Goal: Task Accomplishment & Management: Manage account settings

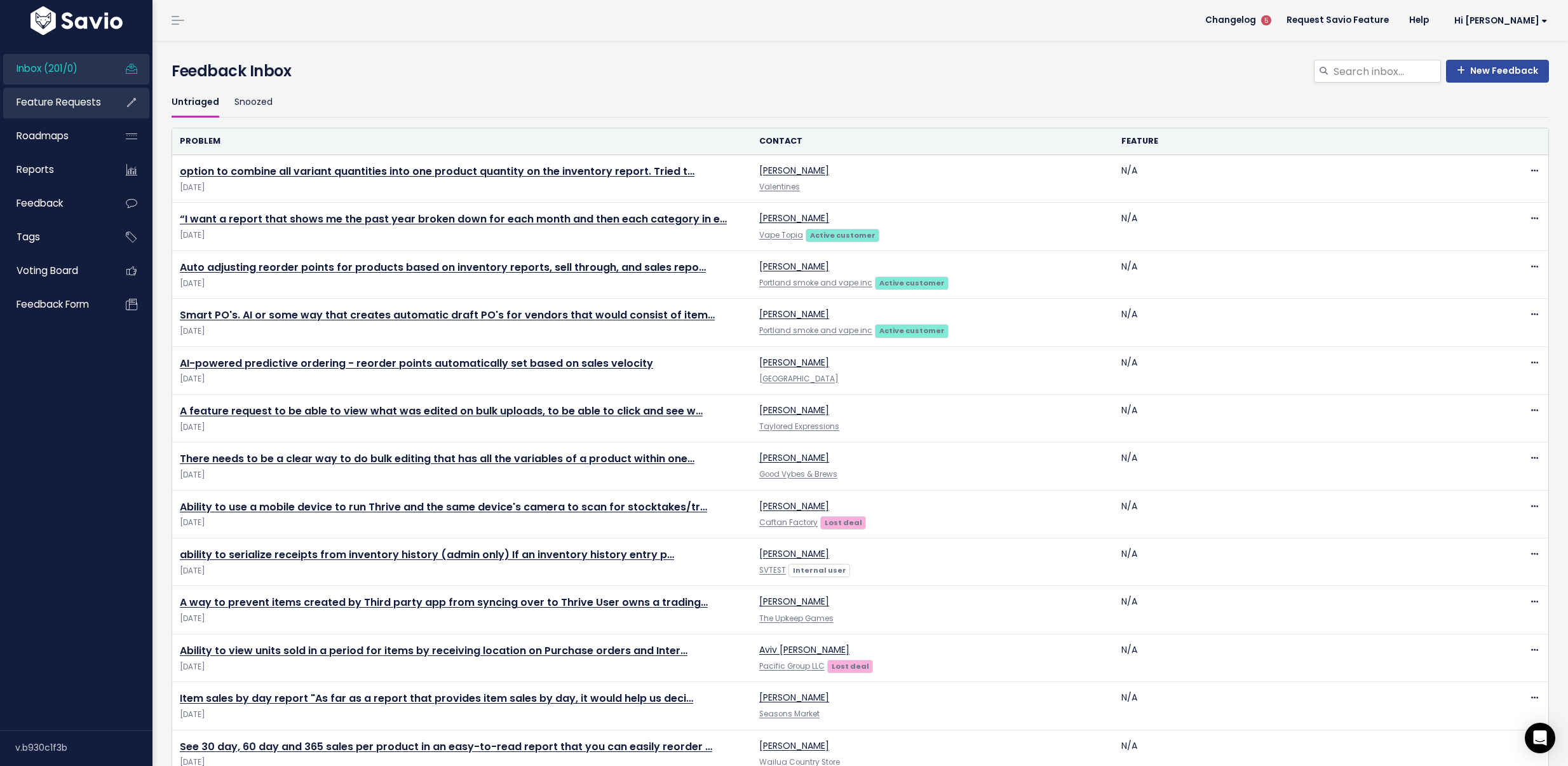
scroll to position [1232, 0]
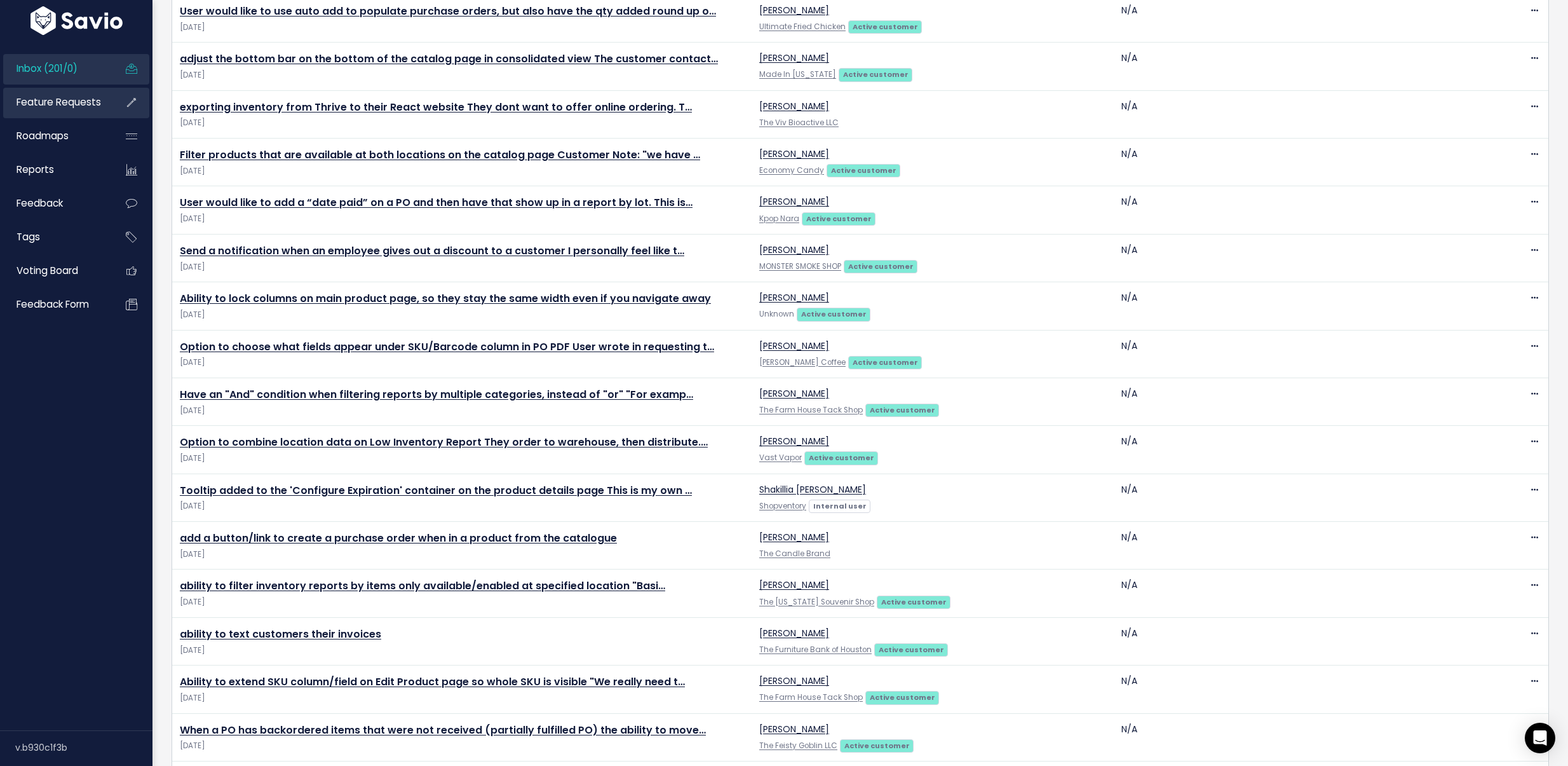
click at [62, 112] on link "Feature Requests" at bounding box center [54, 103] width 102 height 29
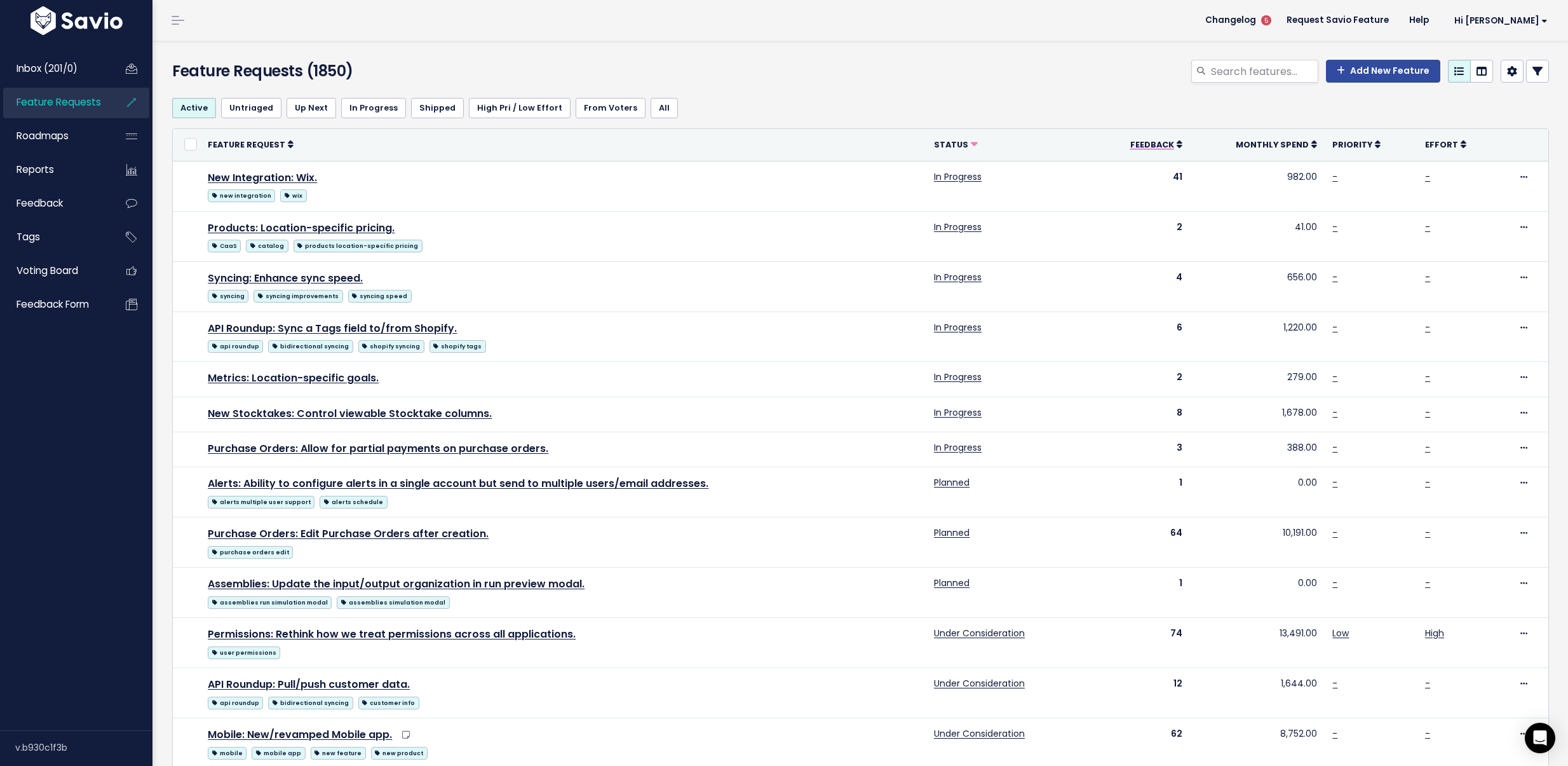
click at [1176, 143] on icon at bounding box center [1179, 145] width 6 height 9
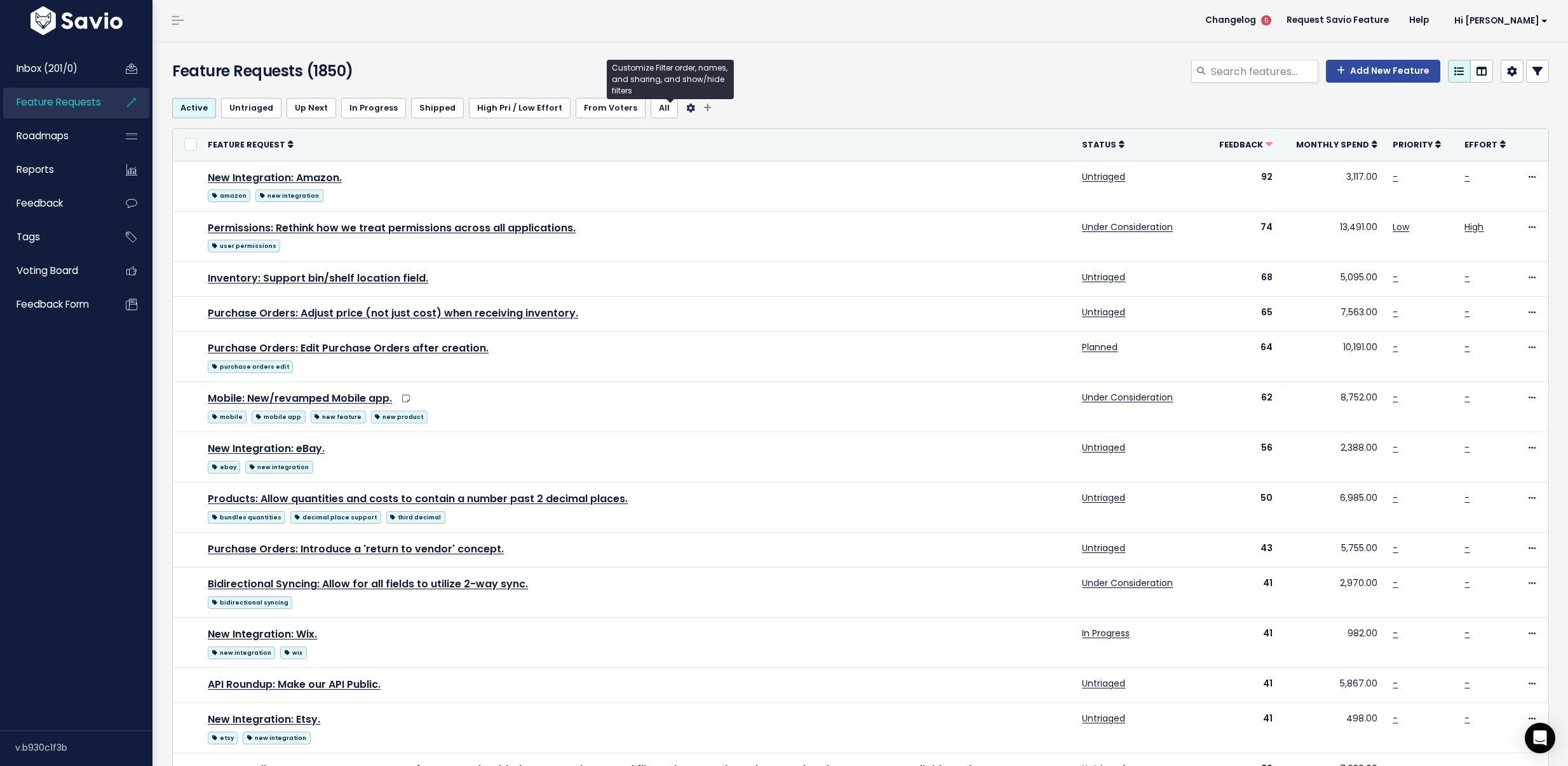
click at [686, 107] on icon "Filter feature requests" at bounding box center [690, 108] width 9 height 9
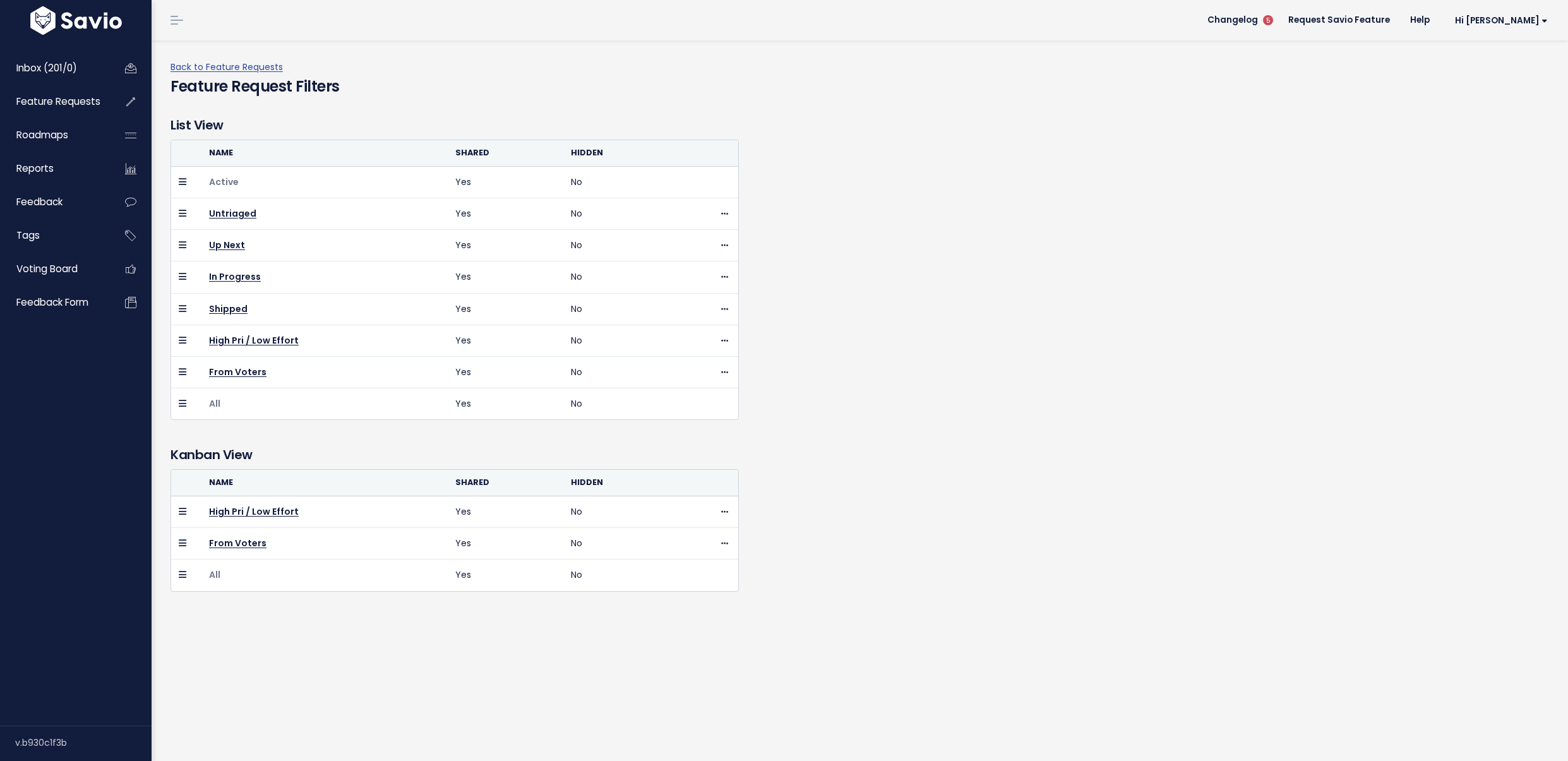
click at [192, 56] on div "Back to Feature Requests Feature Request Filters" at bounding box center [865, 77] width 1388 height 75
click at [195, 66] on link "Back to Feature Requests" at bounding box center [227, 66] width 112 height 12
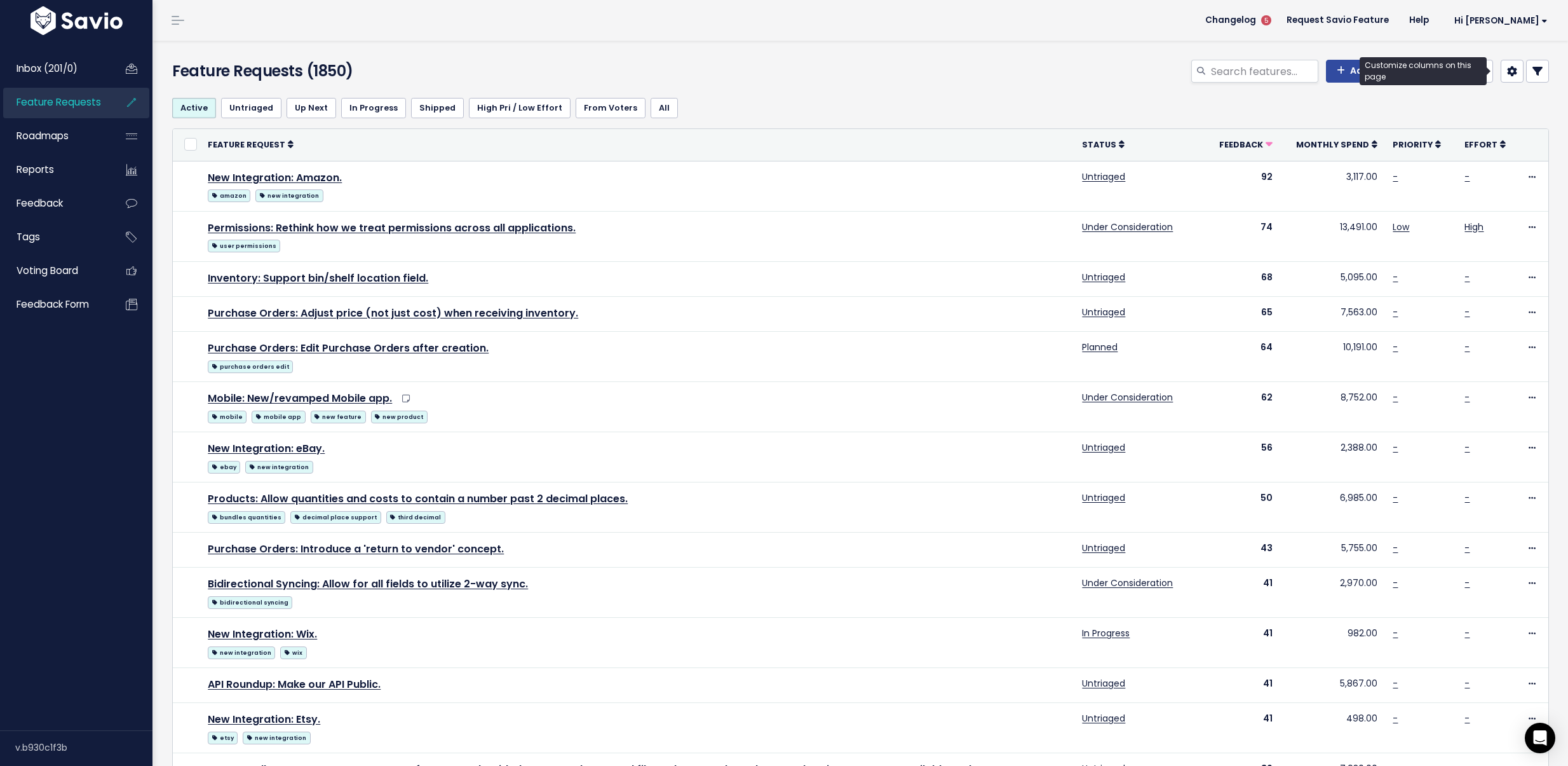
click at [1503, 77] on link at bounding box center [1512, 70] width 23 height 23
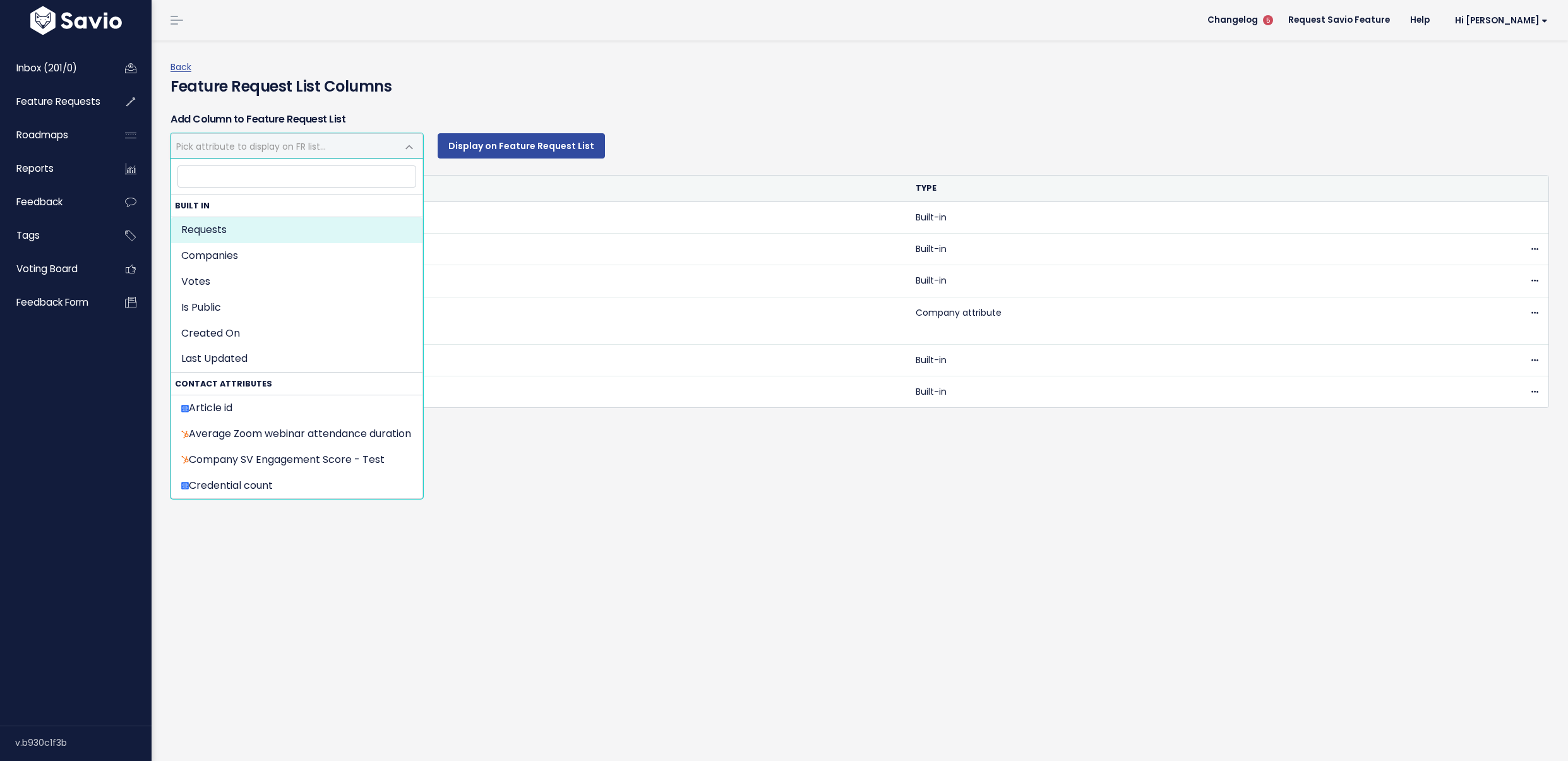
click at [408, 139] on span at bounding box center [409, 147] width 26 height 26
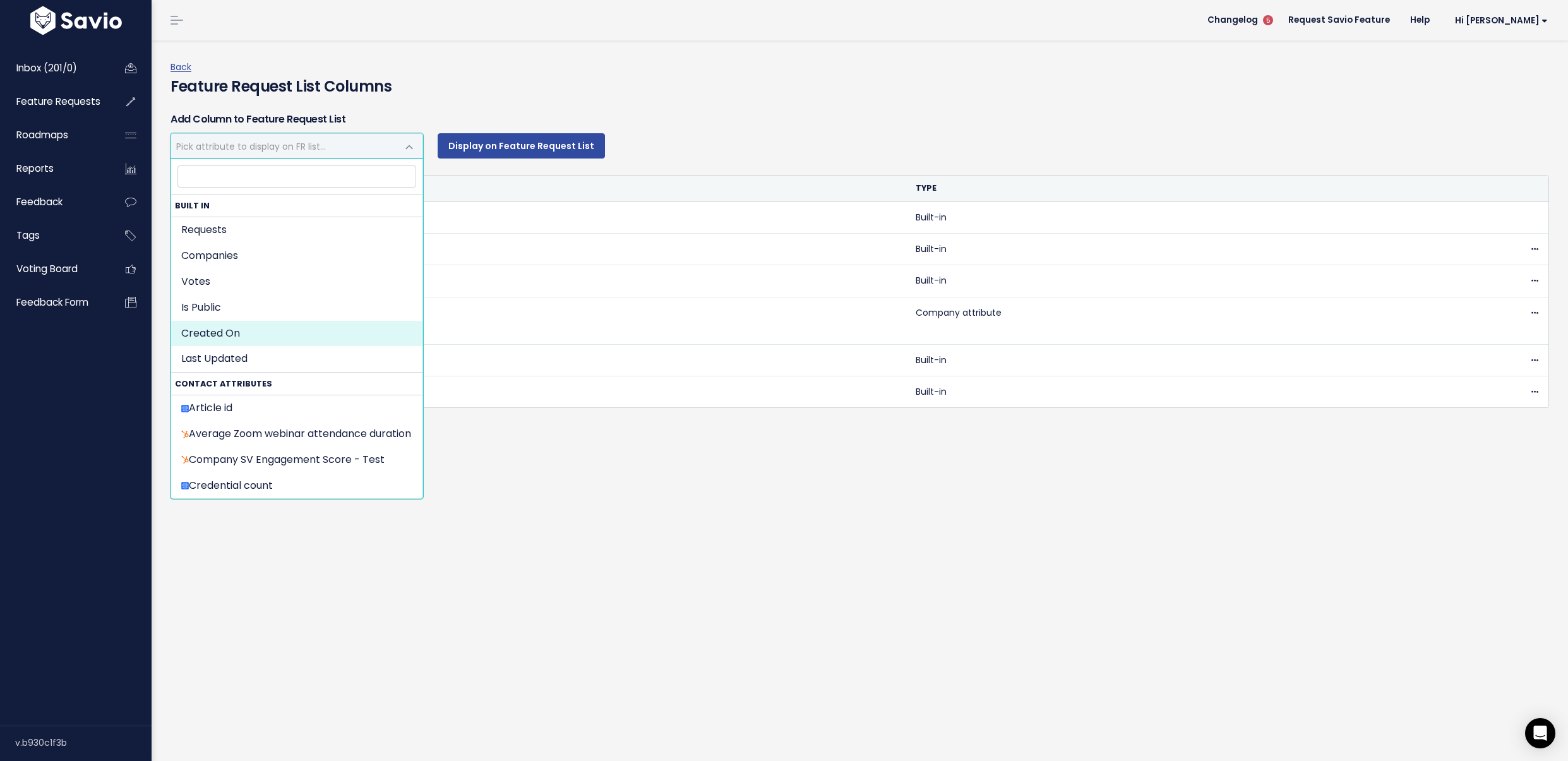
select select "created"
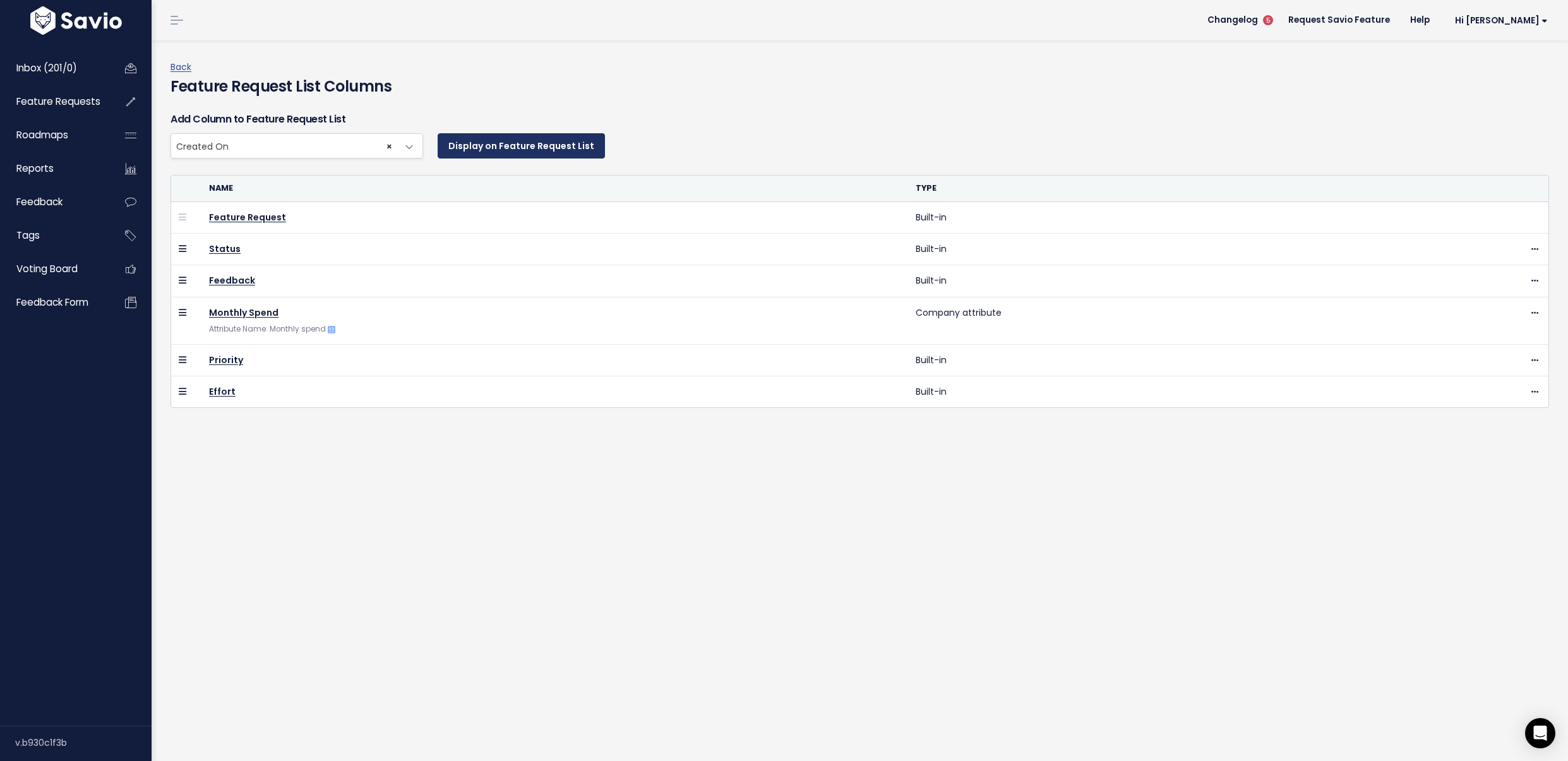
click at [527, 155] on button "Display on Feature Request List" at bounding box center [521, 146] width 168 height 26
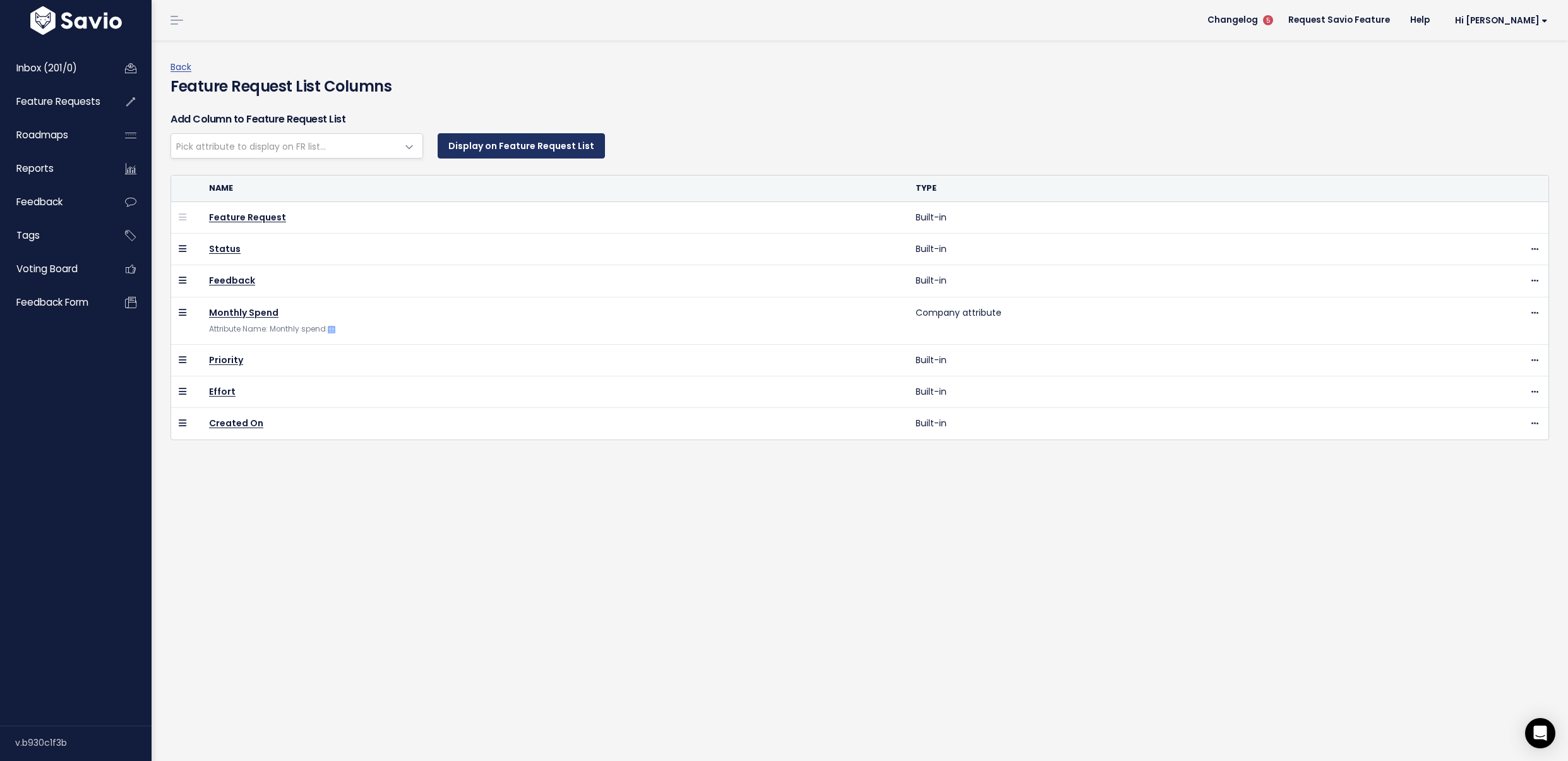
select select
click at [189, 66] on link "Back" at bounding box center [181, 66] width 21 height 12
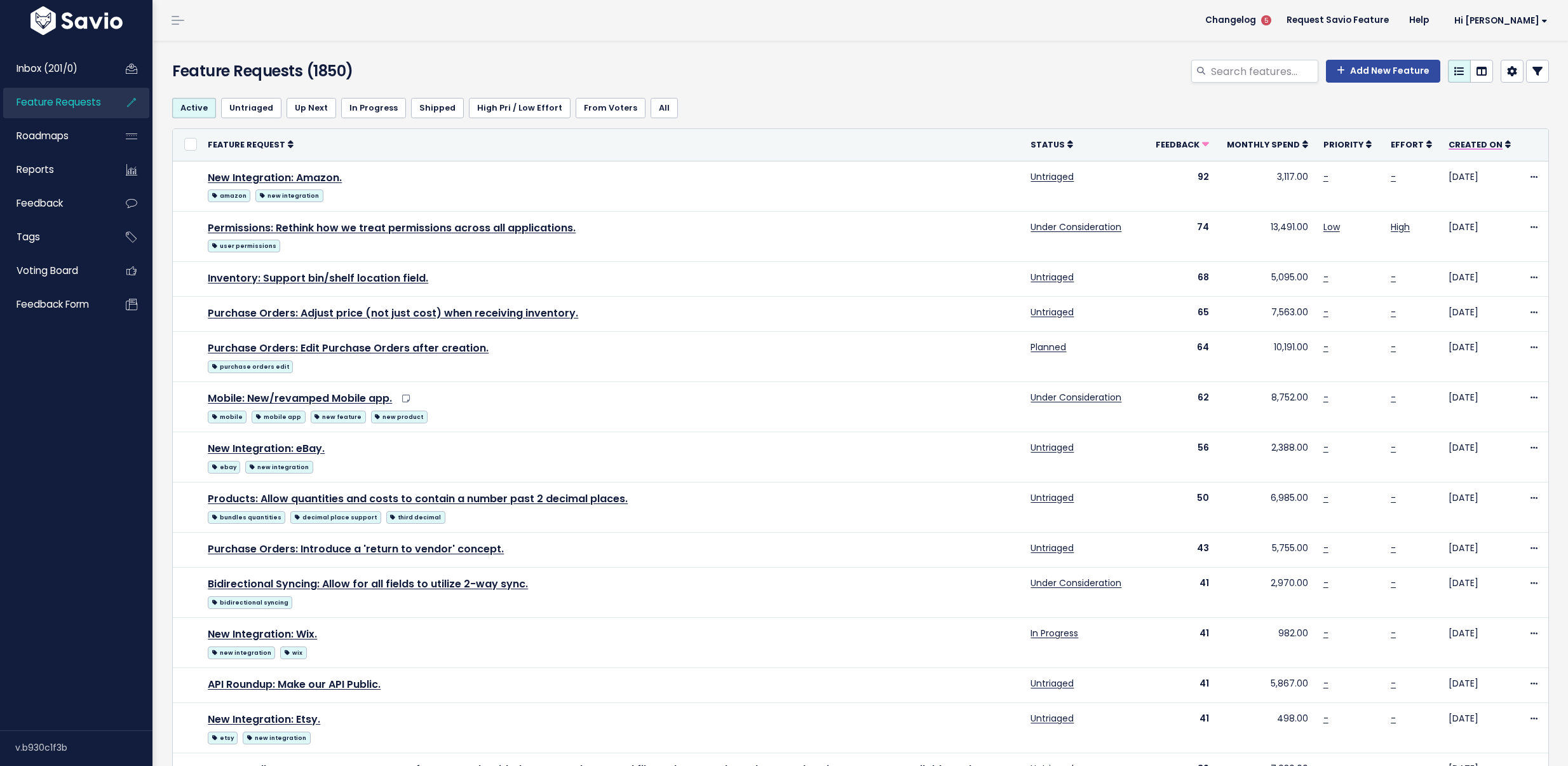
click at [1505, 145] on icon at bounding box center [1508, 145] width 6 height 9
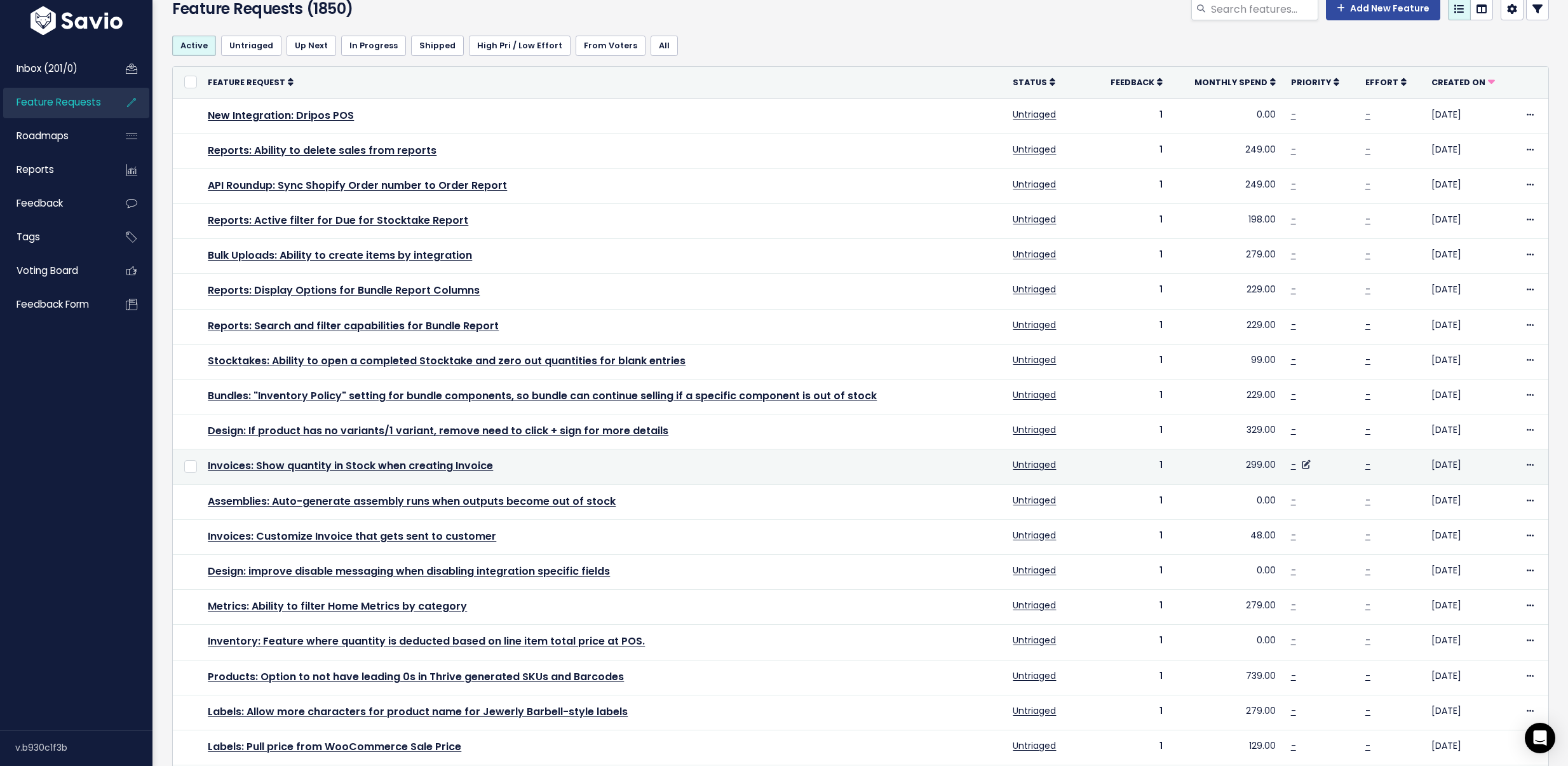
scroll to position [180, 0]
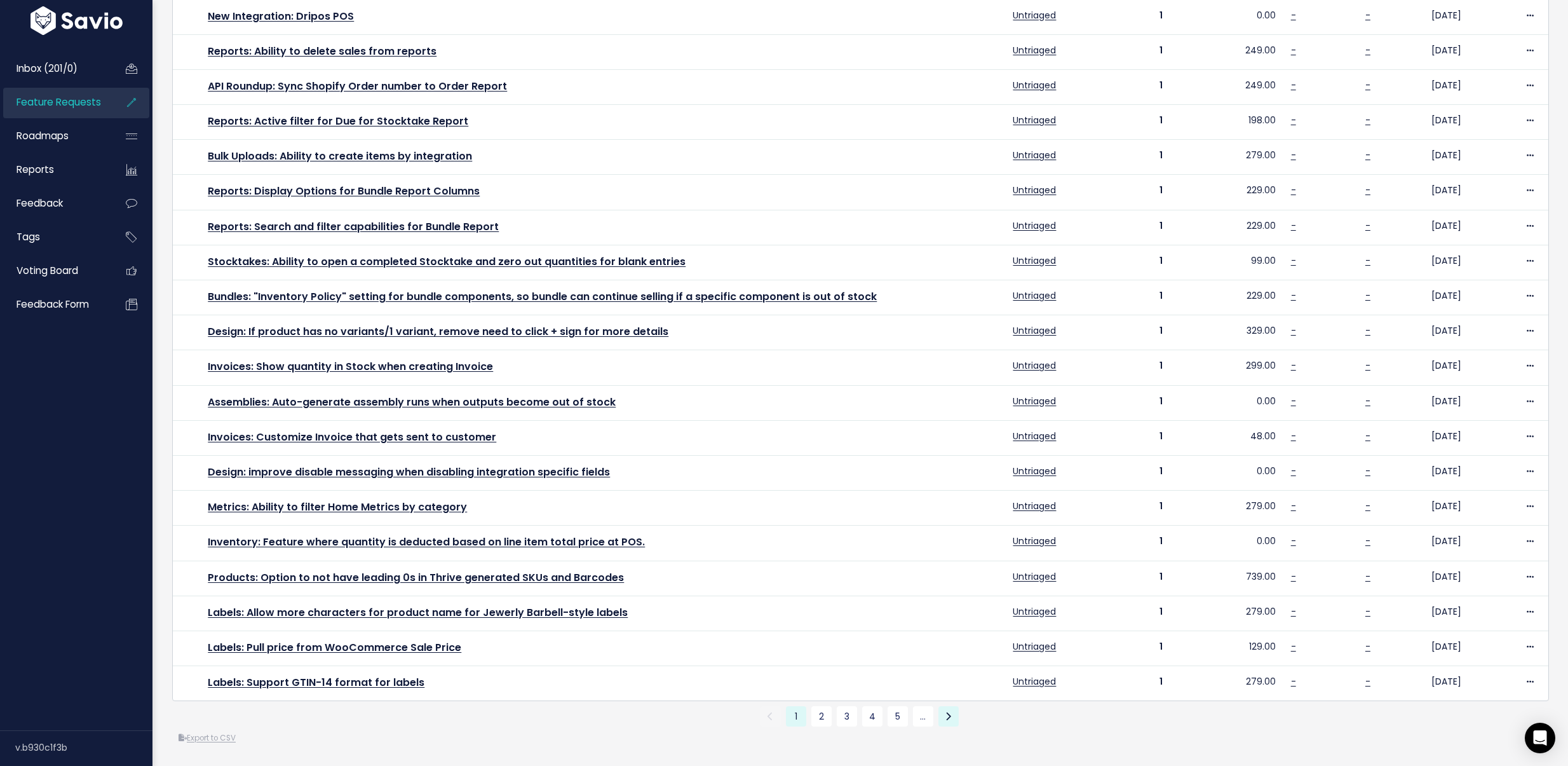
click at [938, 706] on link at bounding box center [948, 716] width 21 height 21
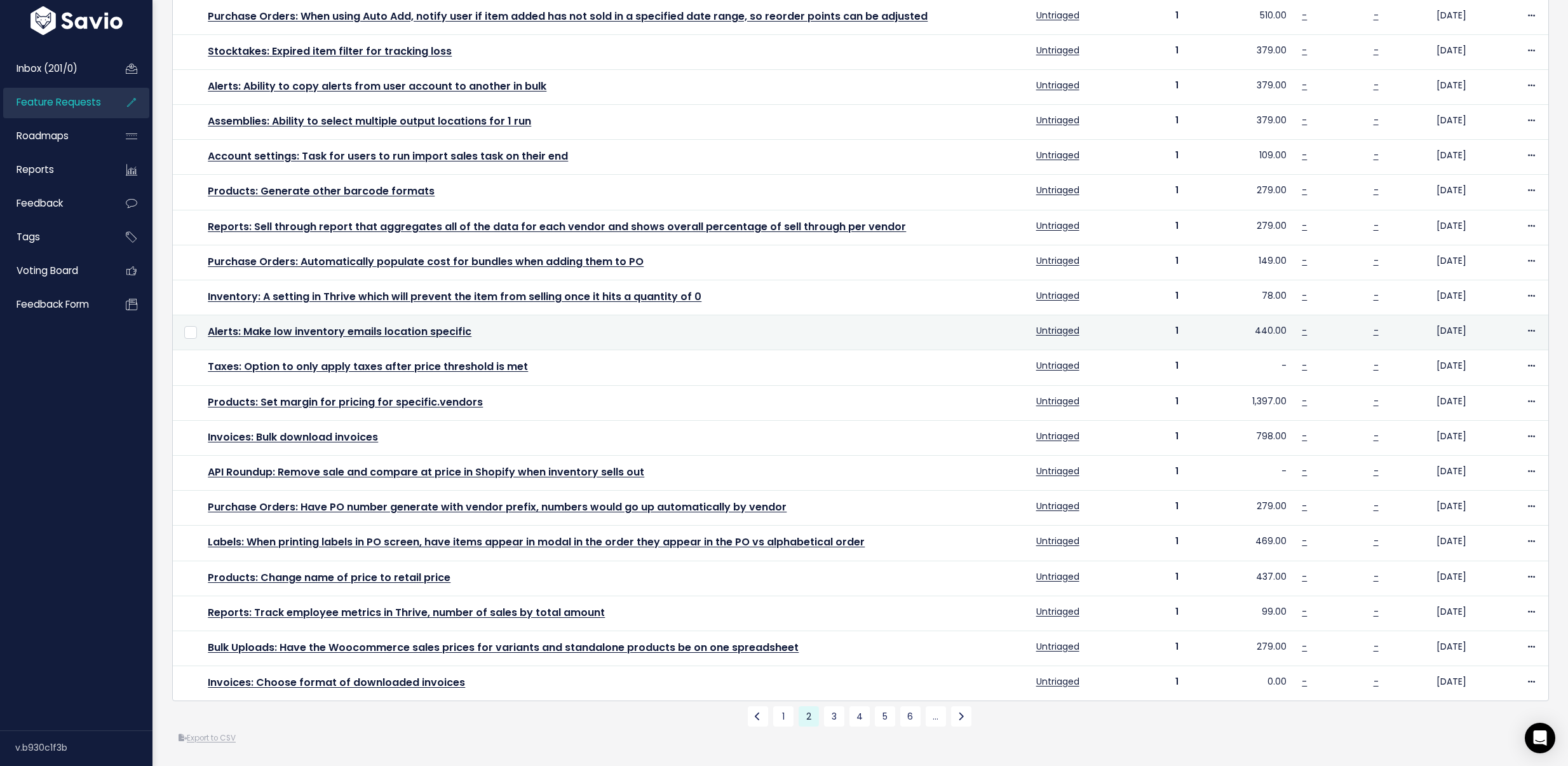
scroll to position [180, 0]
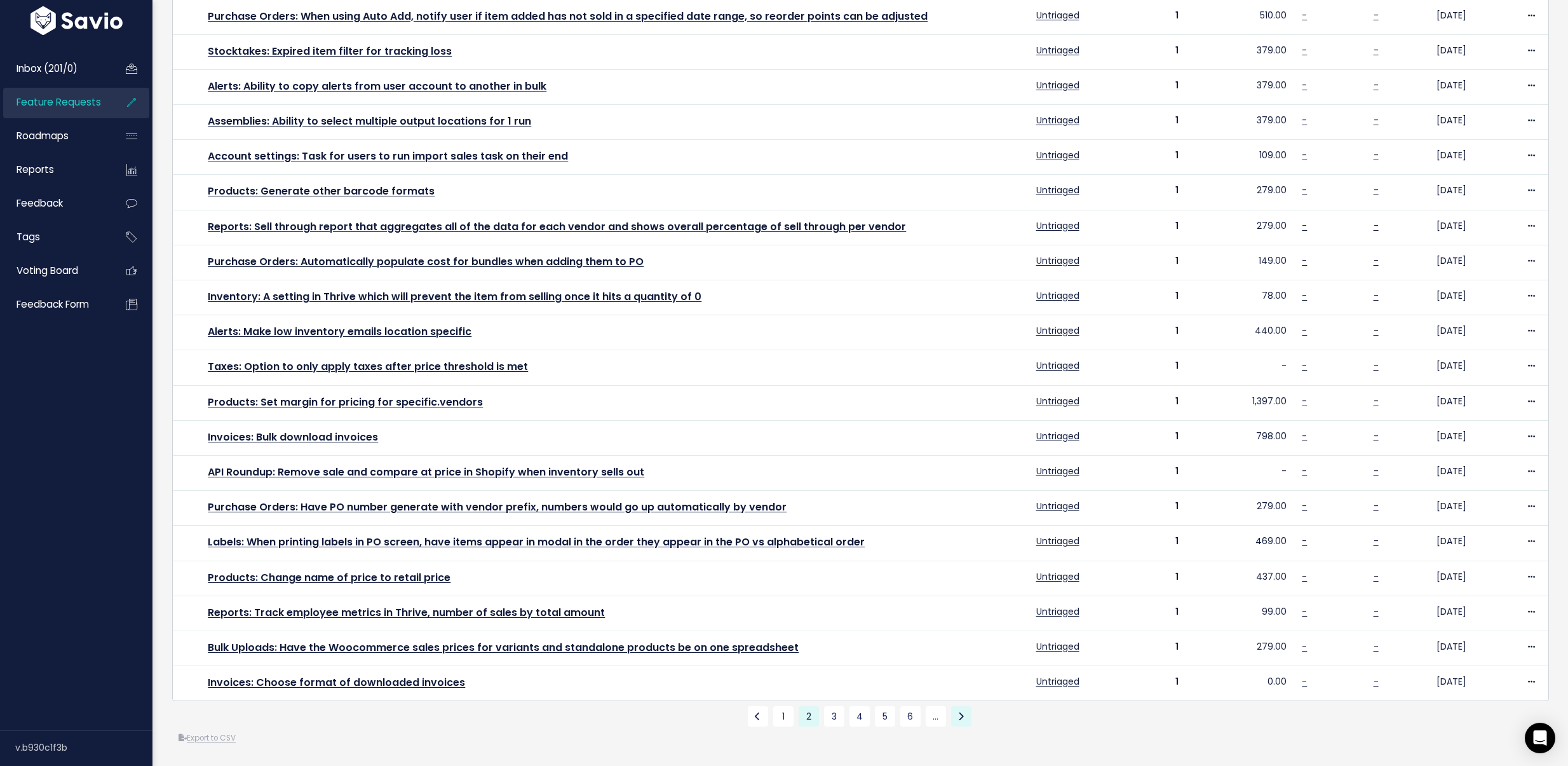
click at [962, 711] on link at bounding box center [961, 716] width 21 height 21
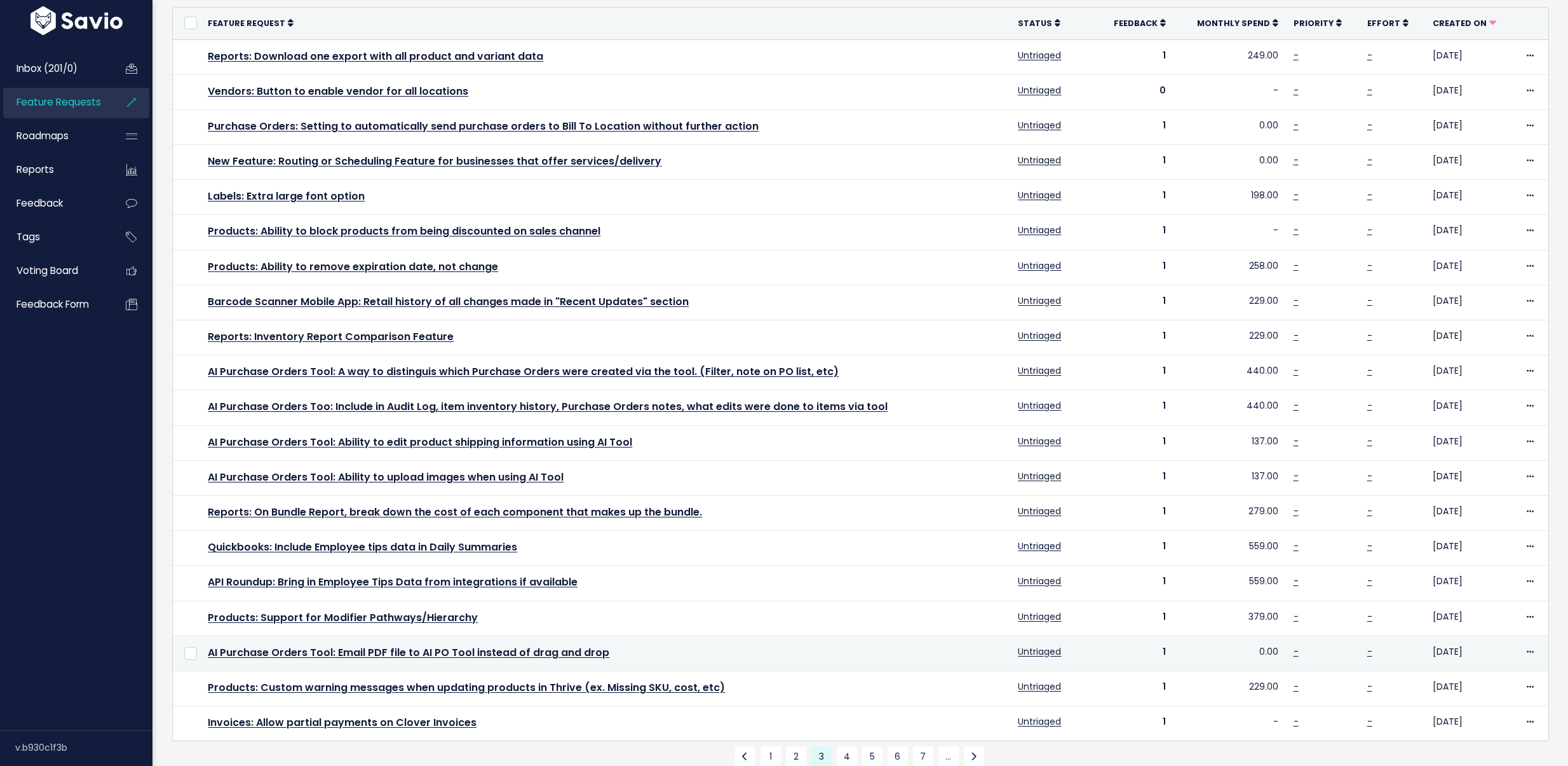
scroll to position [180, 0]
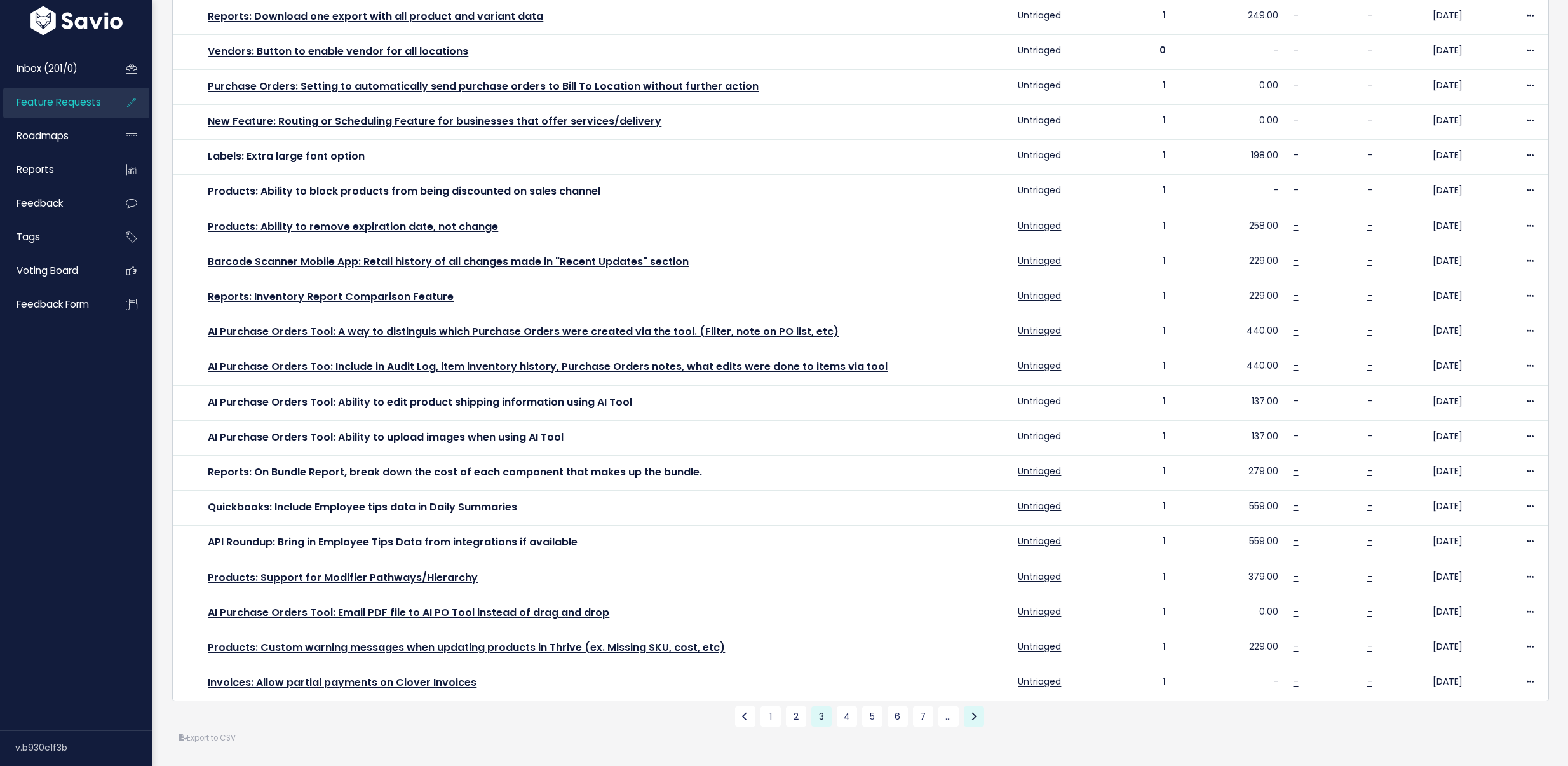
click at [970, 712] on icon at bounding box center [973, 716] width 6 height 9
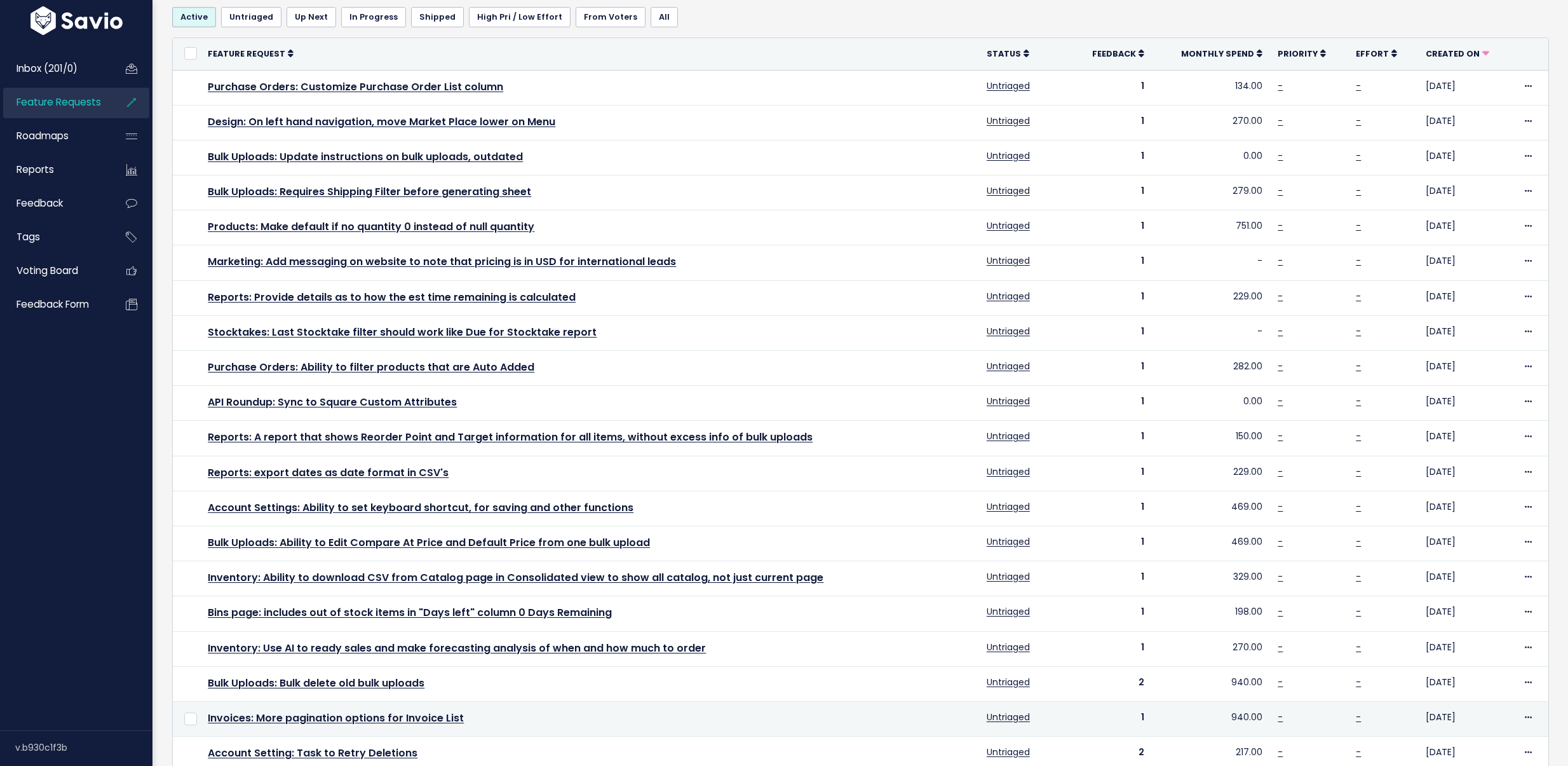
scroll to position [180, 0]
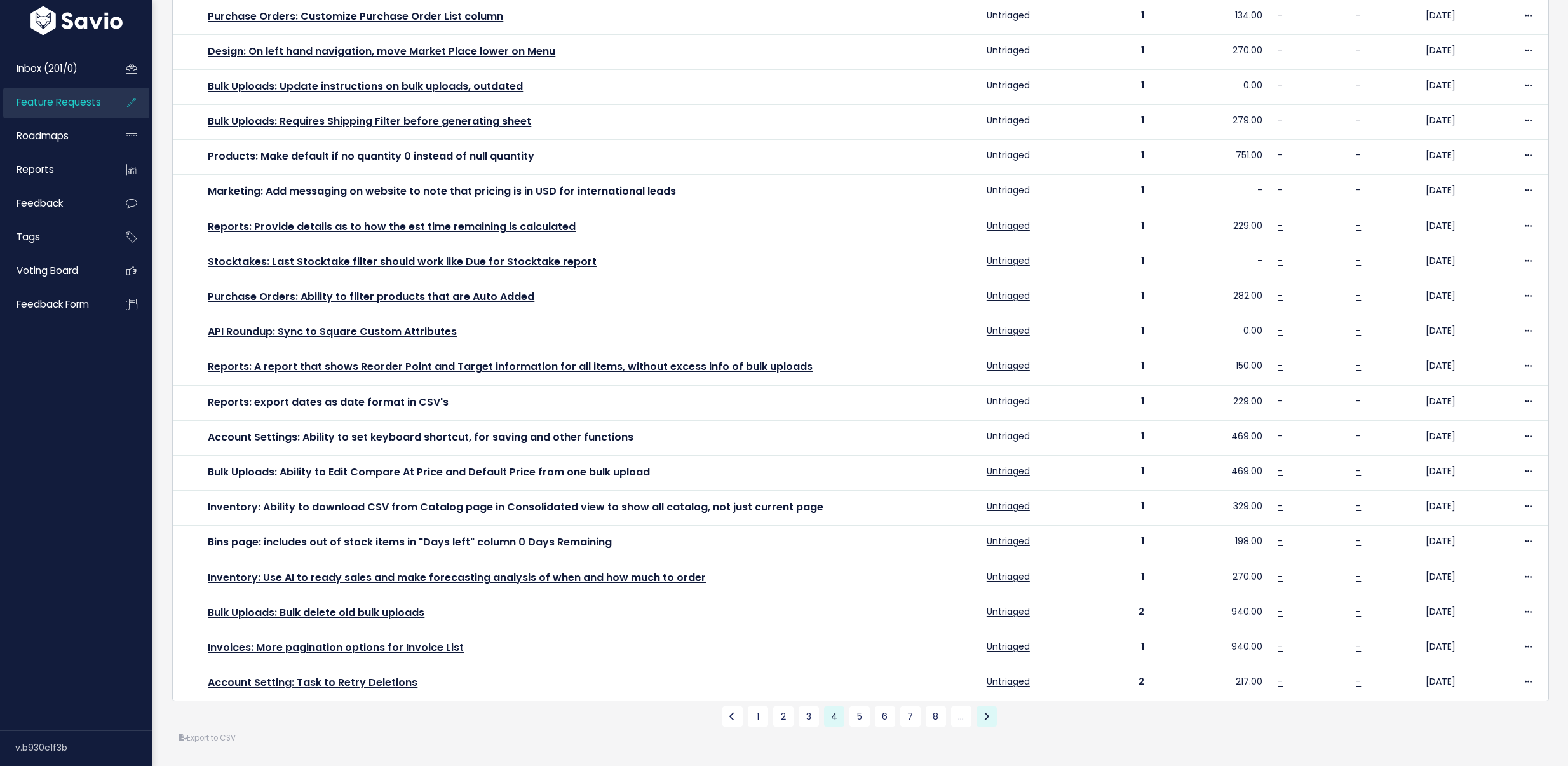
click at [976, 710] on link at bounding box center [986, 716] width 21 height 21
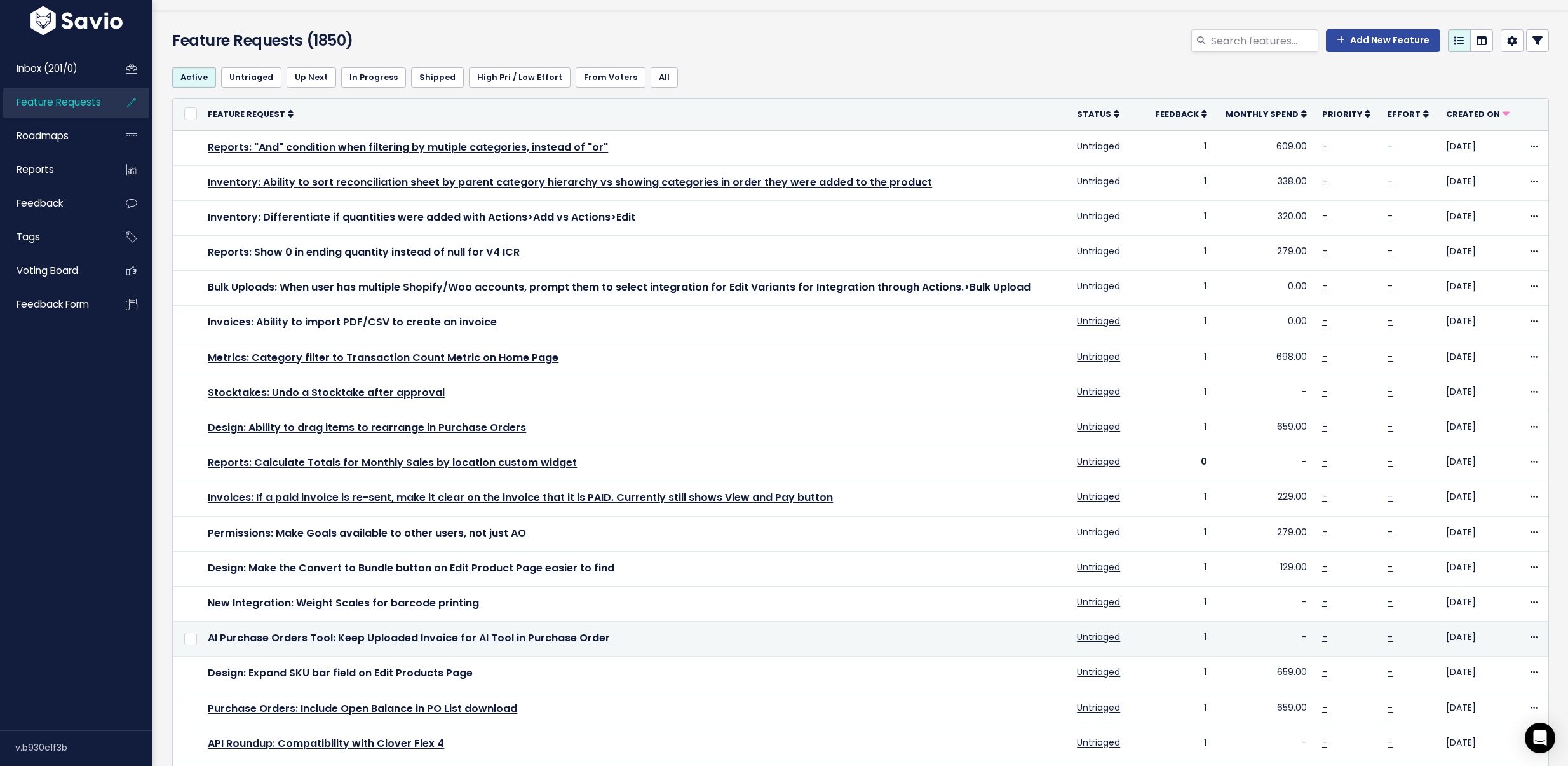
scroll to position [180, 0]
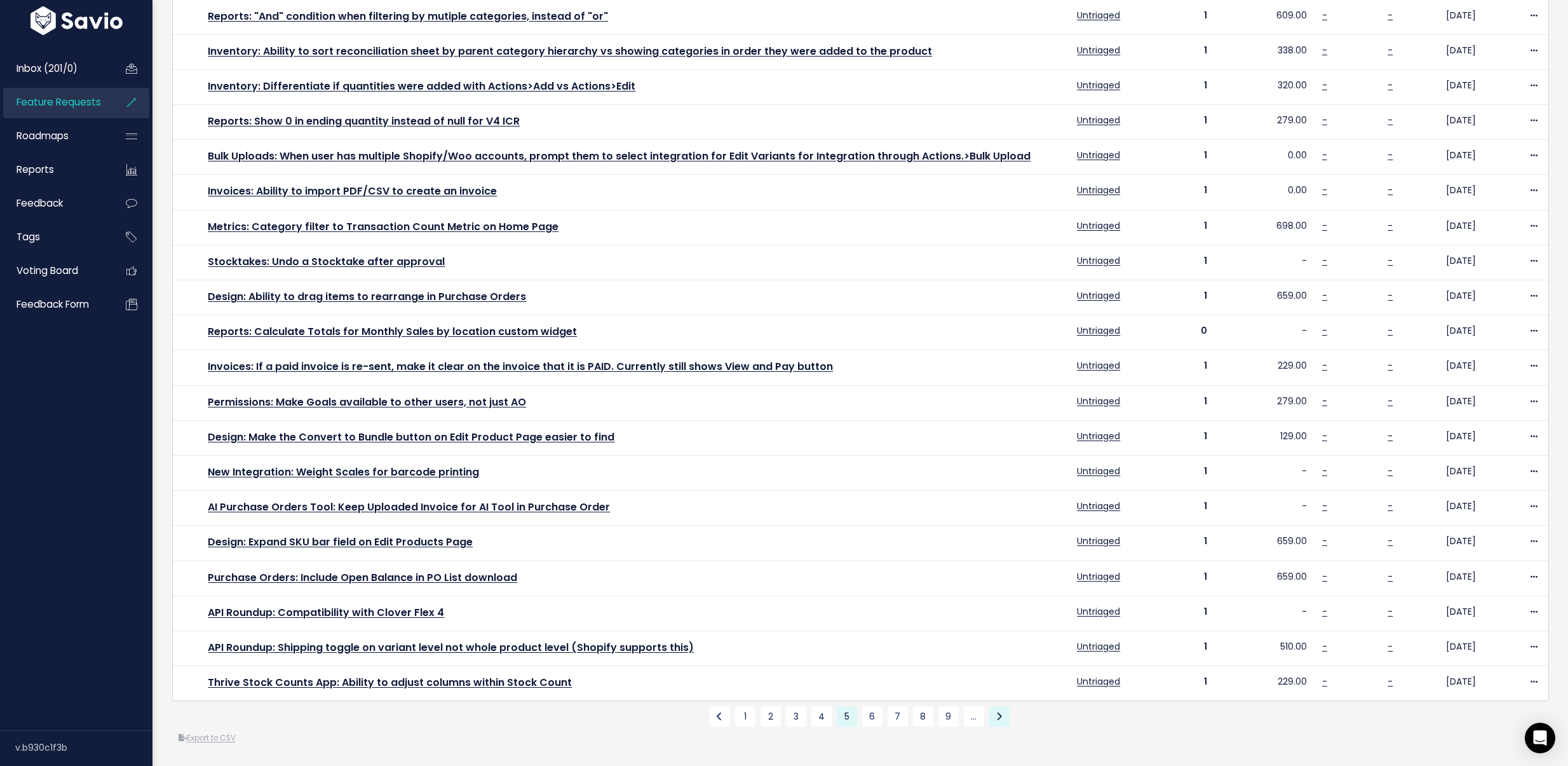
click at [989, 706] on link at bounding box center [1000, 716] width 21 height 21
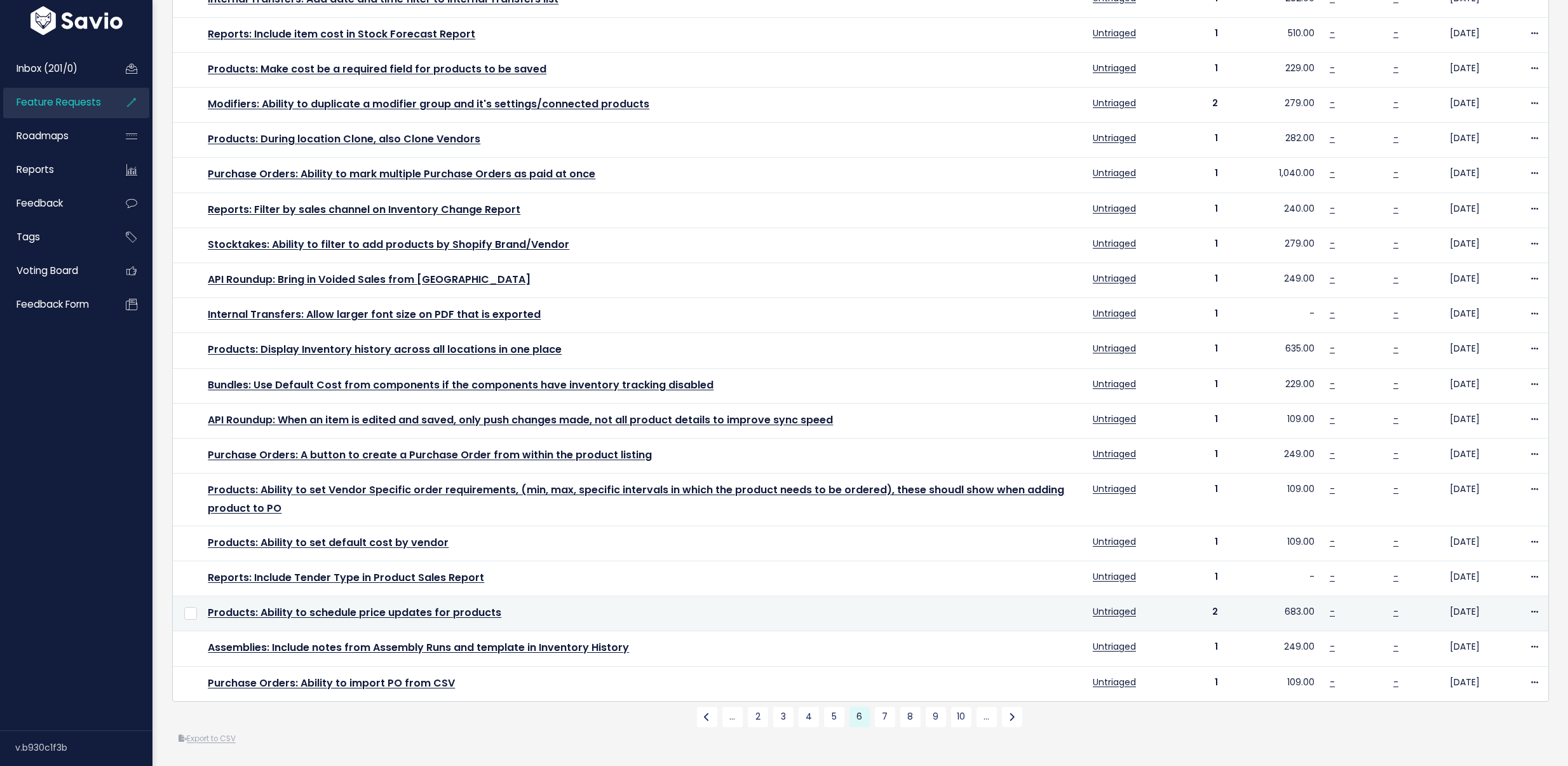
scroll to position [197, 0]
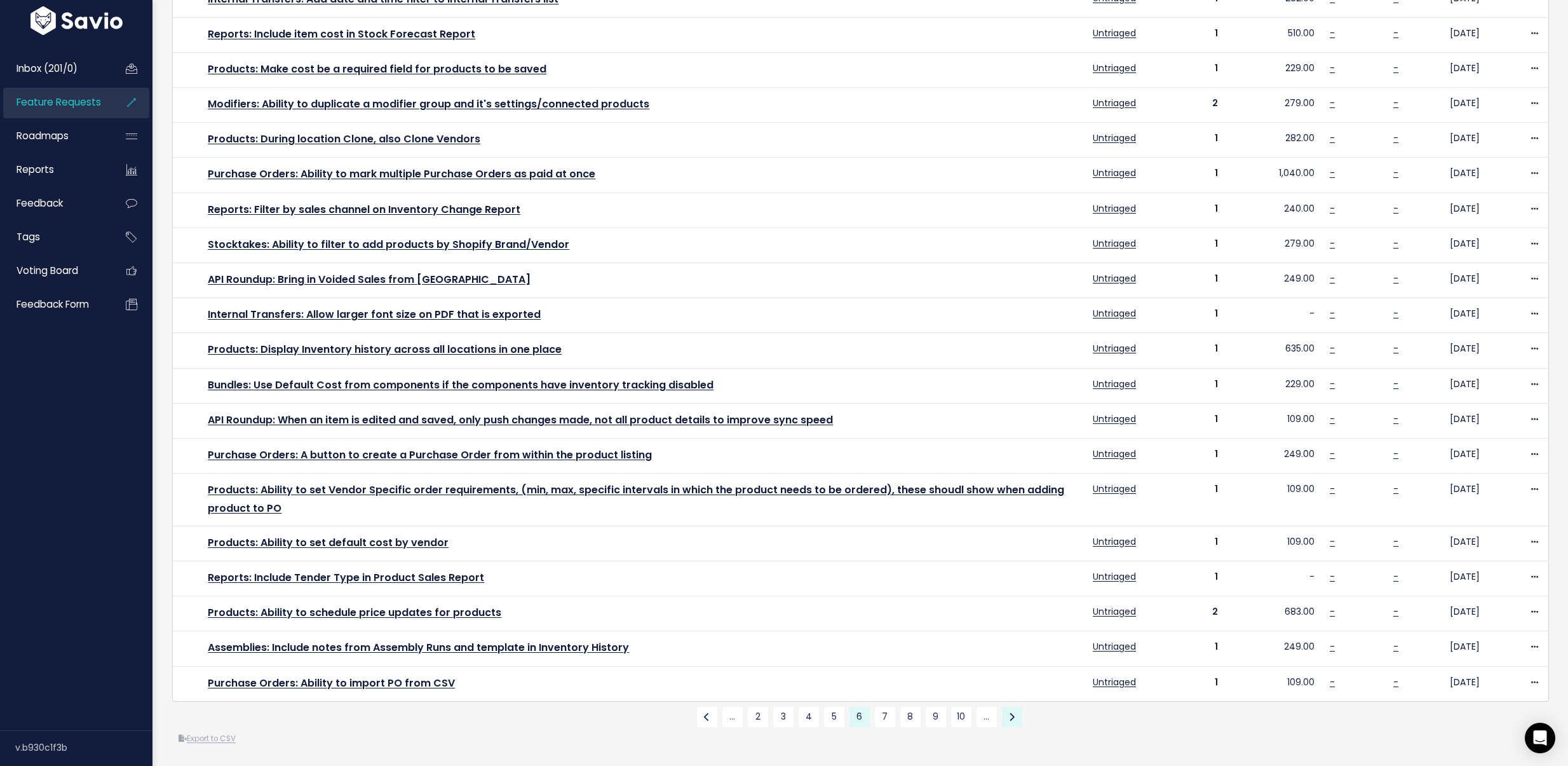
click at [1010, 707] on link at bounding box center [1012, 717] width 21 height 21
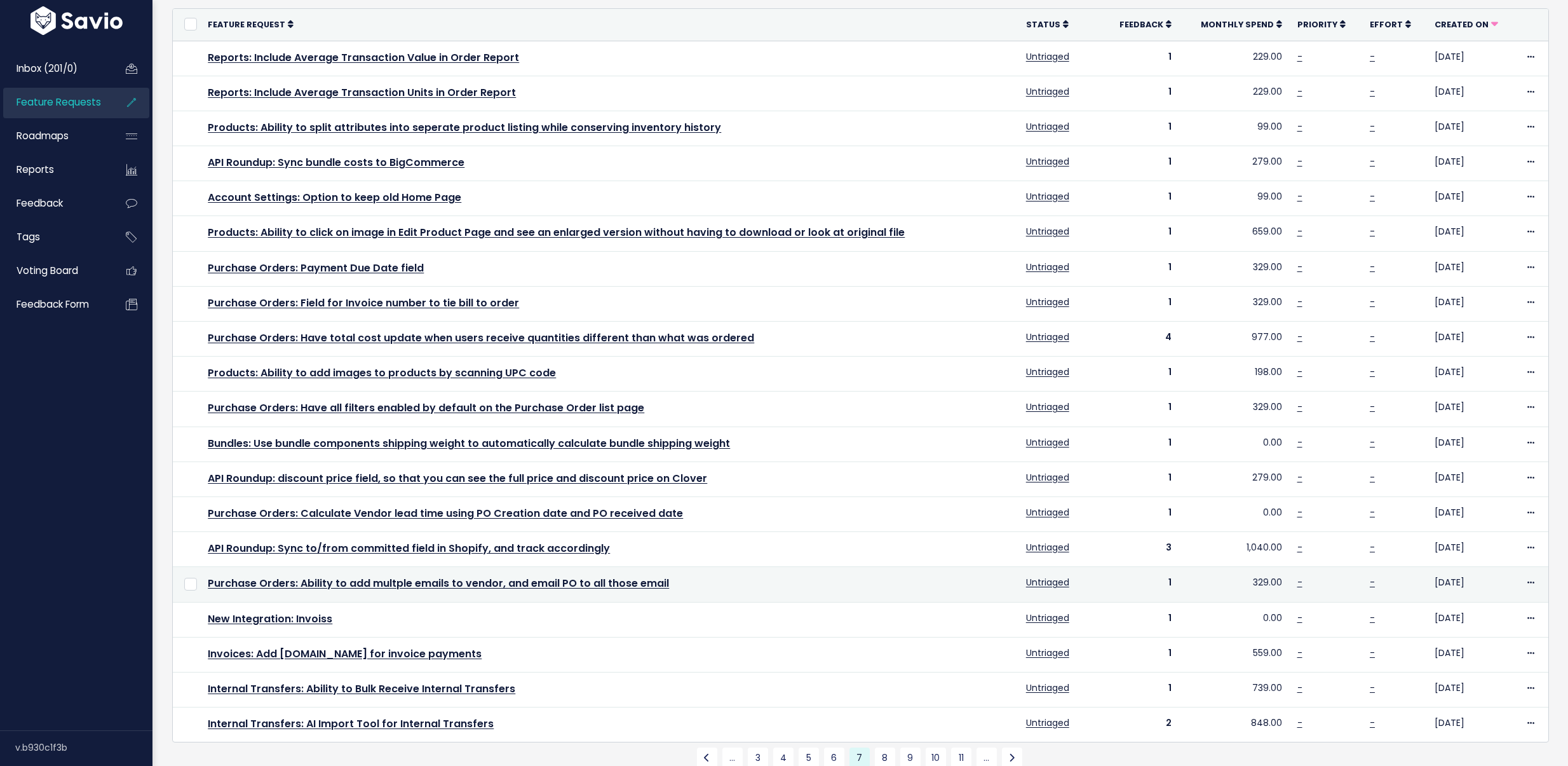
scroll to position [180, 0]
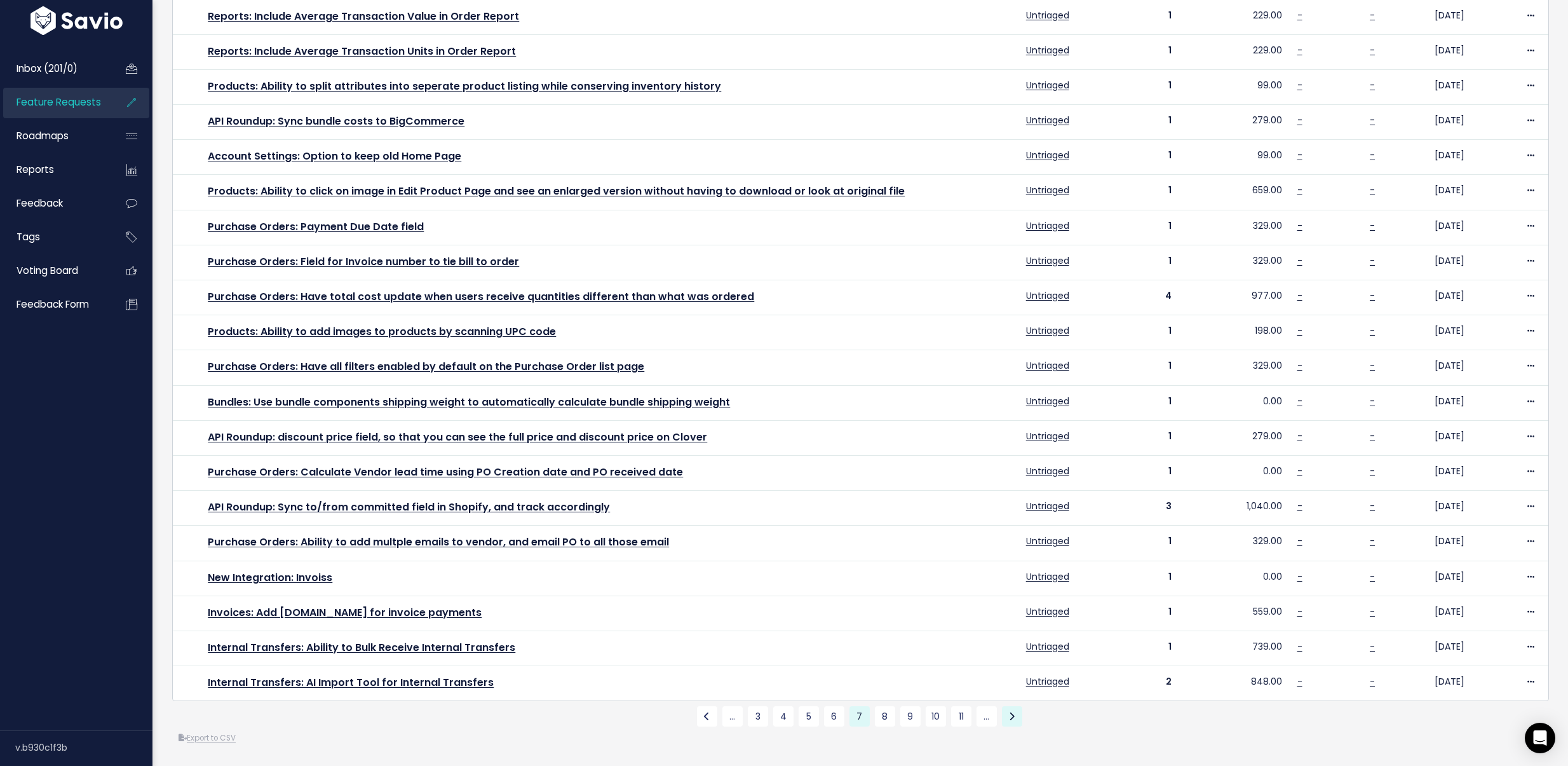
click at [1012, 706] on link at bounding box center [1012, 716] width 21 height 21
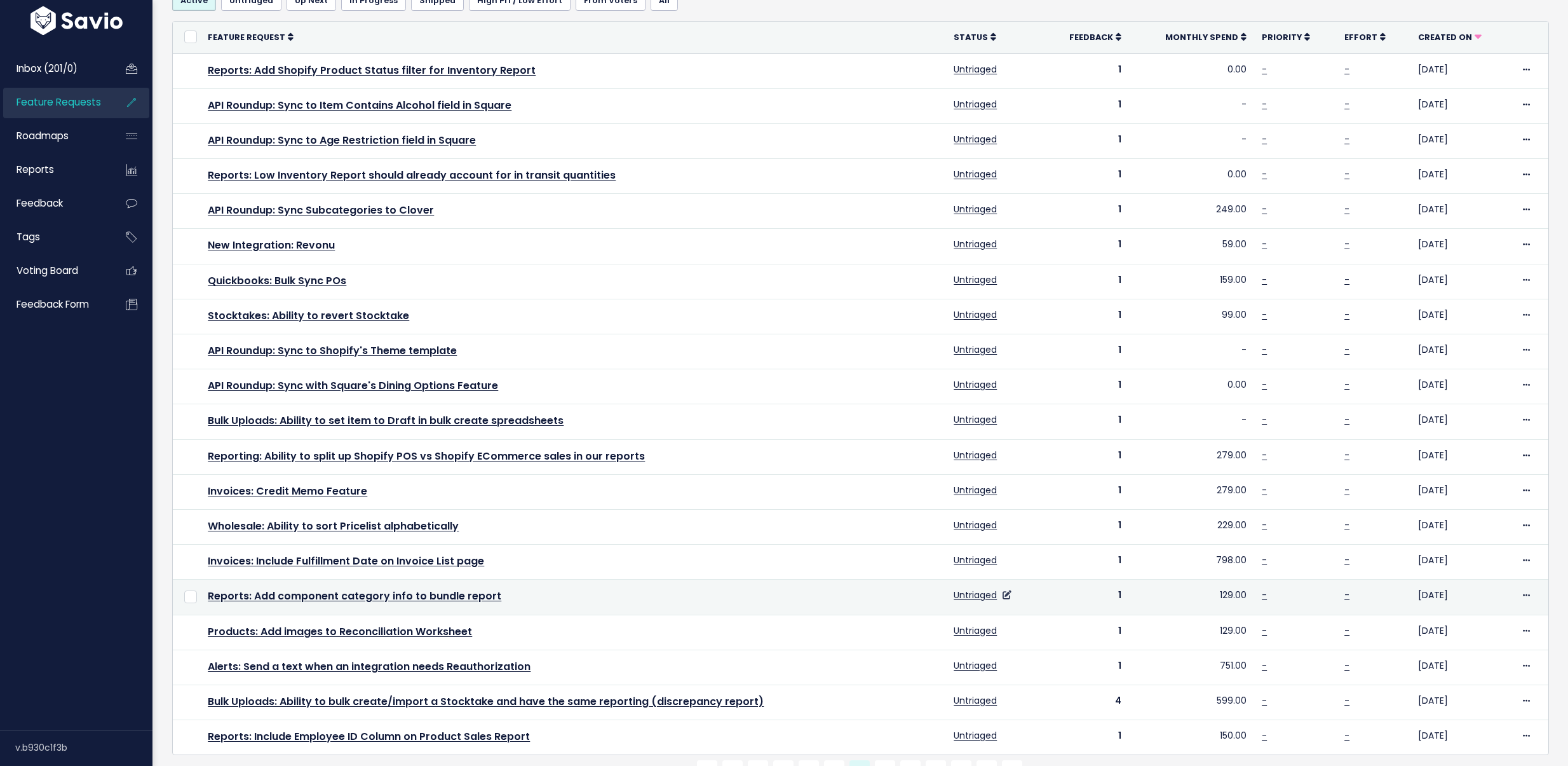
scroll to position [180, 0]
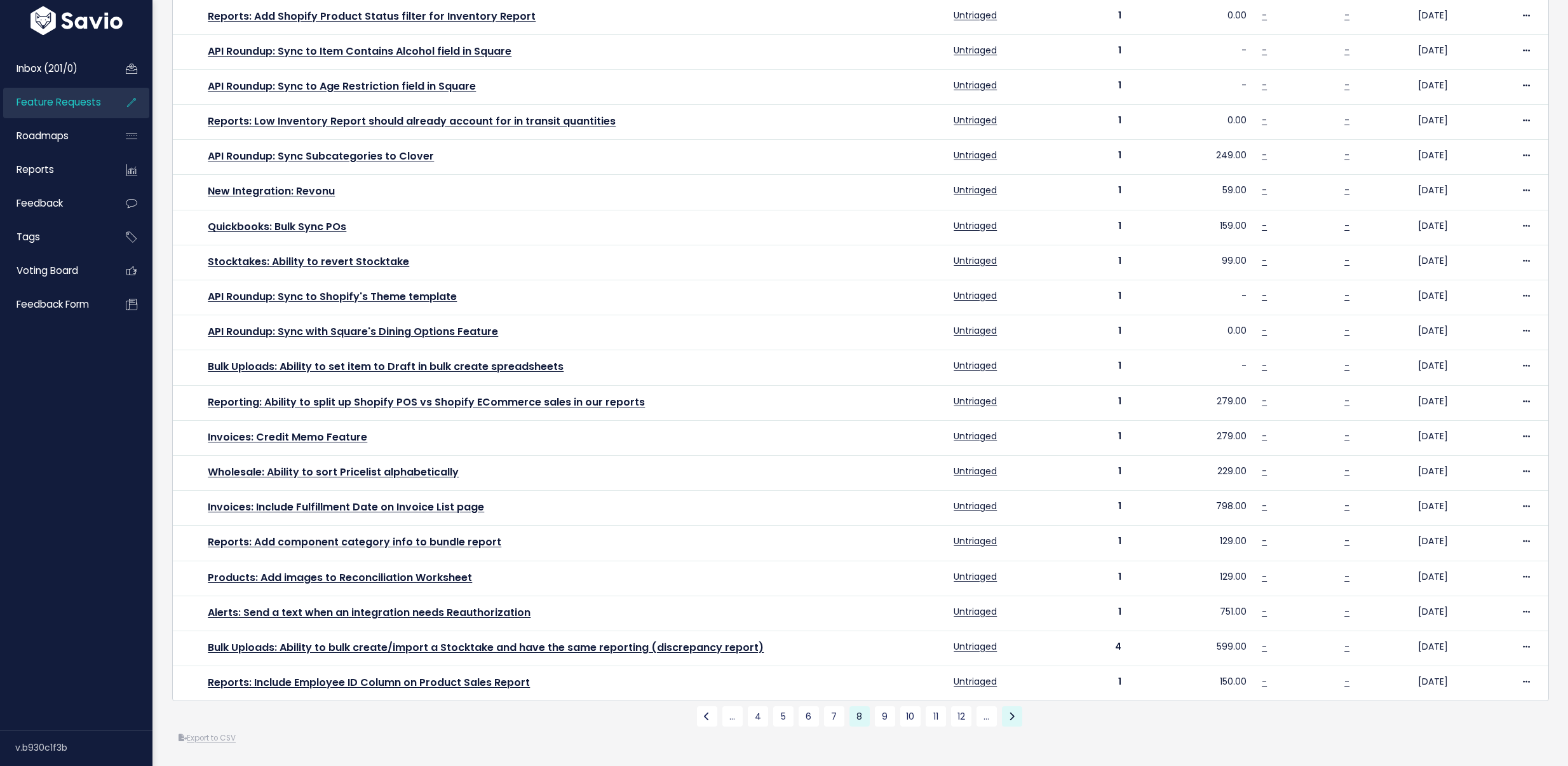
click at [1002, 709] on link at bounding box center [1012, 716] width 21 height 21
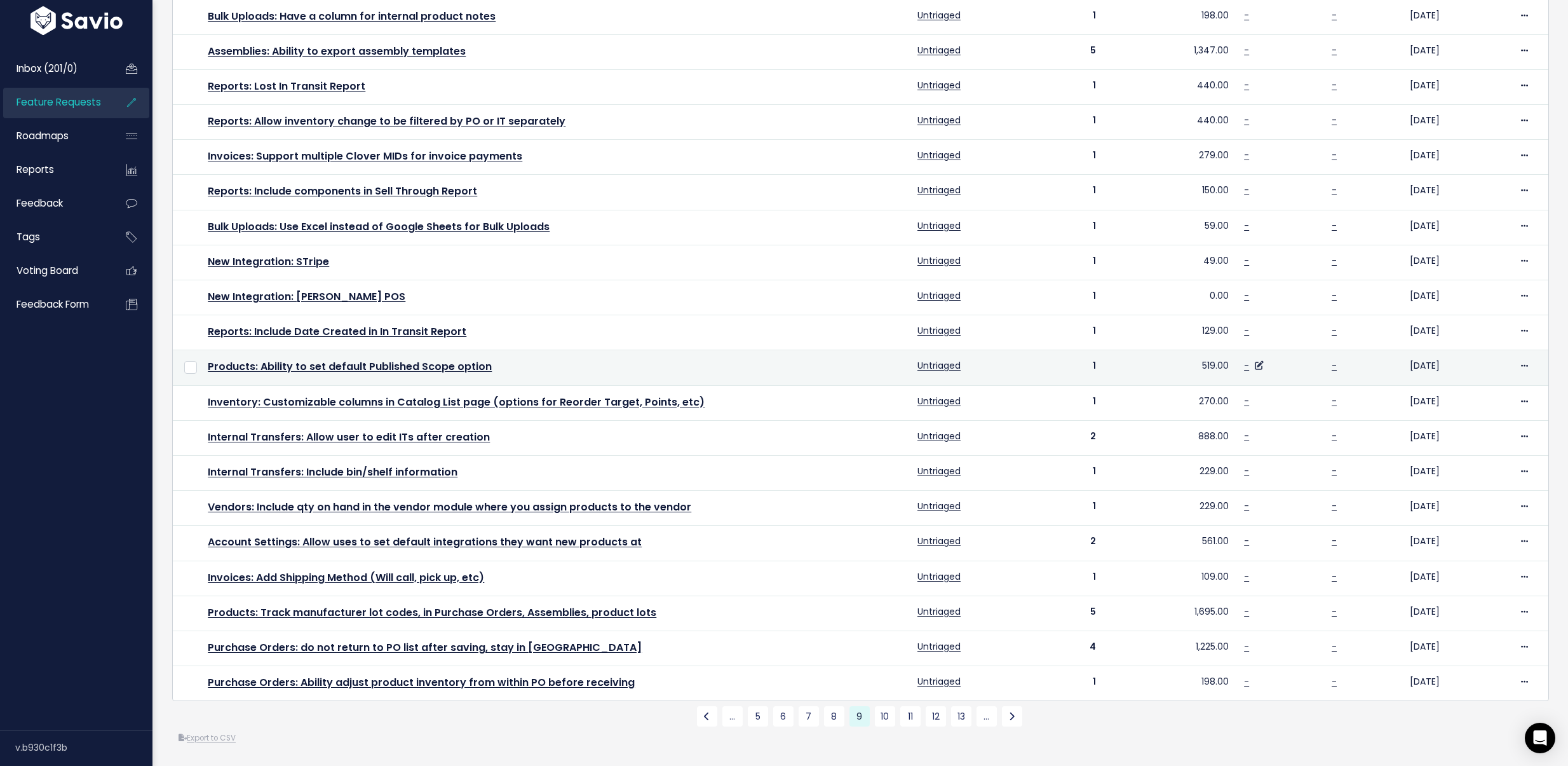
scroll to position [180, 0]
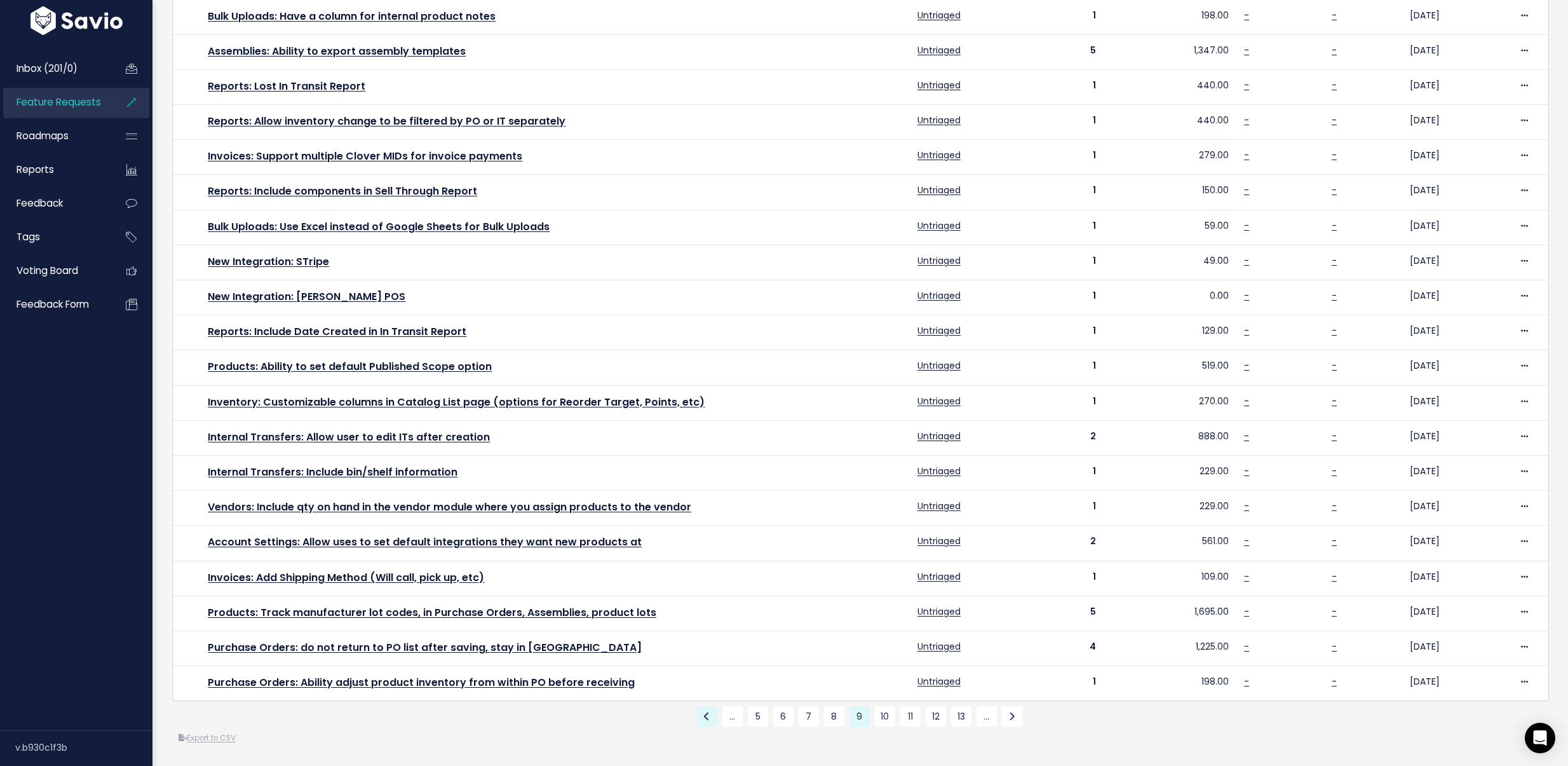
click at [703, 712] on link at bounding box center [707, 716] width 21 height 21
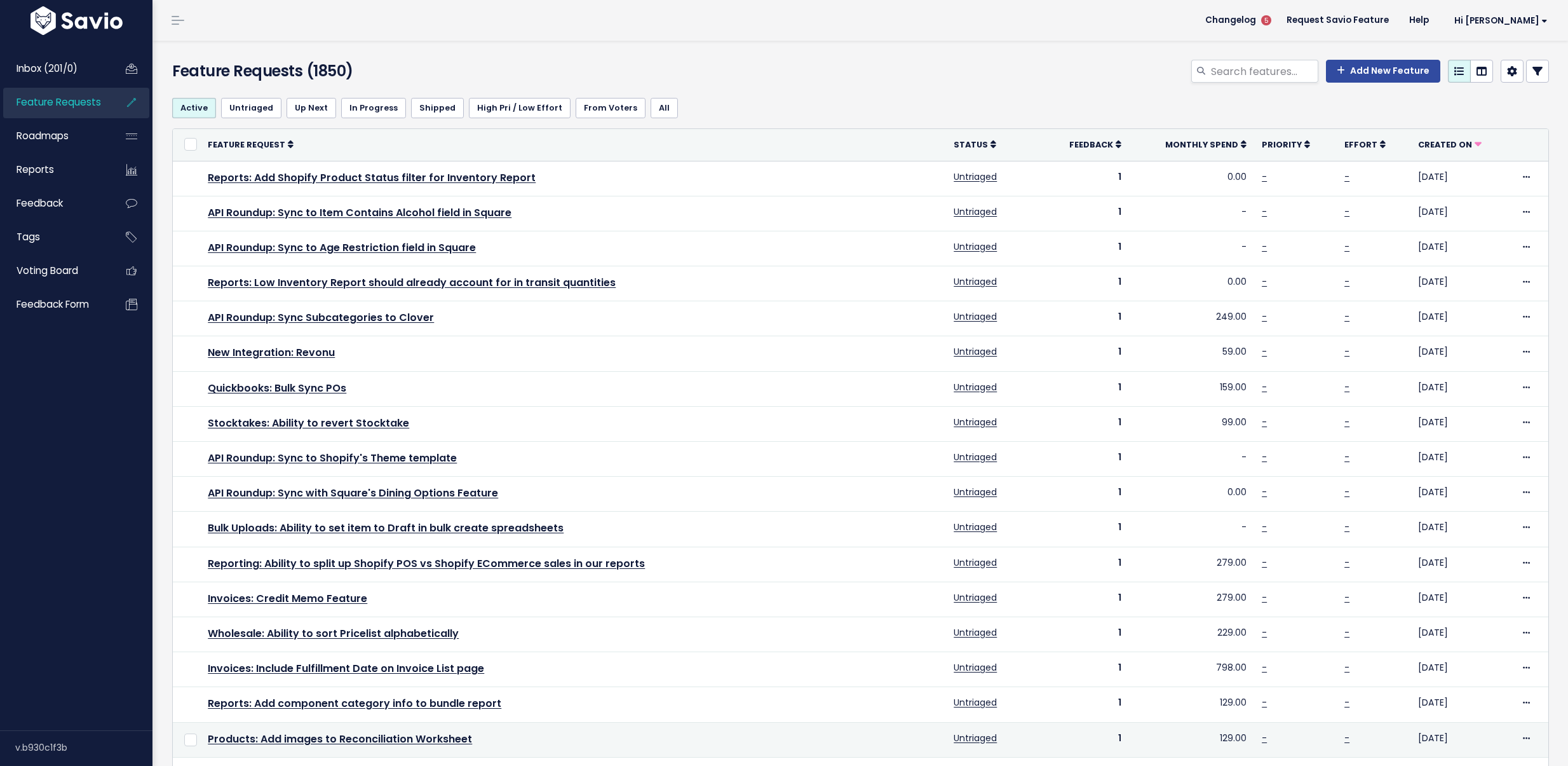
scroll to position [180, 0]
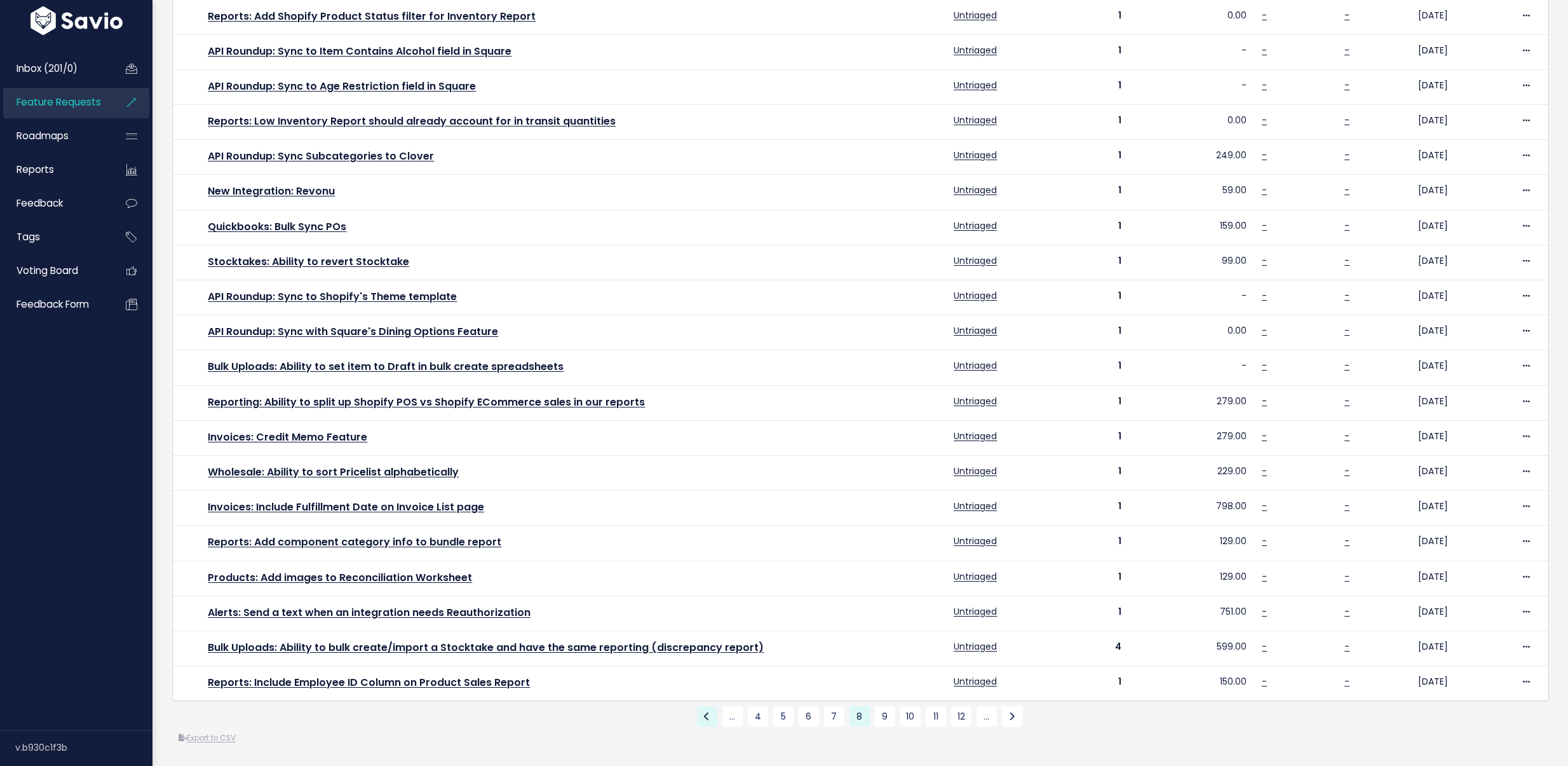
click at [711, 707] on link at bounding box center [707, 716] width 21 height 21
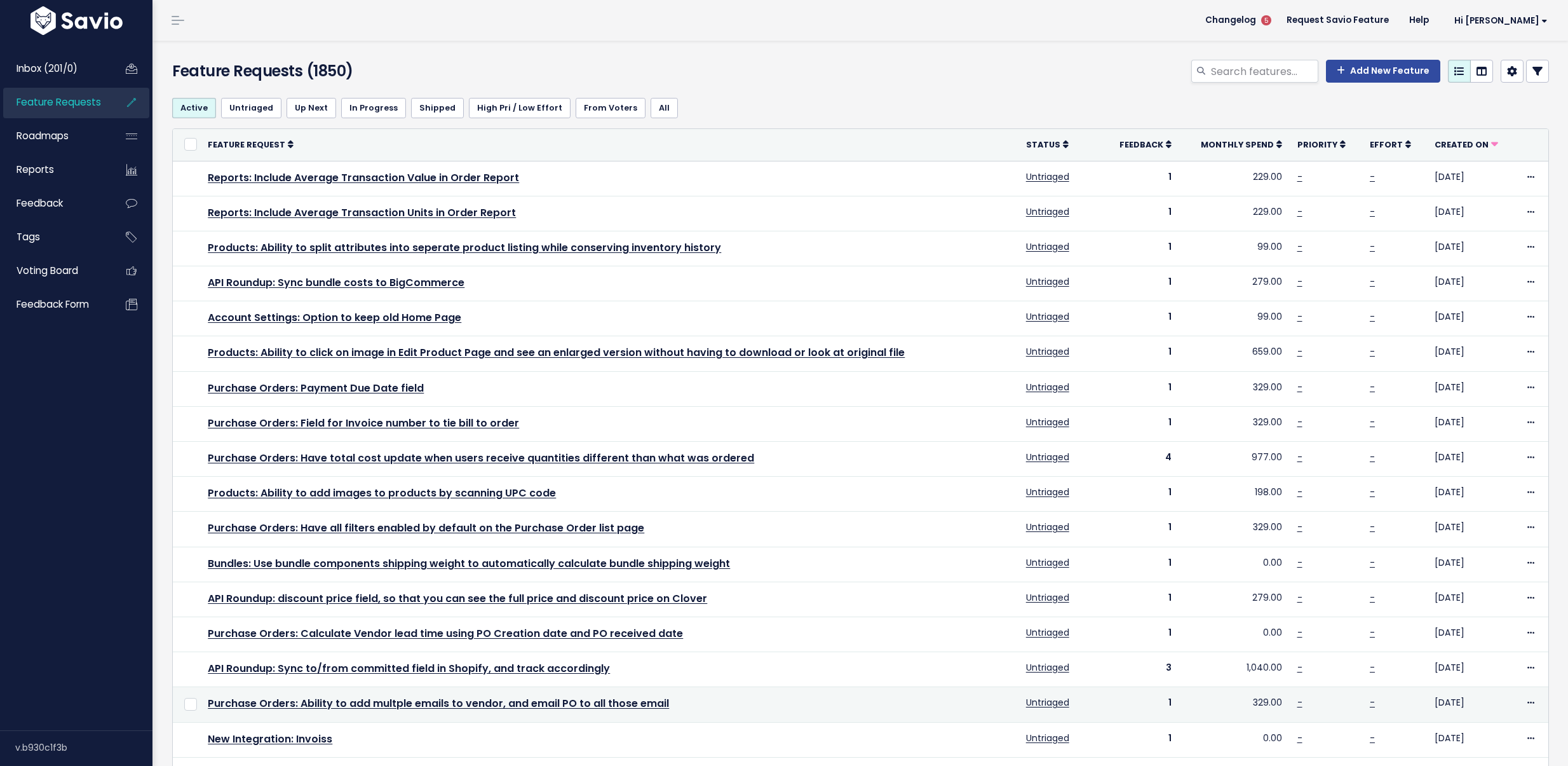
scroll to position [180, 0]
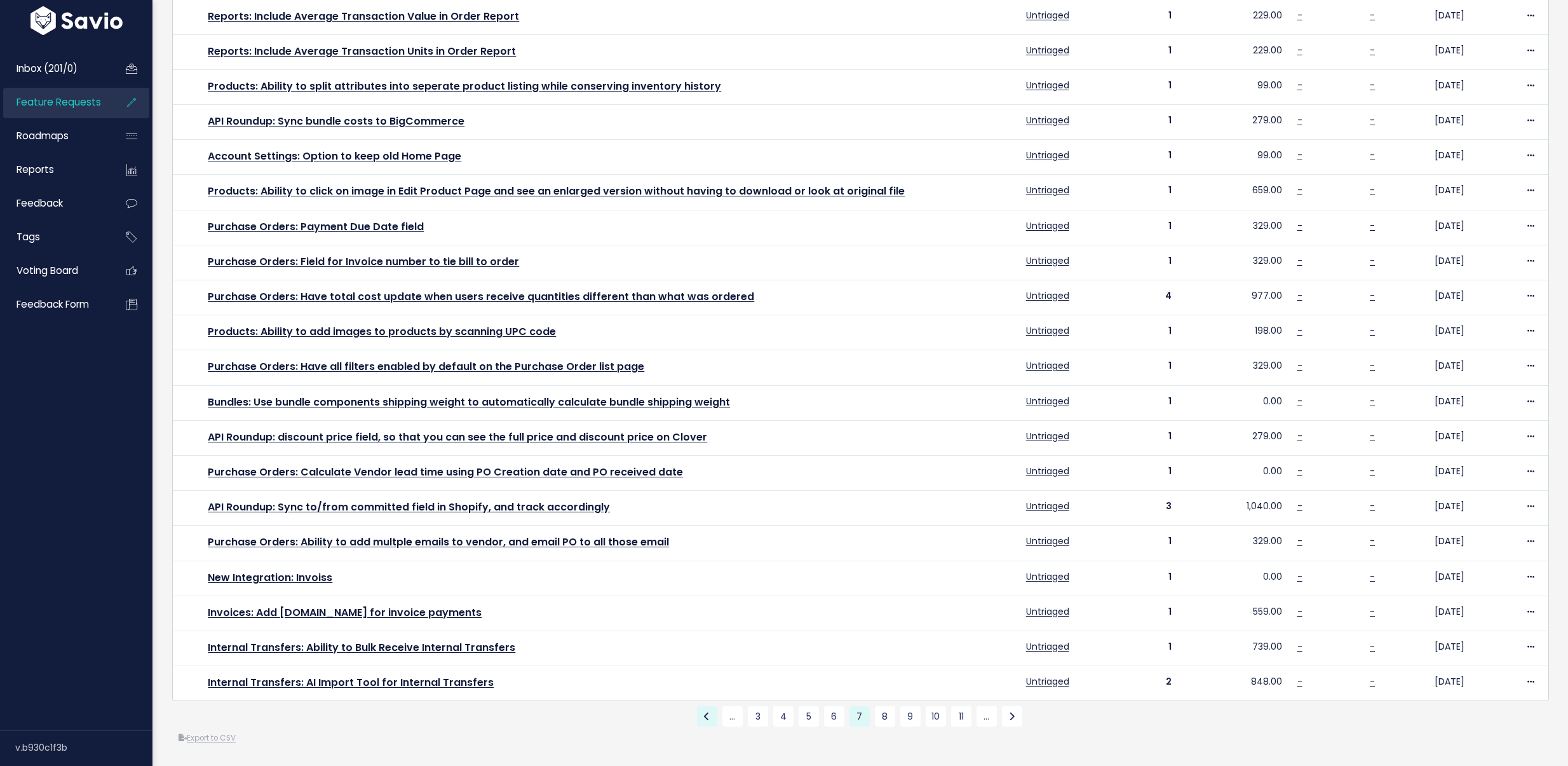
click at [709, 706] on link at bounding box center [707, 716] width 21 height 21
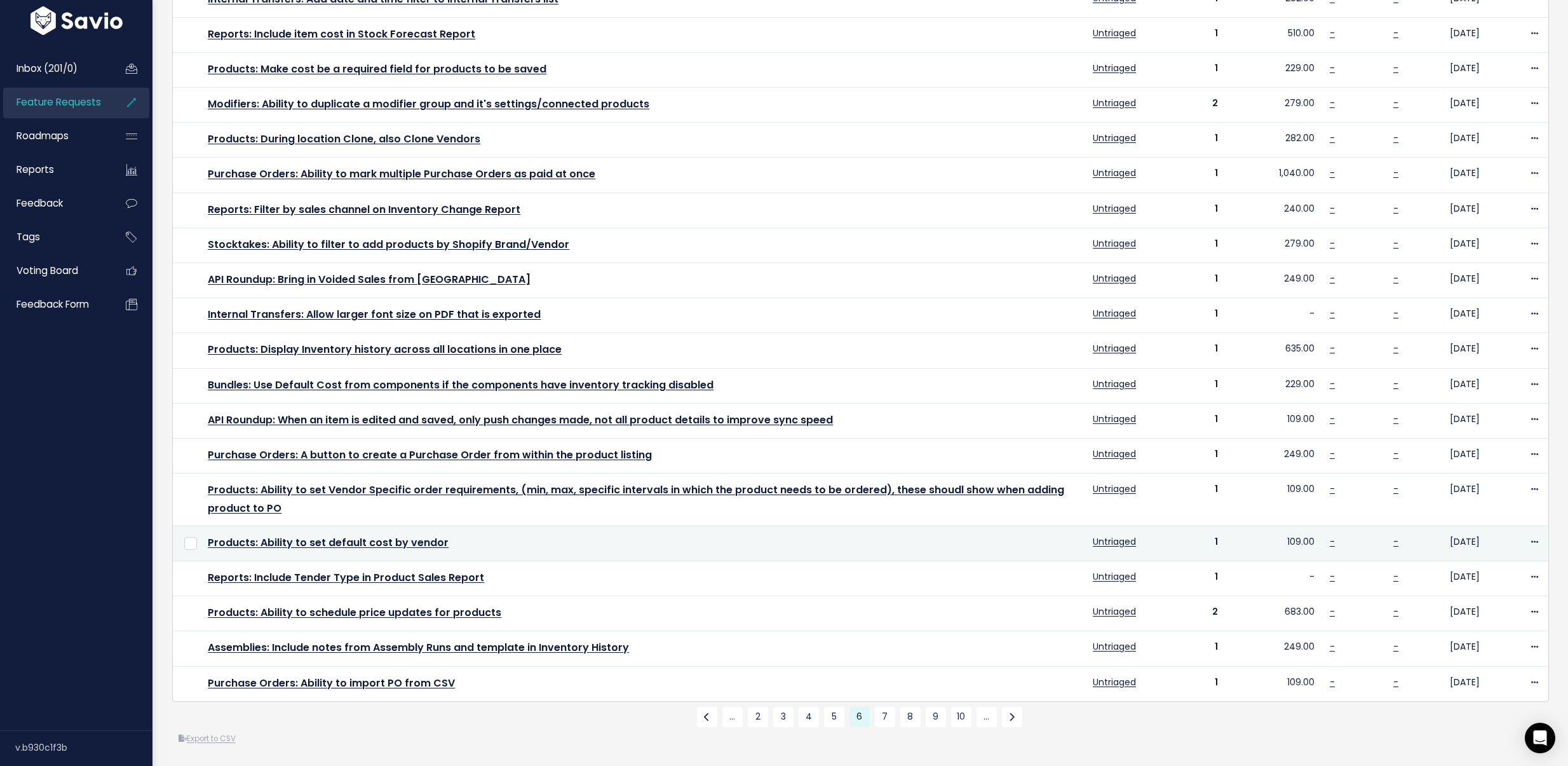
scroll to position [197, 0]
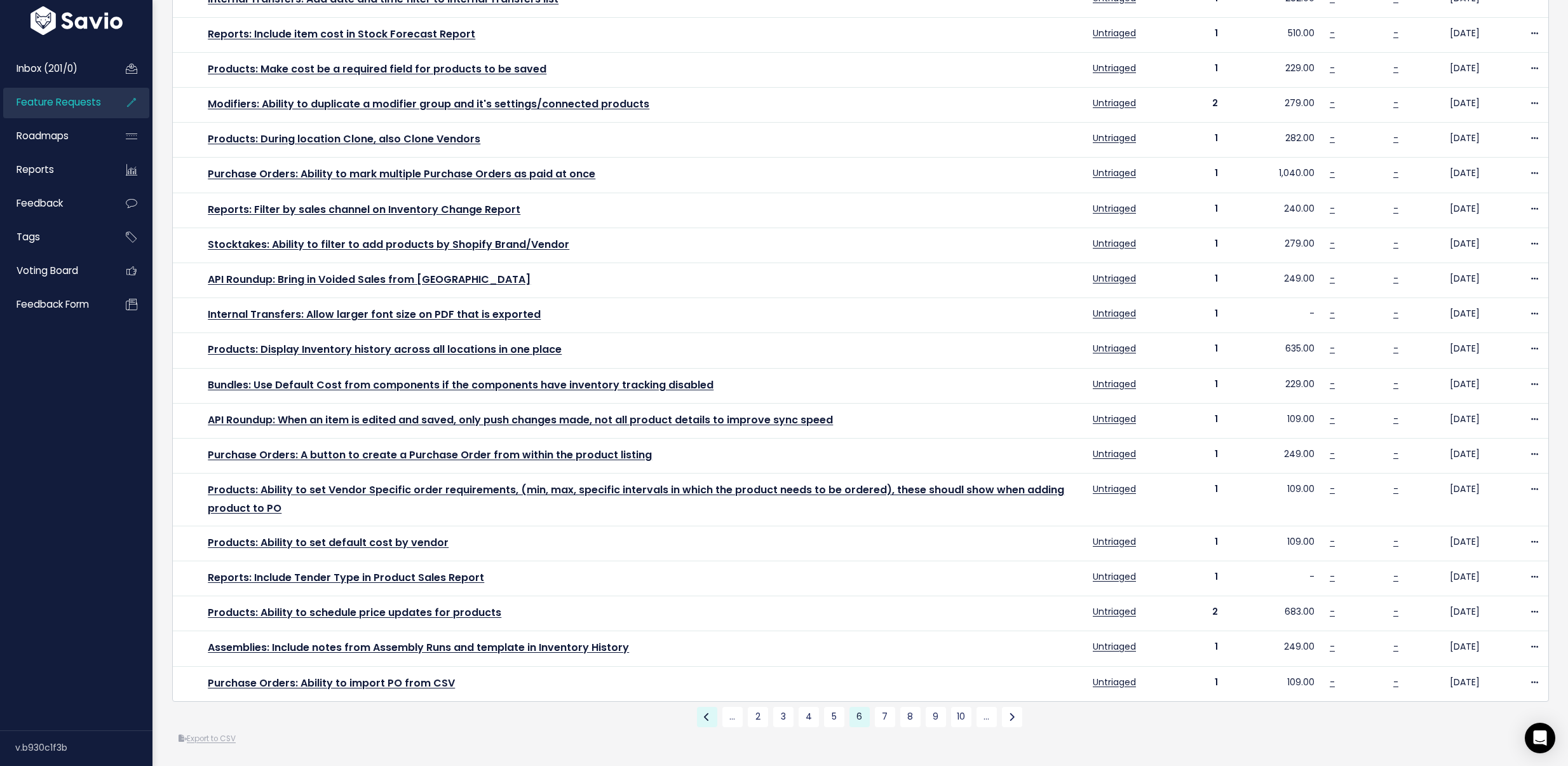
click at [704, 712] on icon at bounding box center [707, 717] width 6 height 9
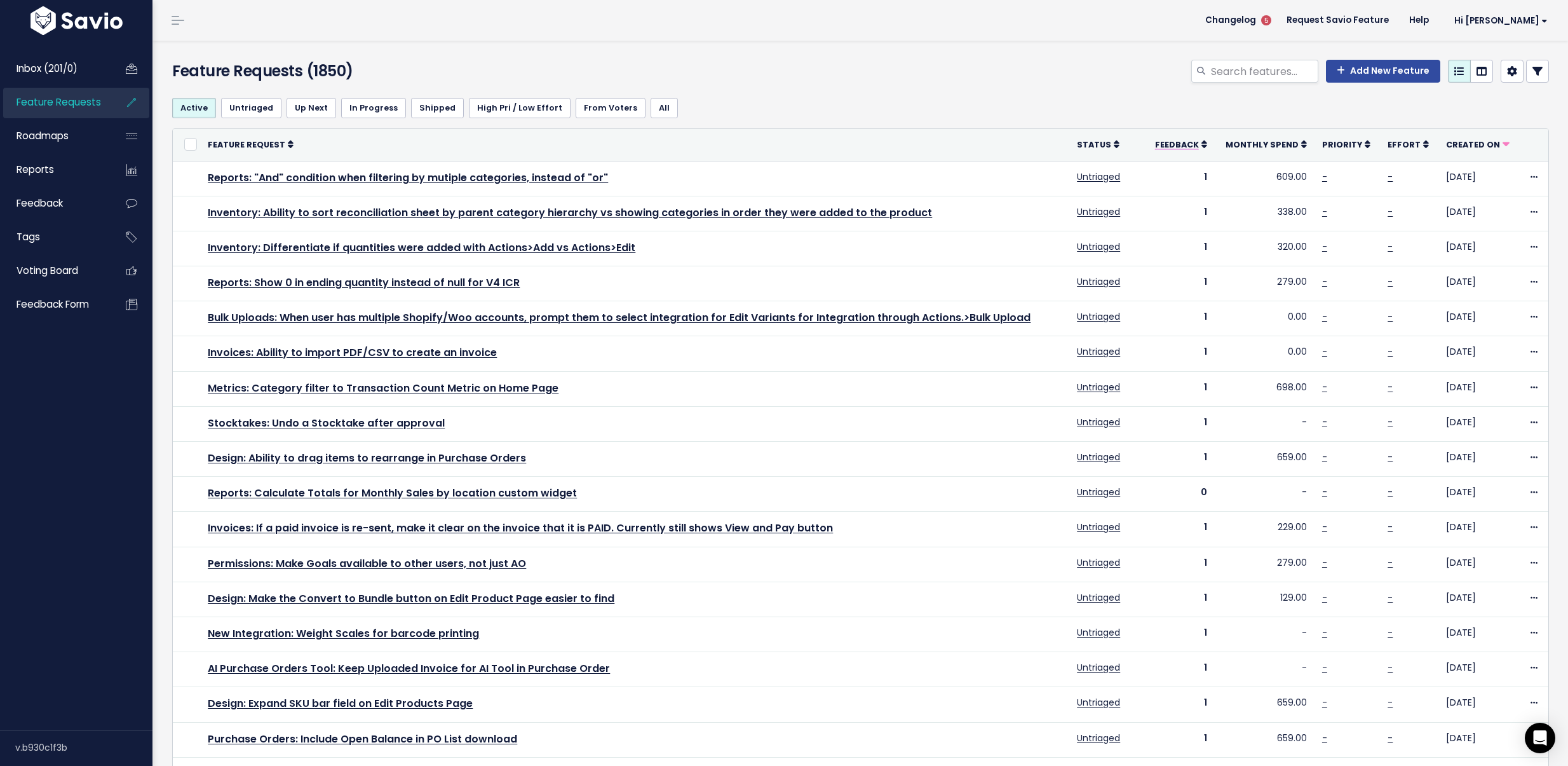
click at [1204, 142] on icon at bounding box center [1204, 145] width 6 height 9
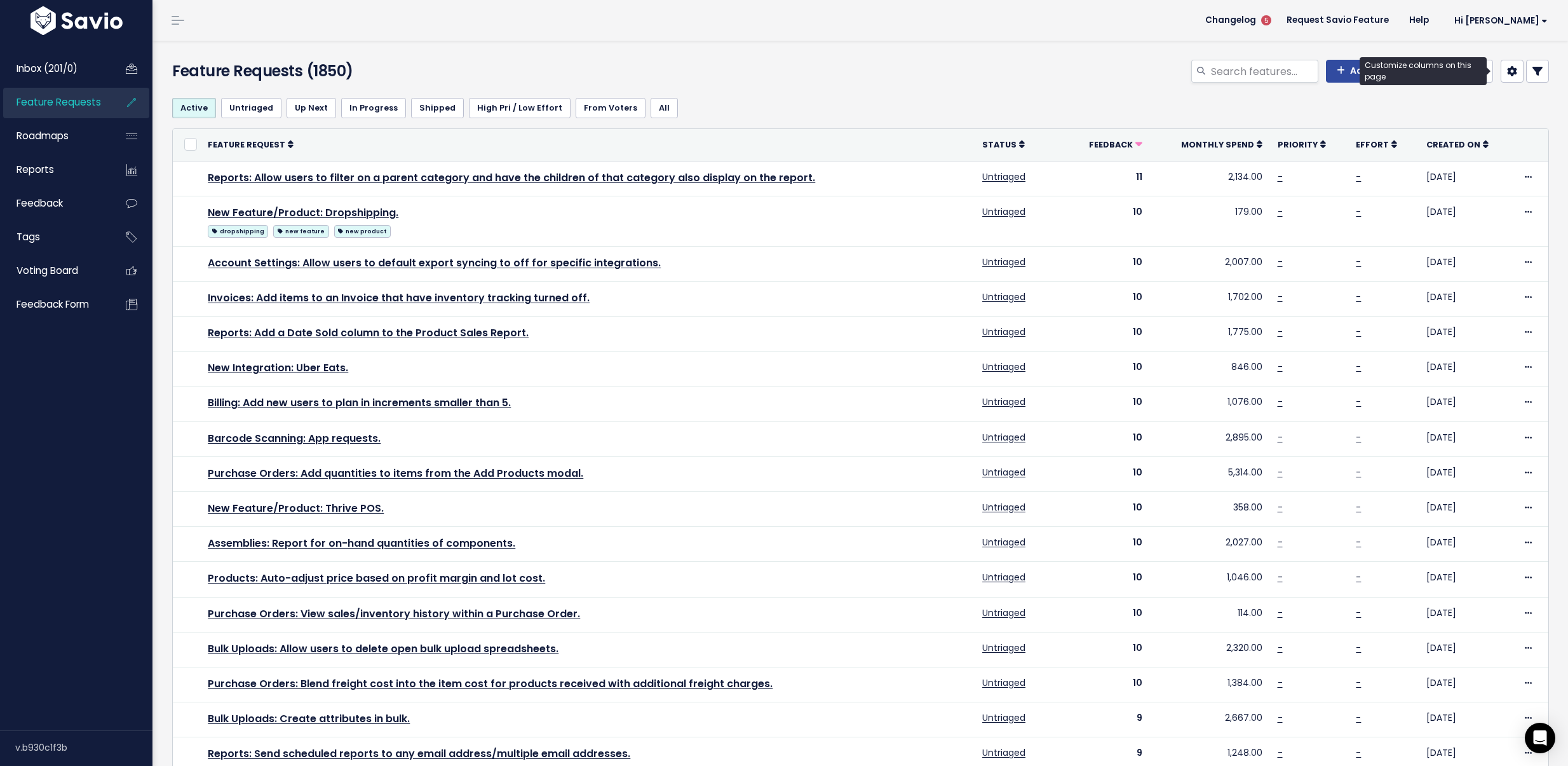
click at [1501, 69] on link at bounding box center [1512, 70] width 23 height 23
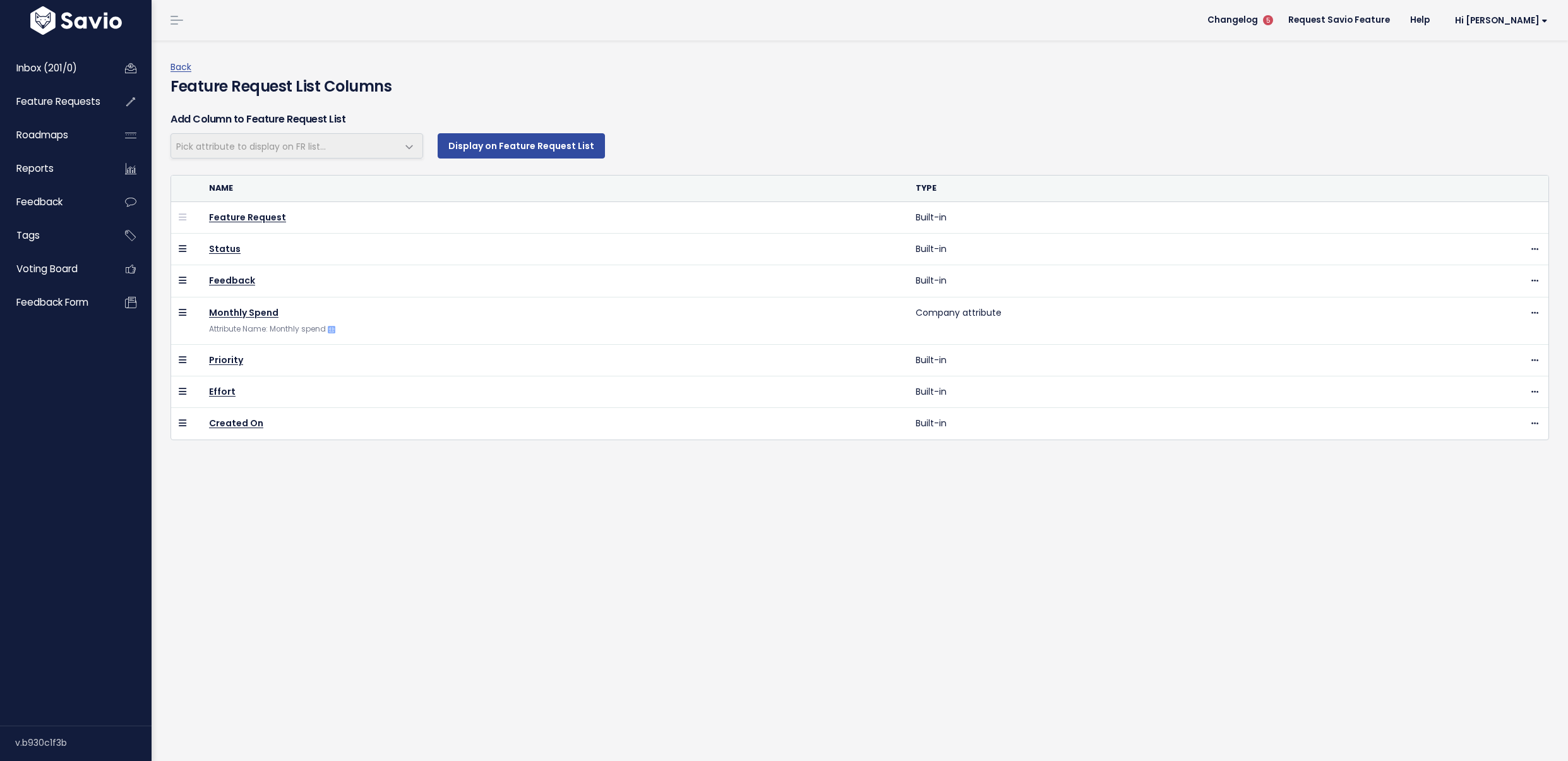
click at [289, 140] on span "Pick attribute to display on FR list..." at bounding box center [251, 146] width 149 height 12
click at [289, 148] on span "Pick attribute to display on FR list..." at bounding box center [251, 146] width 149 height 12
click at [342, 149] on span "Pick attribute to display on FR list..." at bounding box center [284, 146] width 226 height 24
select select
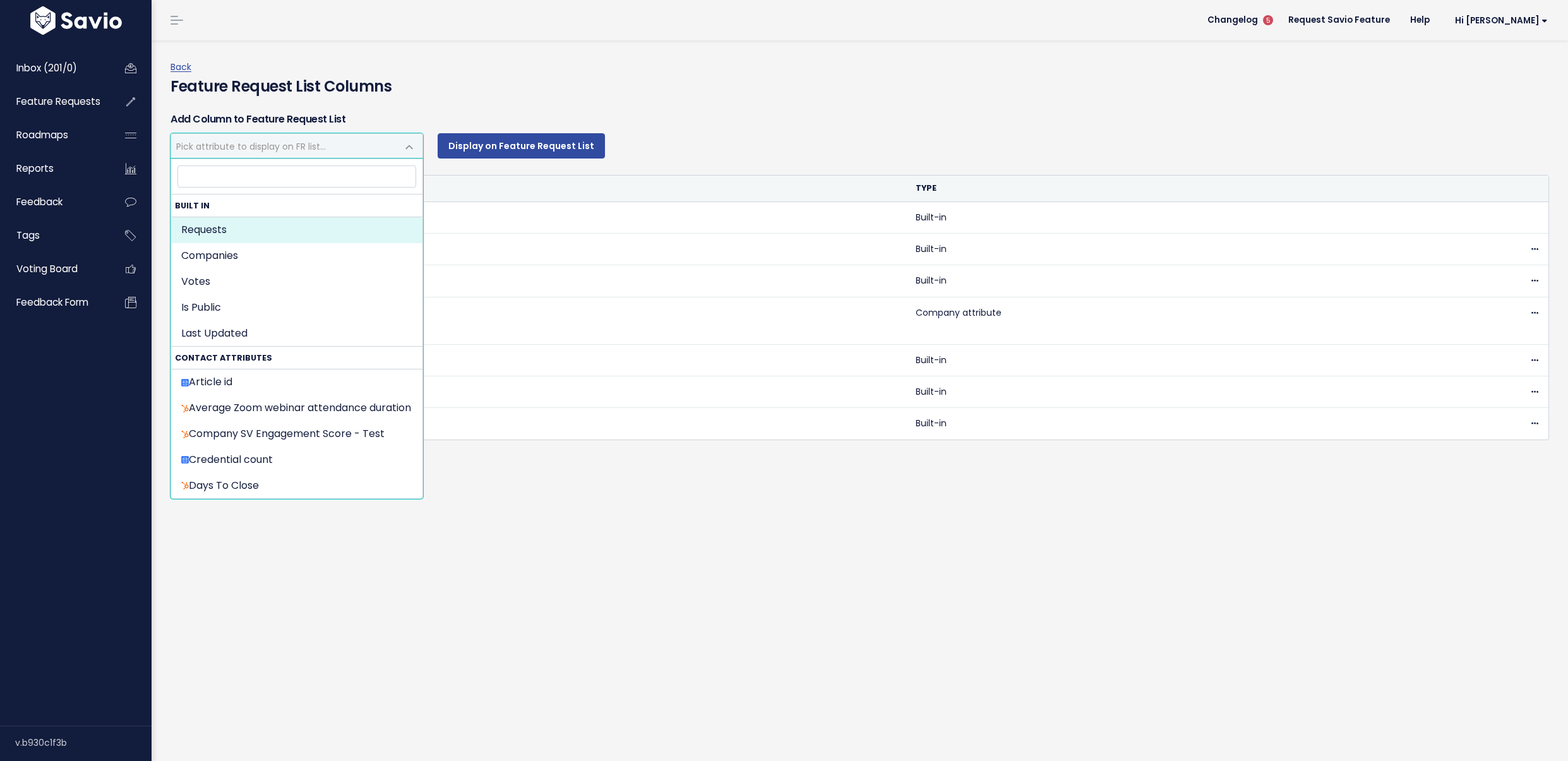
click at [414, 149] on span at bounding box center [409, 147] width 26 height 26
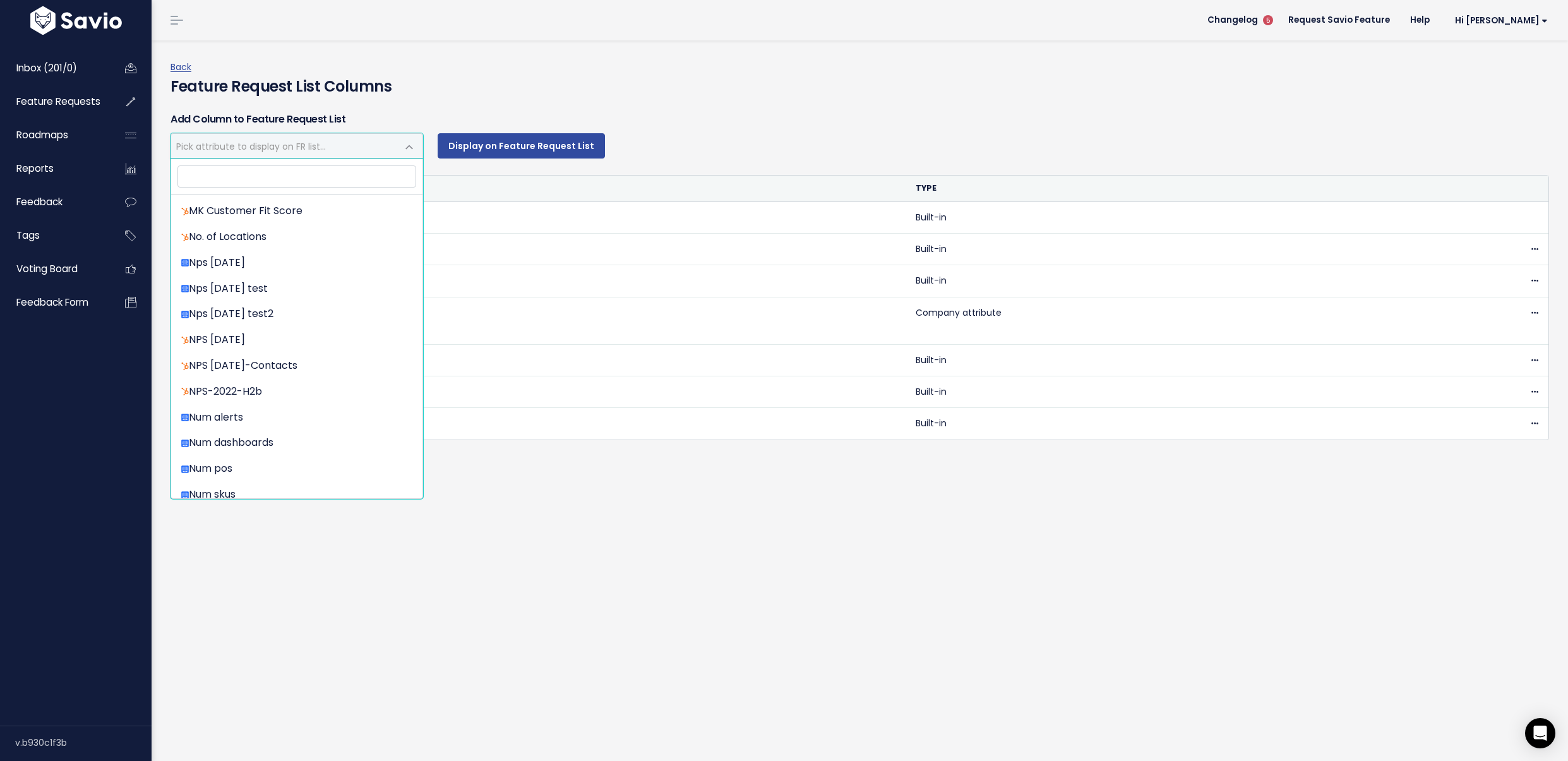
scroll to position [541, 0]
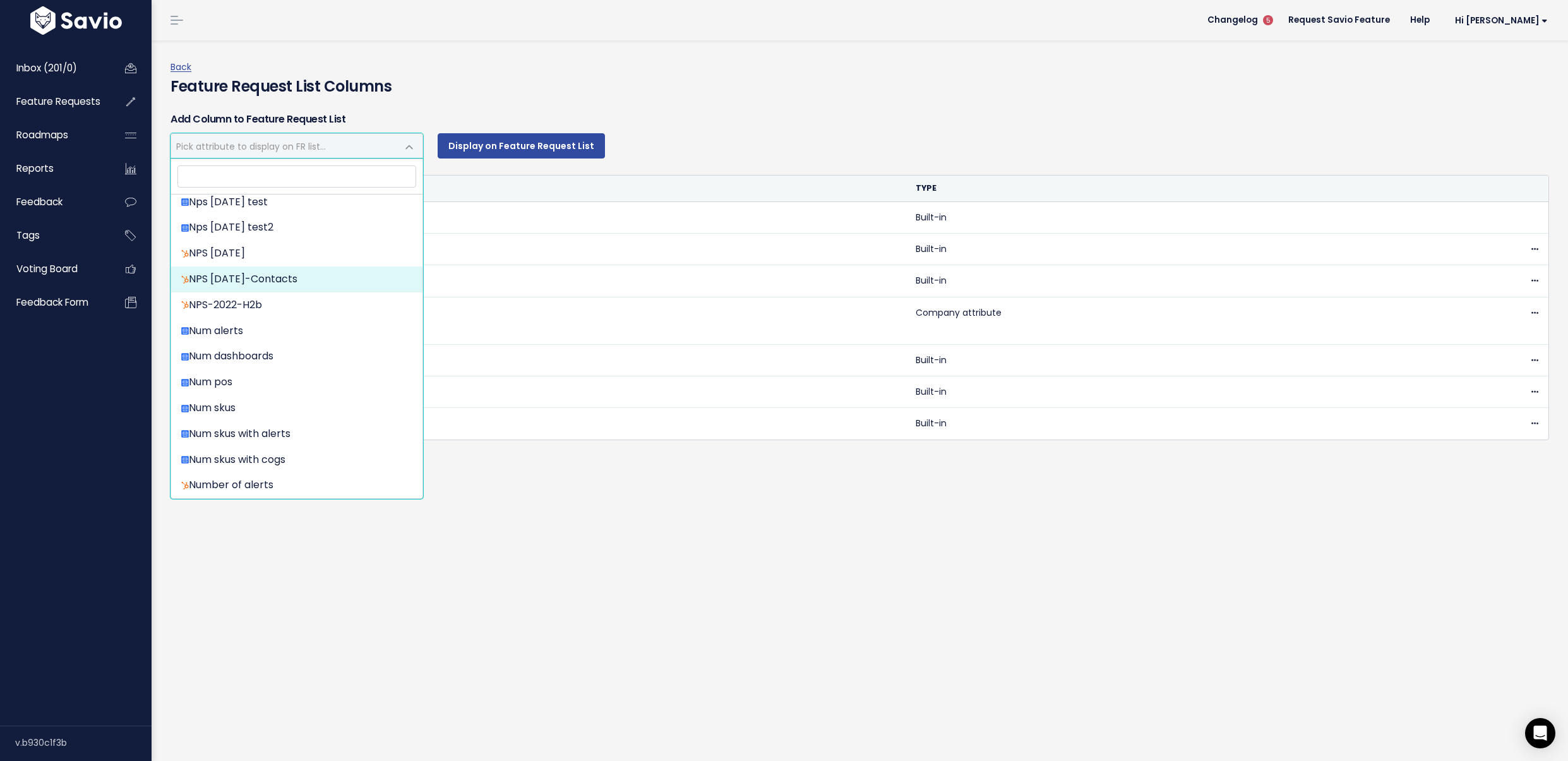
click at [703, 133] on div "Display on Feature Request List" at bounding box center [988, 146] width 1120 height 26
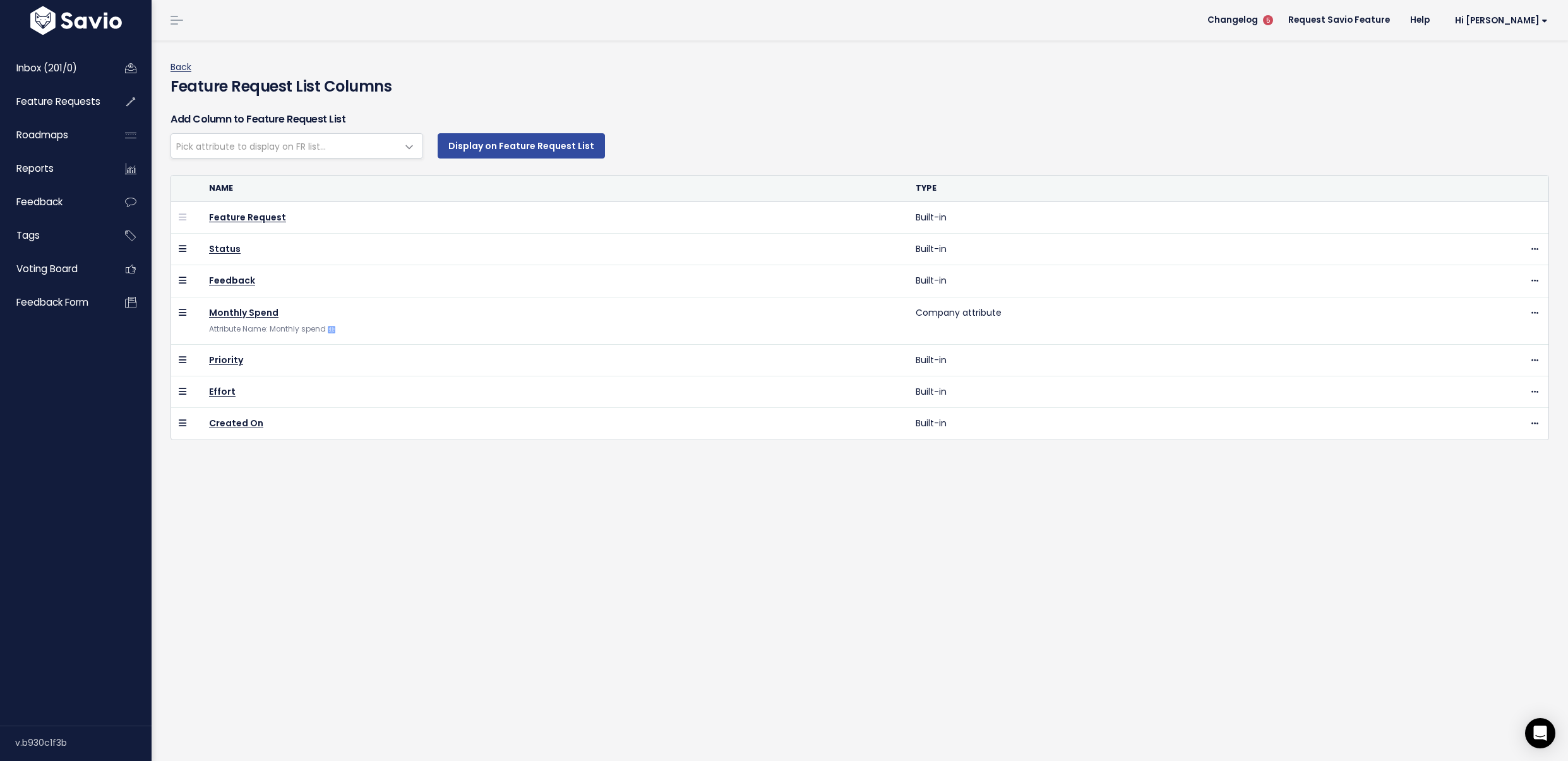
click at [186, 67] on link "Back" at bounding box center [181, 66] width 21 height 12
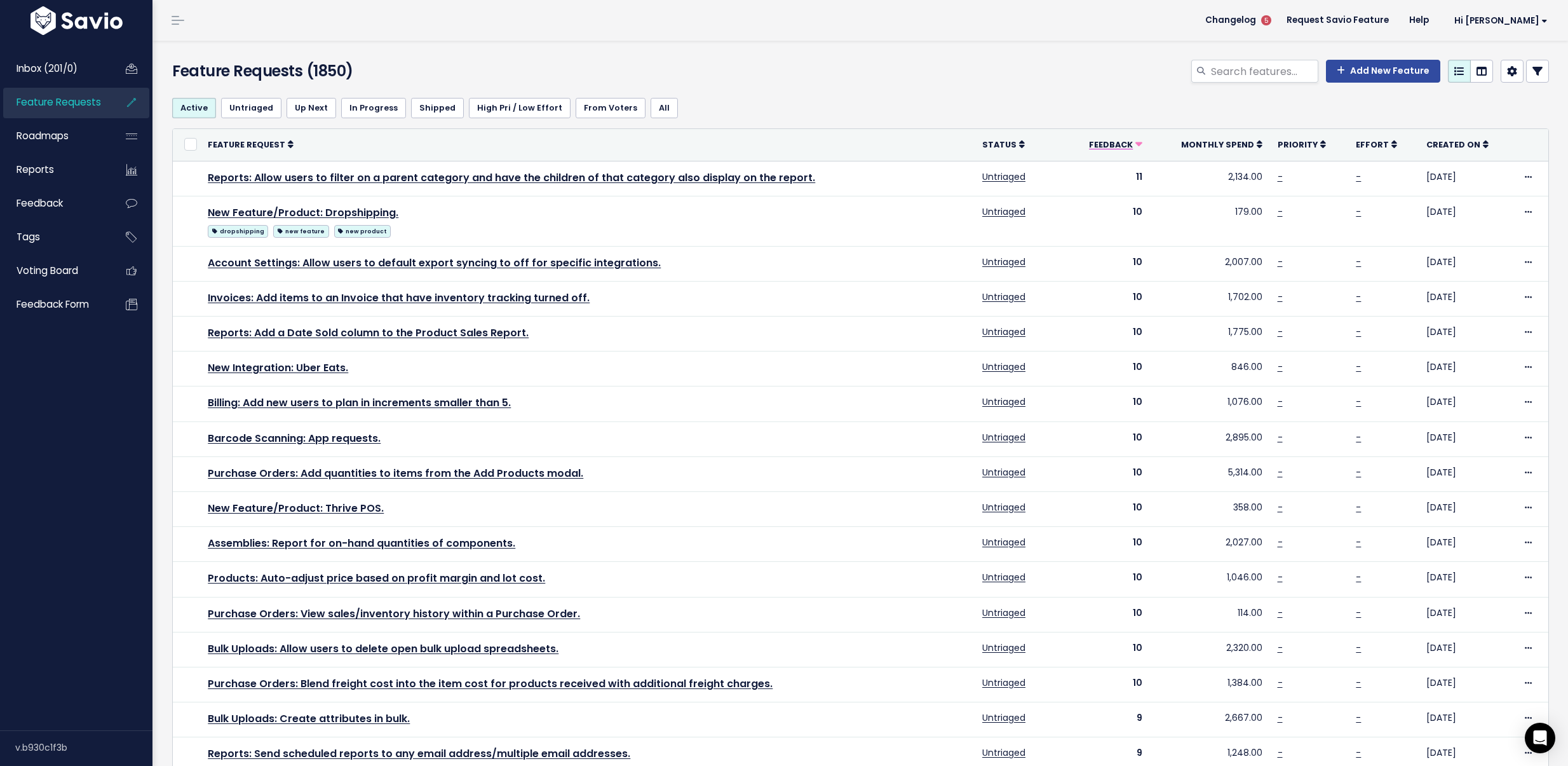
click at [1134, 141] on link "Feedback" at bounding box center [1115, 144] width 54 height 12
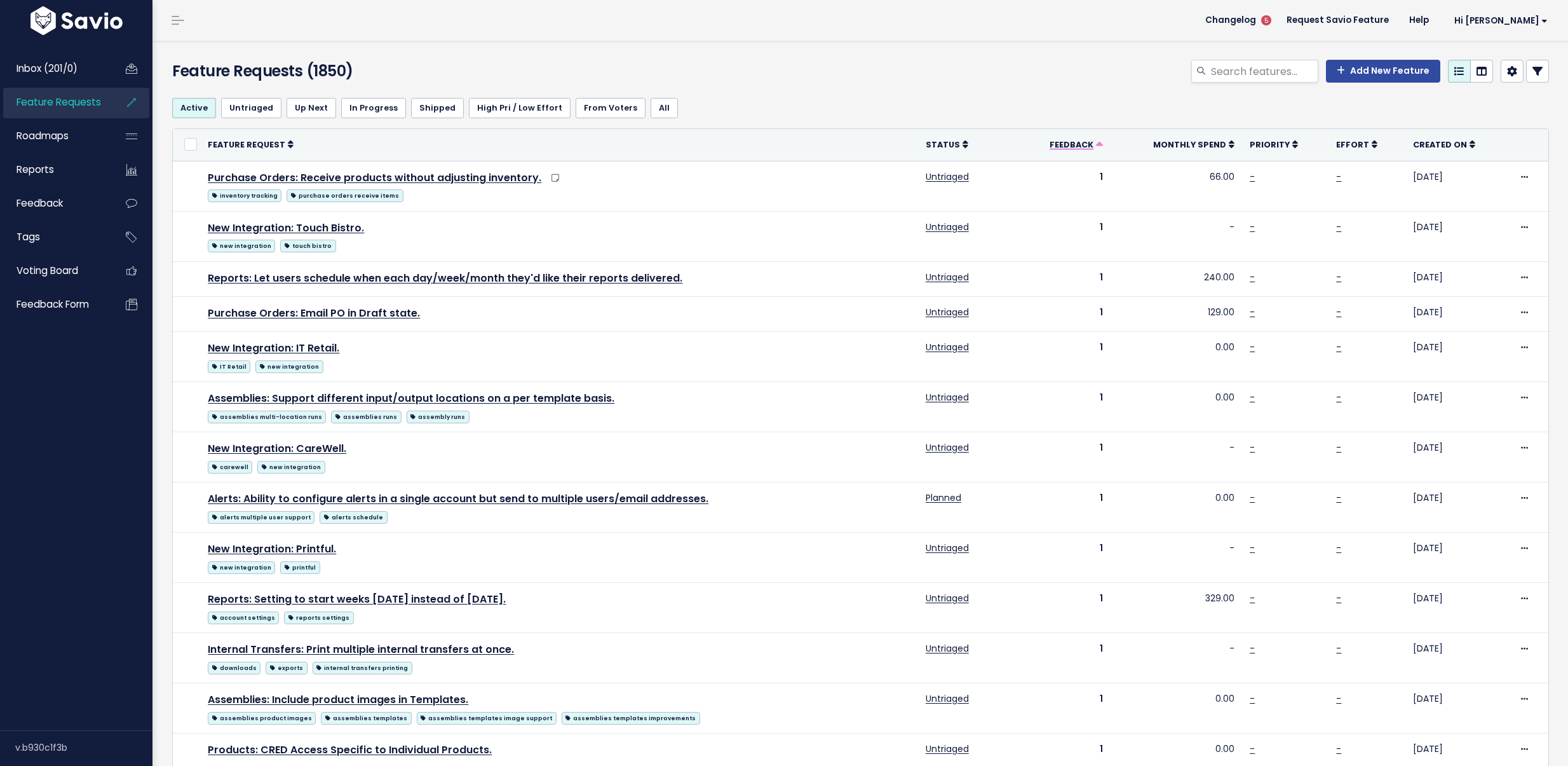
click at [1084, 147] on span "Feedback" at bounding box center [1071, 145] width 44 height 11
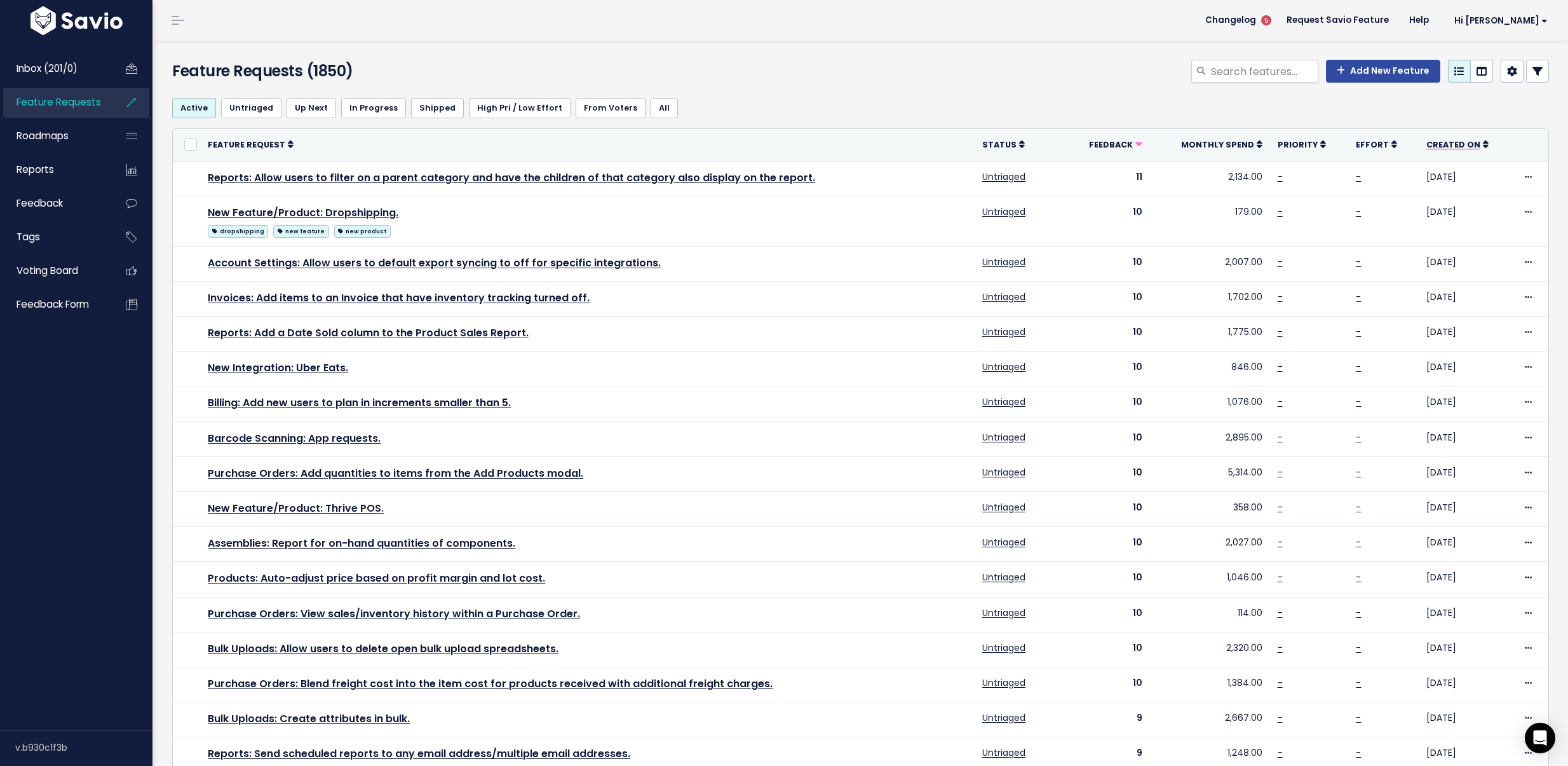
click at [1482, 146] on icon at bounding box center [1485, 145] width 6 height 9
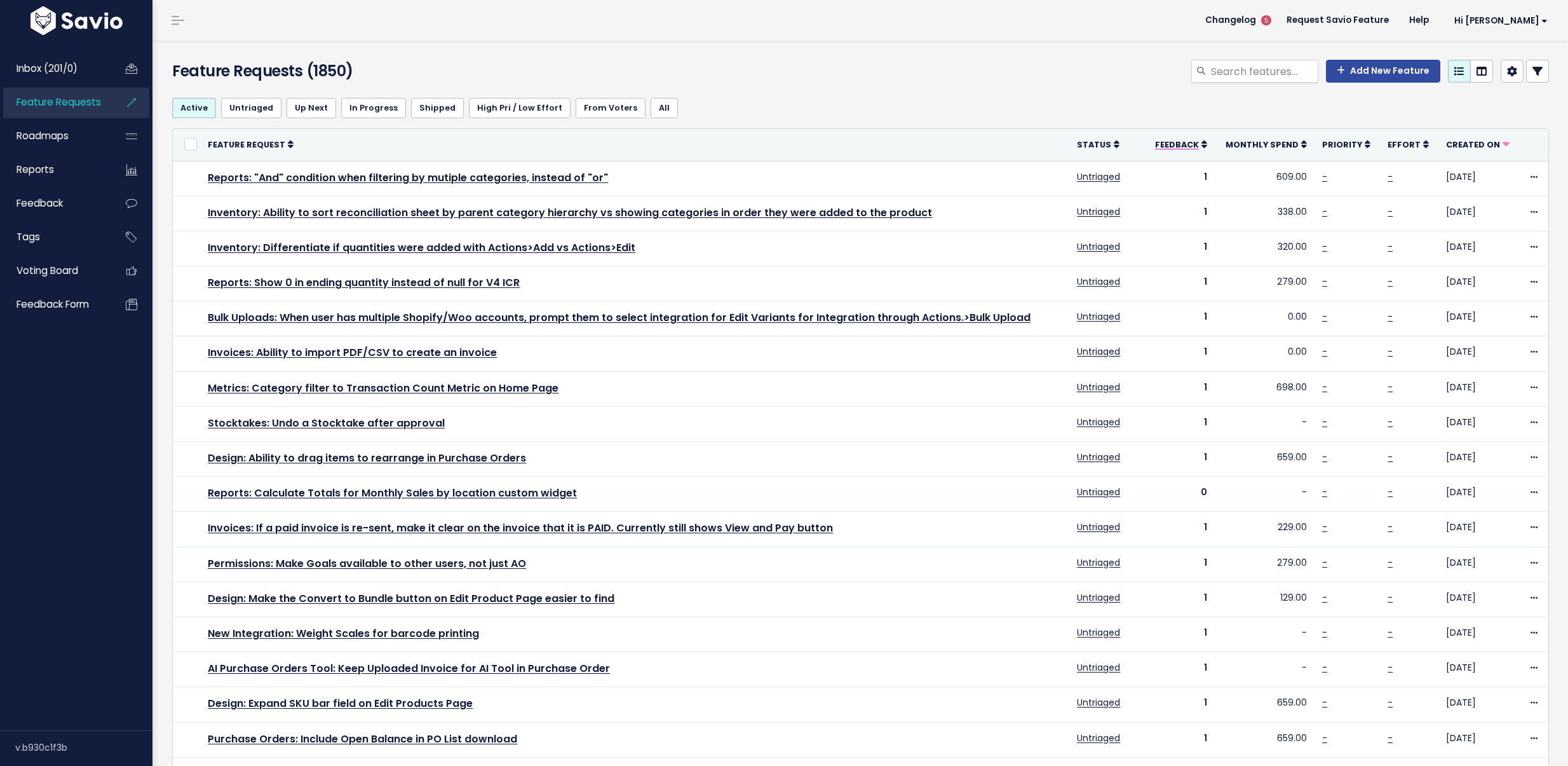
click at [1201, 150] on link "Feedback" at bounding box center [1181, 144] width 52 height 12
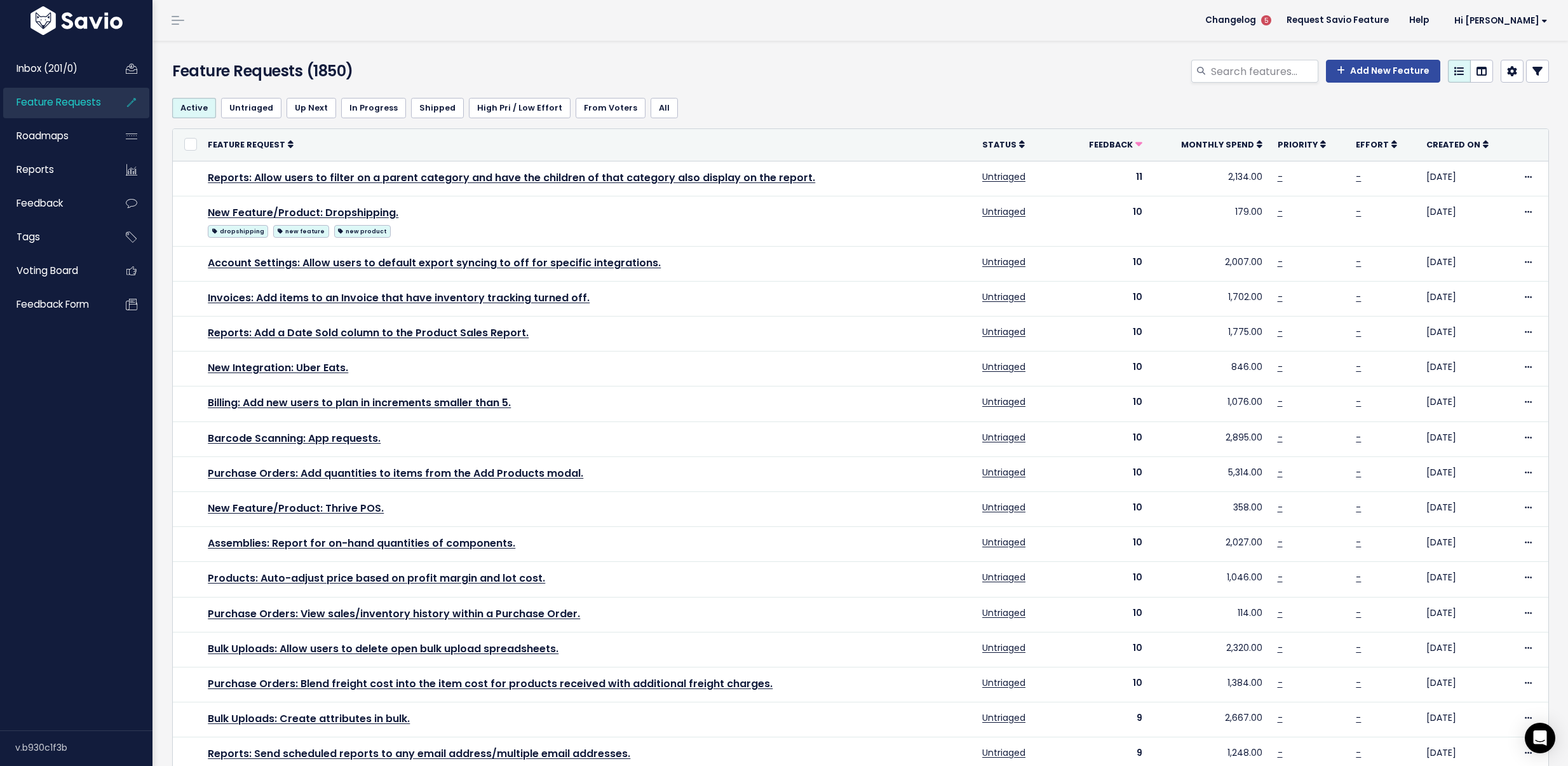
click at [71, 105] on span "Feature Requests" at bounding box center [59, 102] width 84 height 13
click at [57, 131] on span "Roadmaps" at bounding box center [43, 136] width 52 height 13
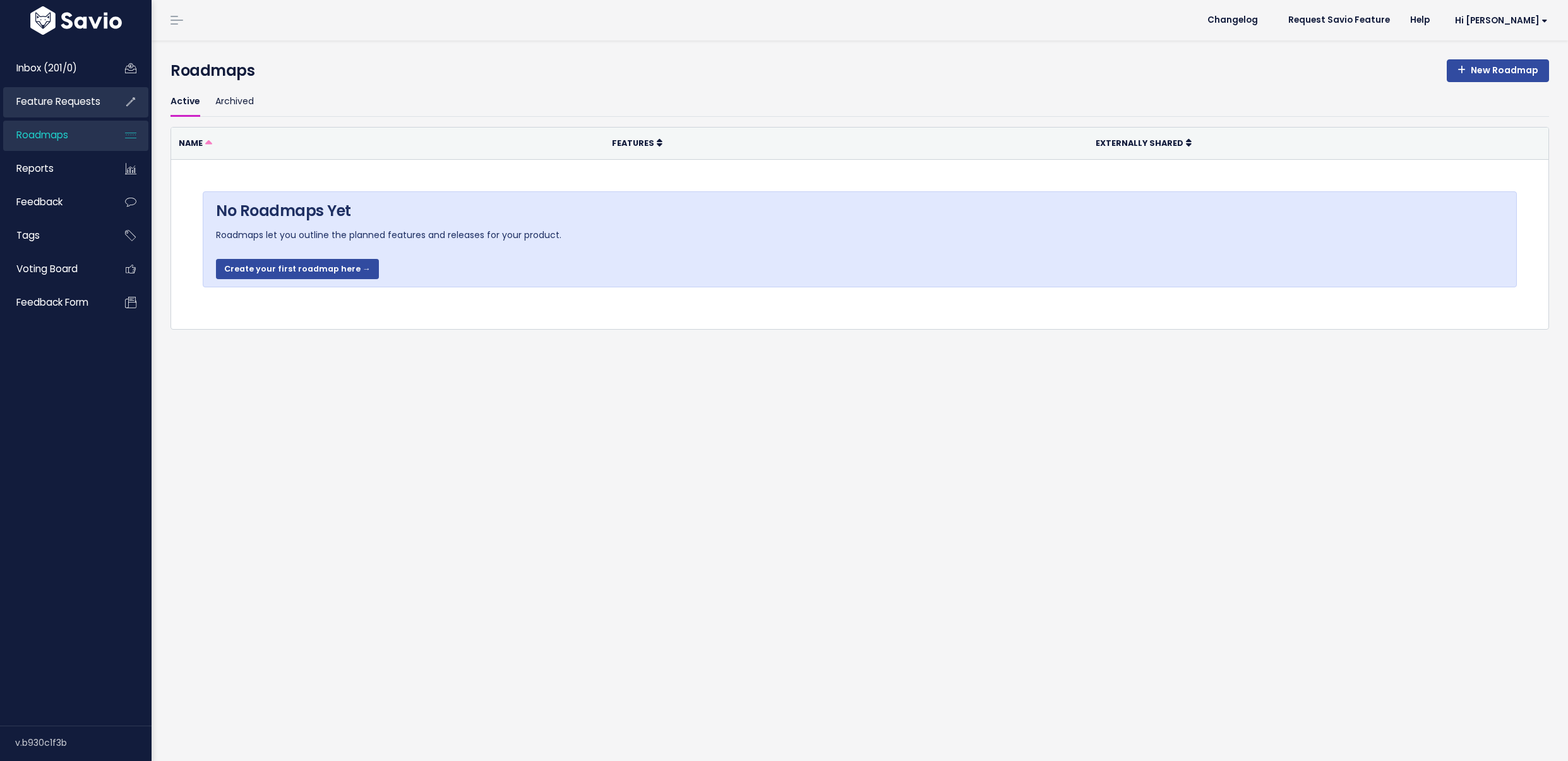
click at [66, 101] on span "Feature Requests" at bounding box center [58, 101] width 84 height 13
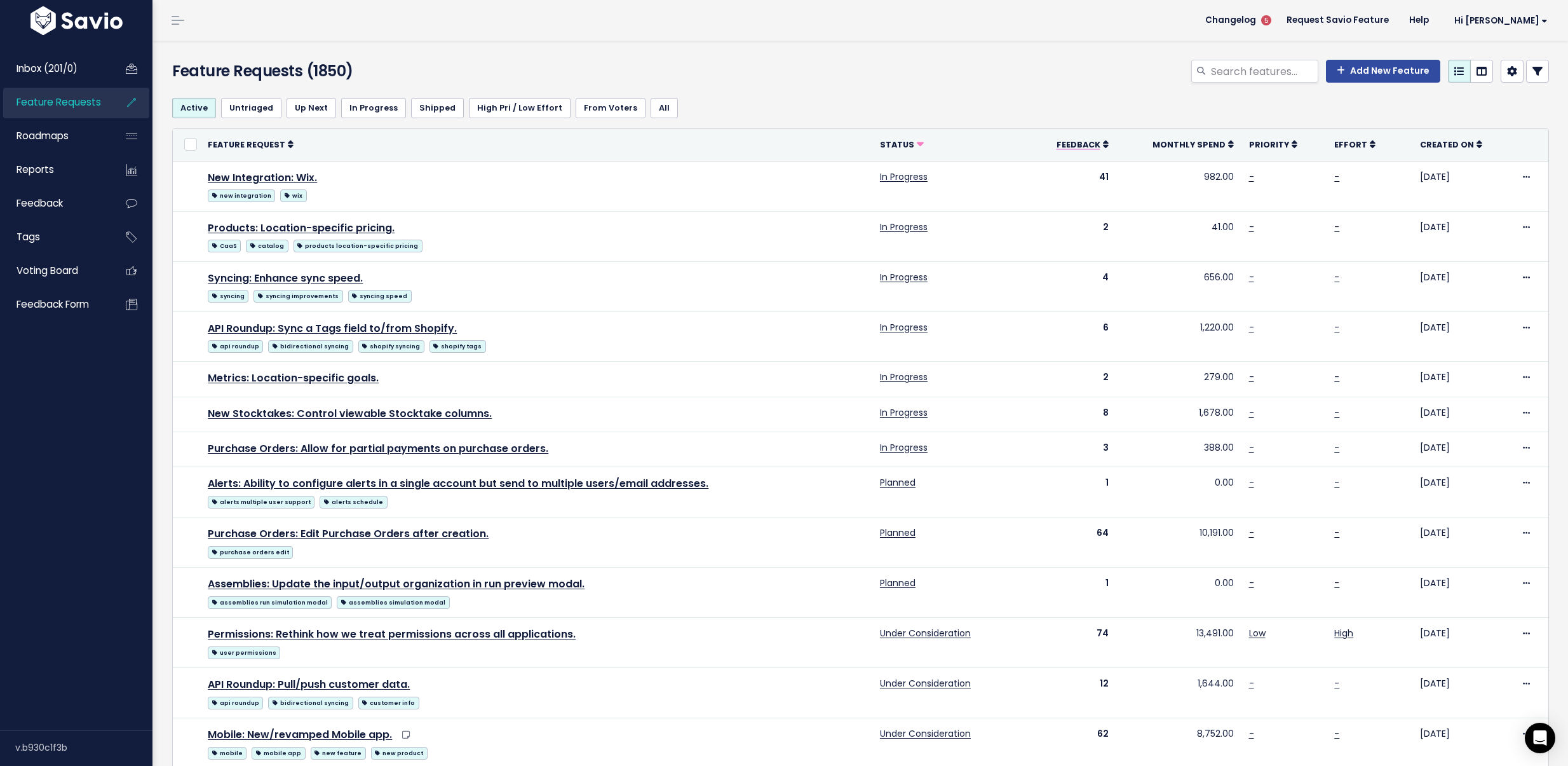
click at [1103, 147] on icon at bounding box center [1106, 145] width 6 height 9
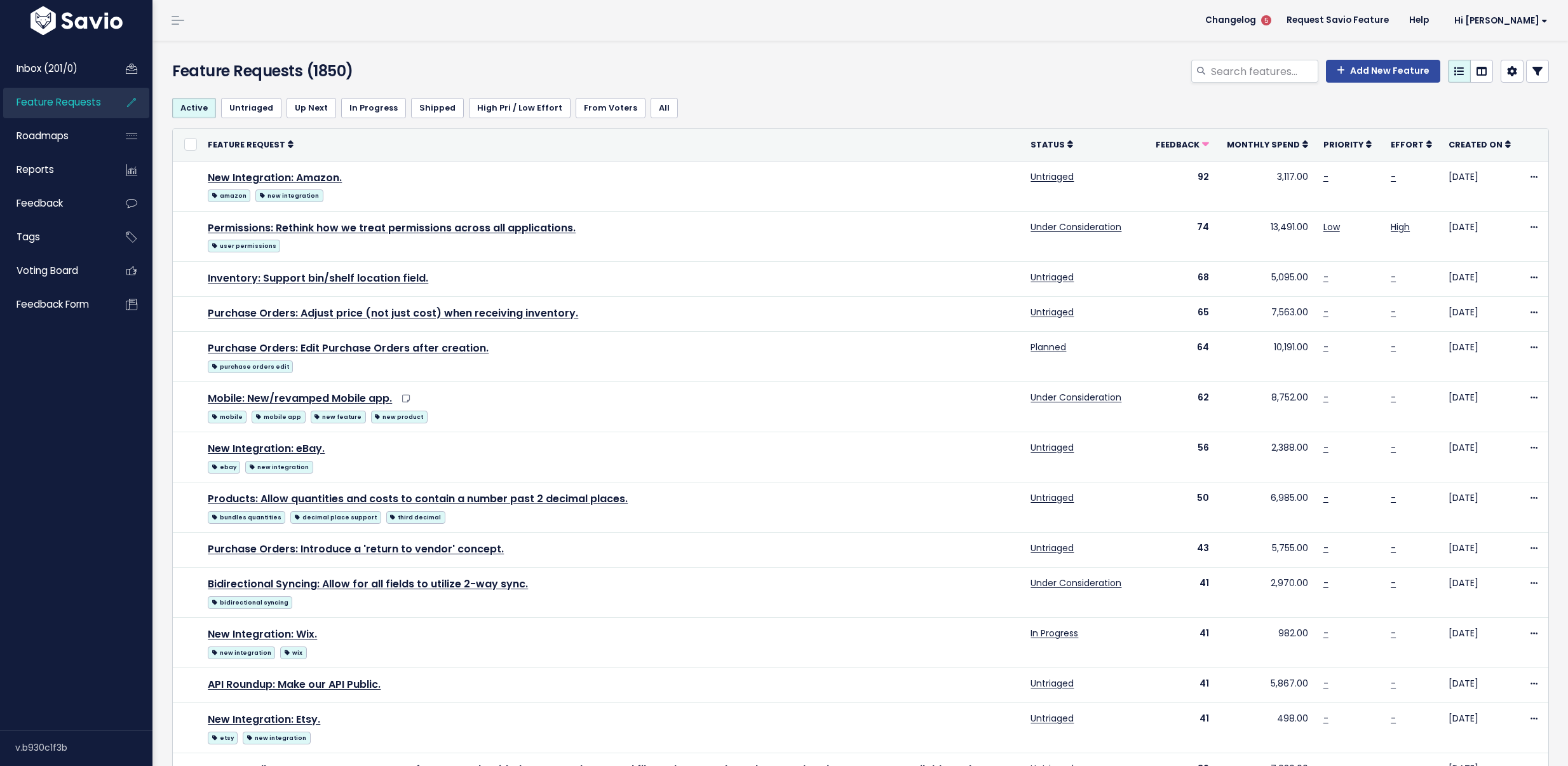
click at [1065, 145] on th "Status" at bounding box center [1084, 145] width 123 height 32
click at [1067, 142] on icon at bounding box center [1070, 145] width 6 height 9
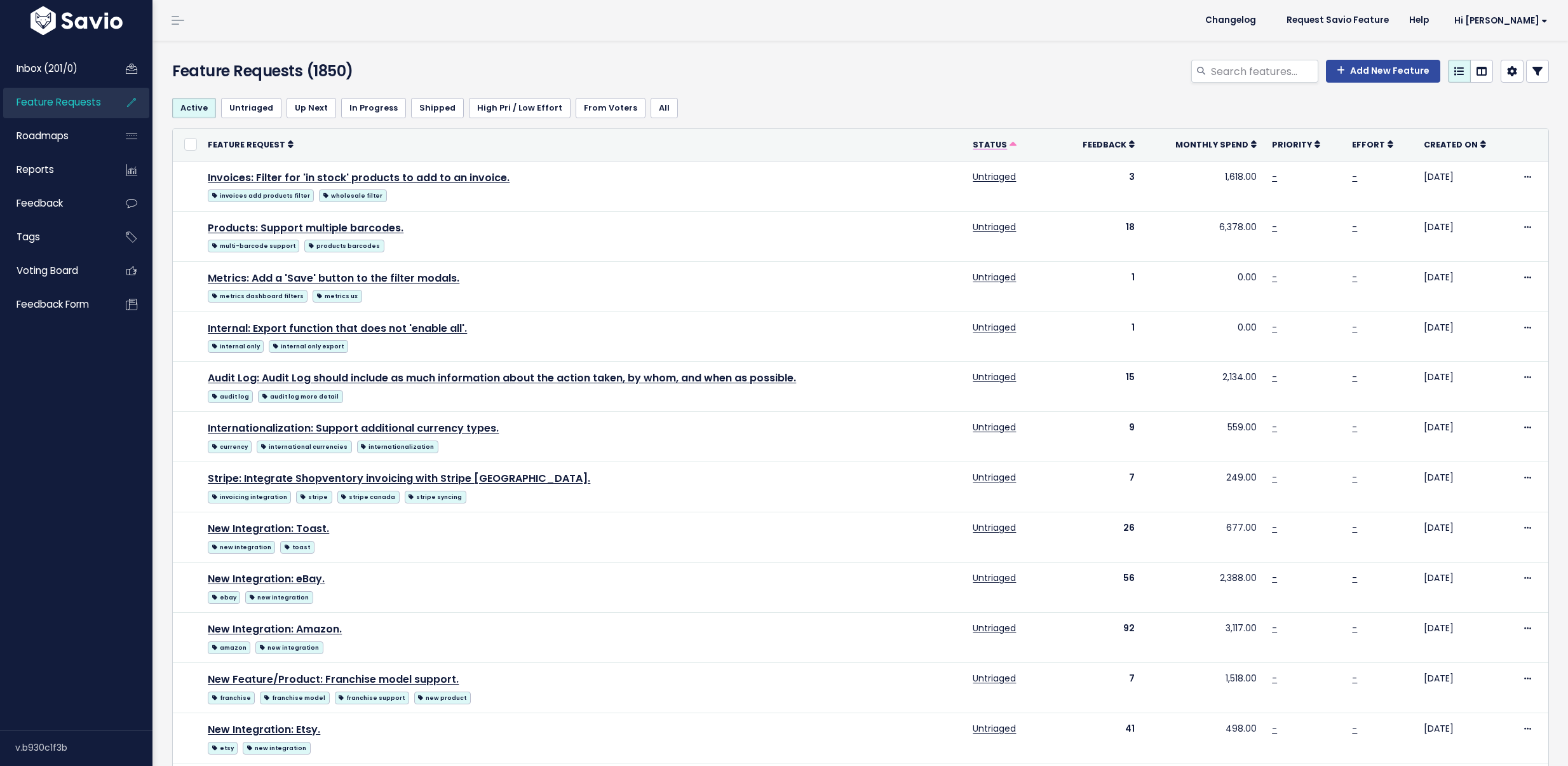
click at [1009, 142] on icon at bounding box center [1013, 145] width 7 height 7
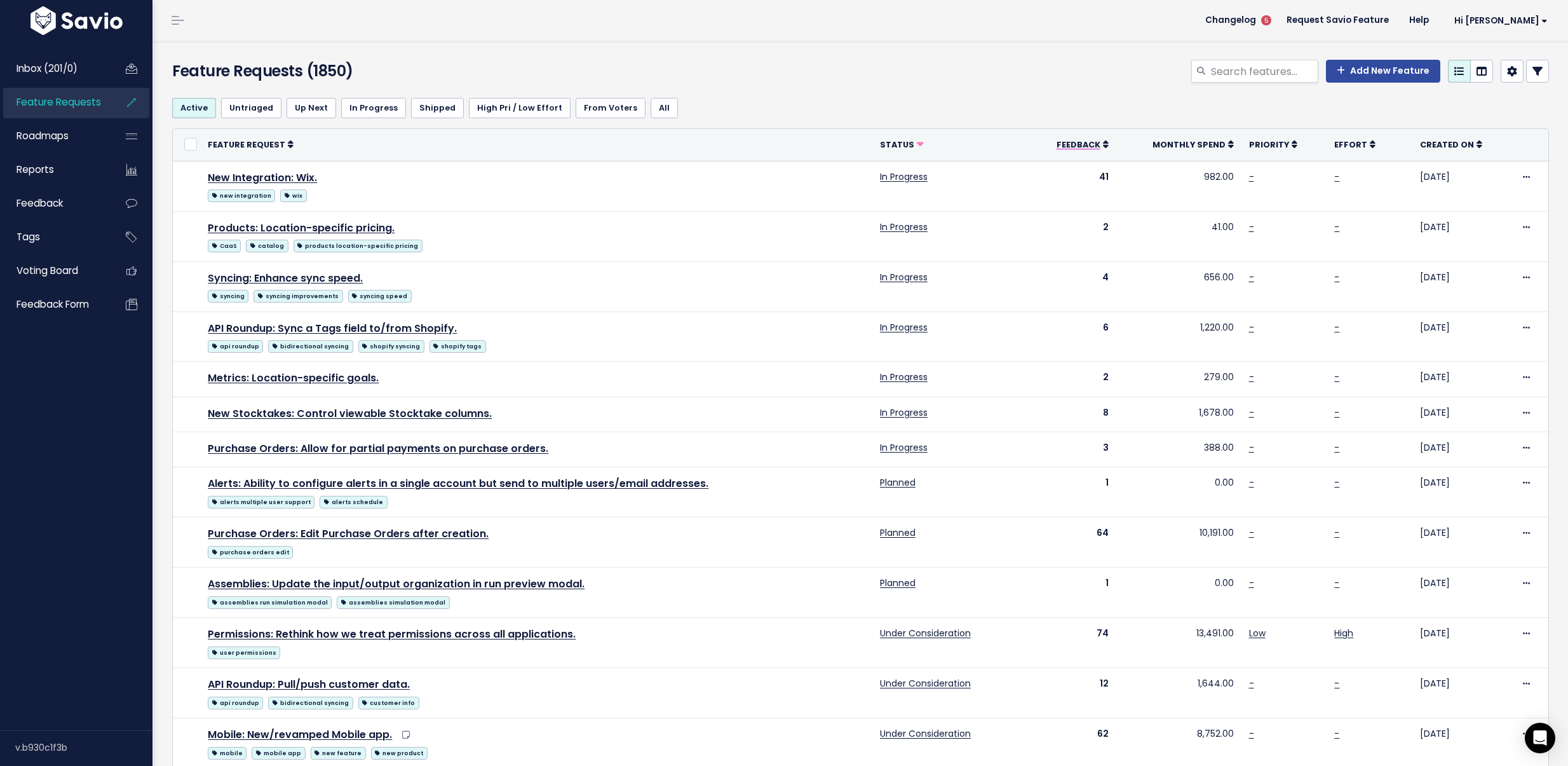
click at [1098, 143] on link "Feedback" at bounding box center [1082, 144] width 52 height 12
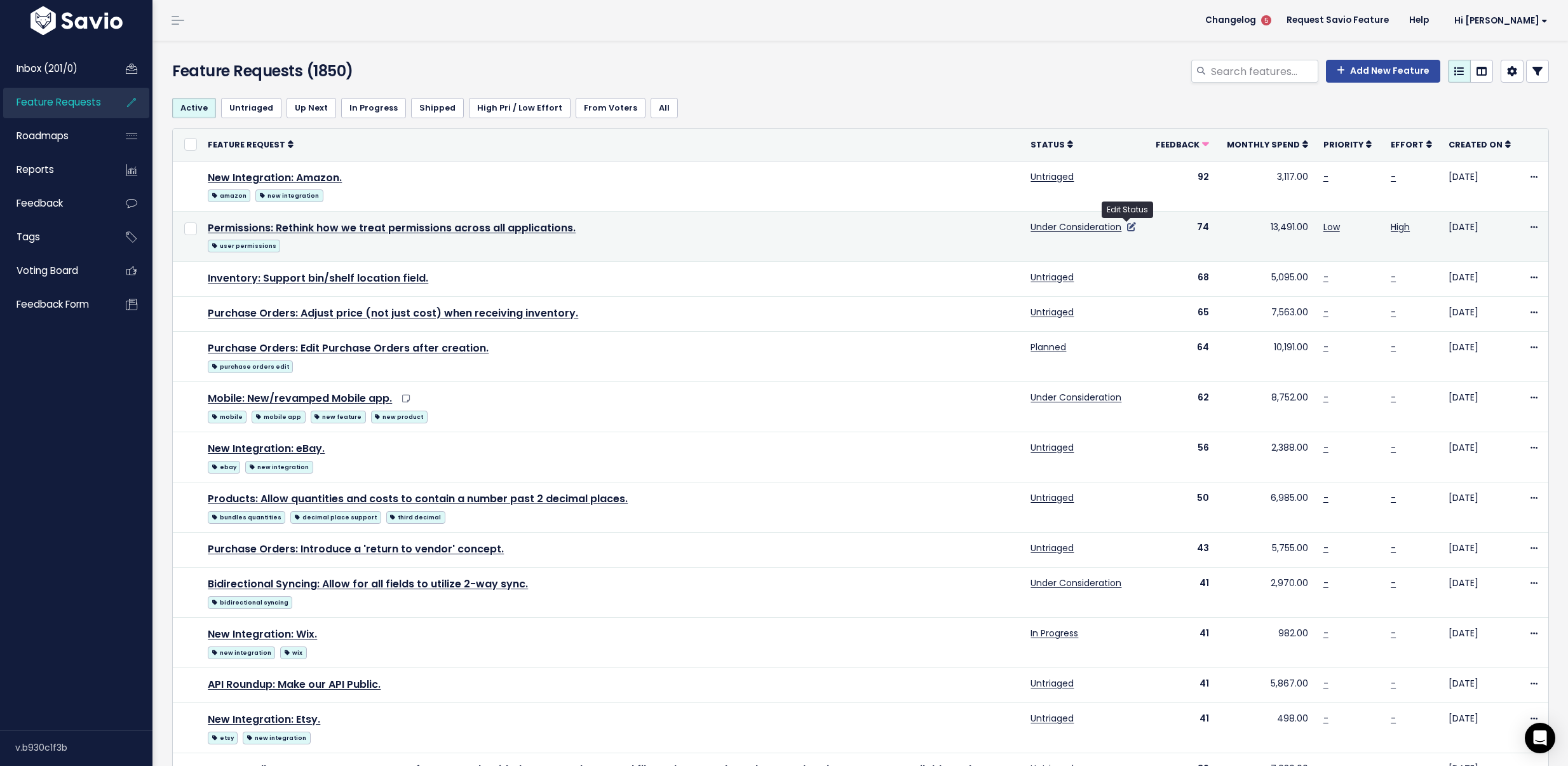
click at [1127, 230] on icon at bounding box center [1131, 227] width 9 height 9
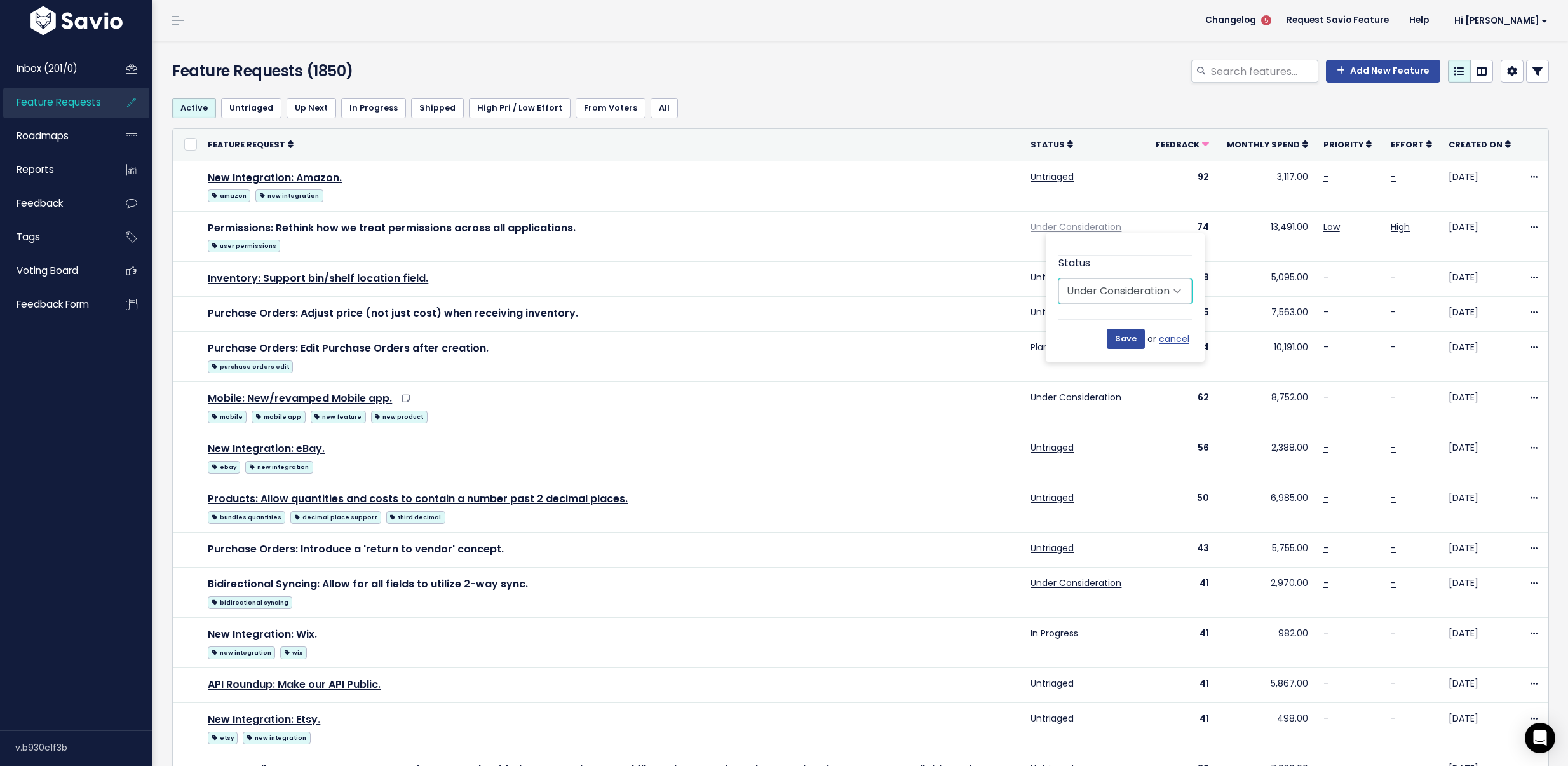
click at [1140, 296] on select "Untriaged Under Consideration Planned In Progress Shipped Closed Won't do" at bounding box center [1125, 291] width 133 height 26
select select "IN_PROGRESS"
click at [1058, 278] on select "Untriaged Under Consideration Planned In Progress Shipped Closed Won't do" at bounding box center [1125, 291] width 133 height 26
click at [1129, 333] on input "Save" at bounding box center [1126, 339] width 38 height 21
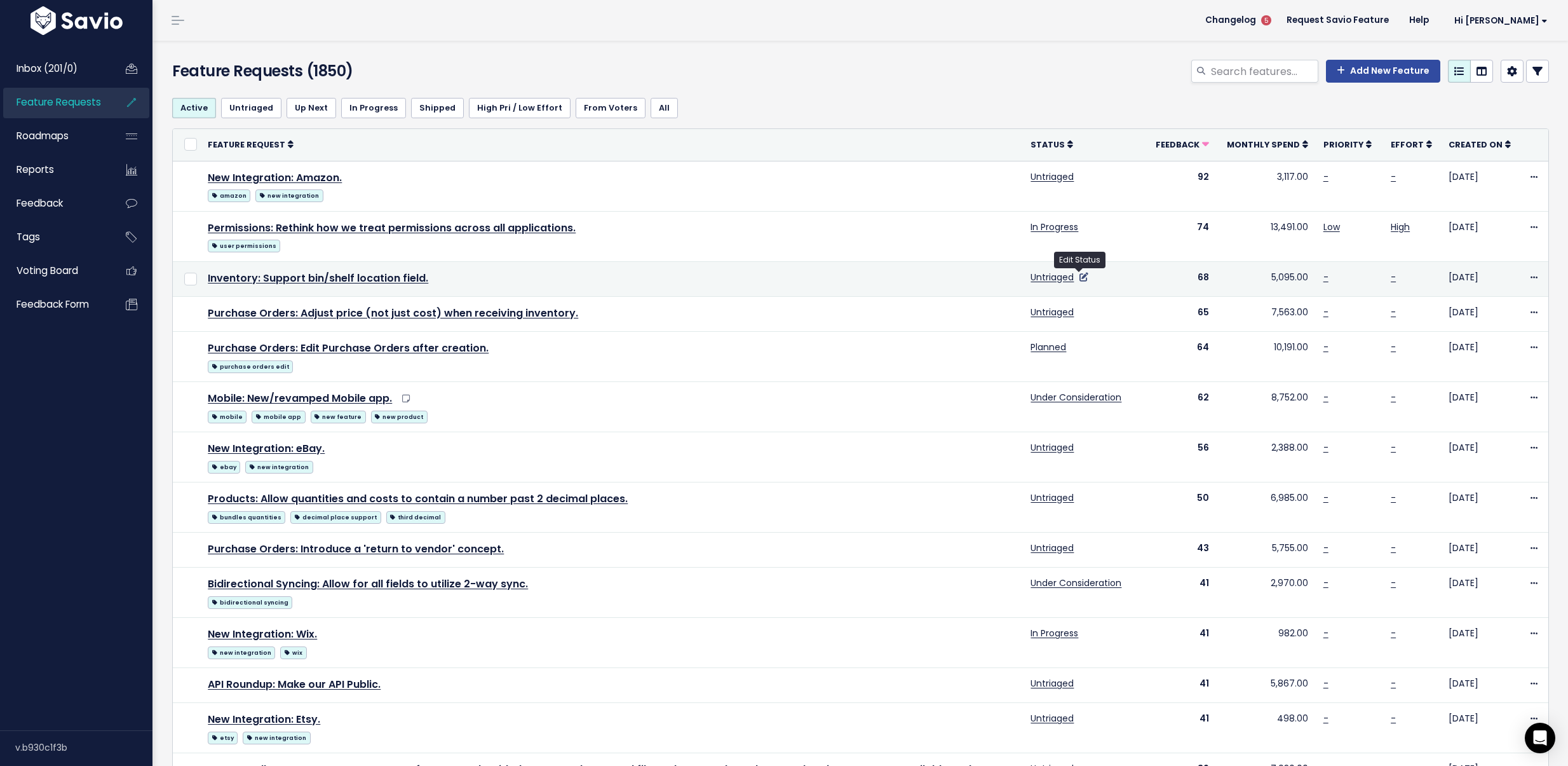
click at [1080, 277] on icon at bounding box center [1084, 277] width 9 height 9
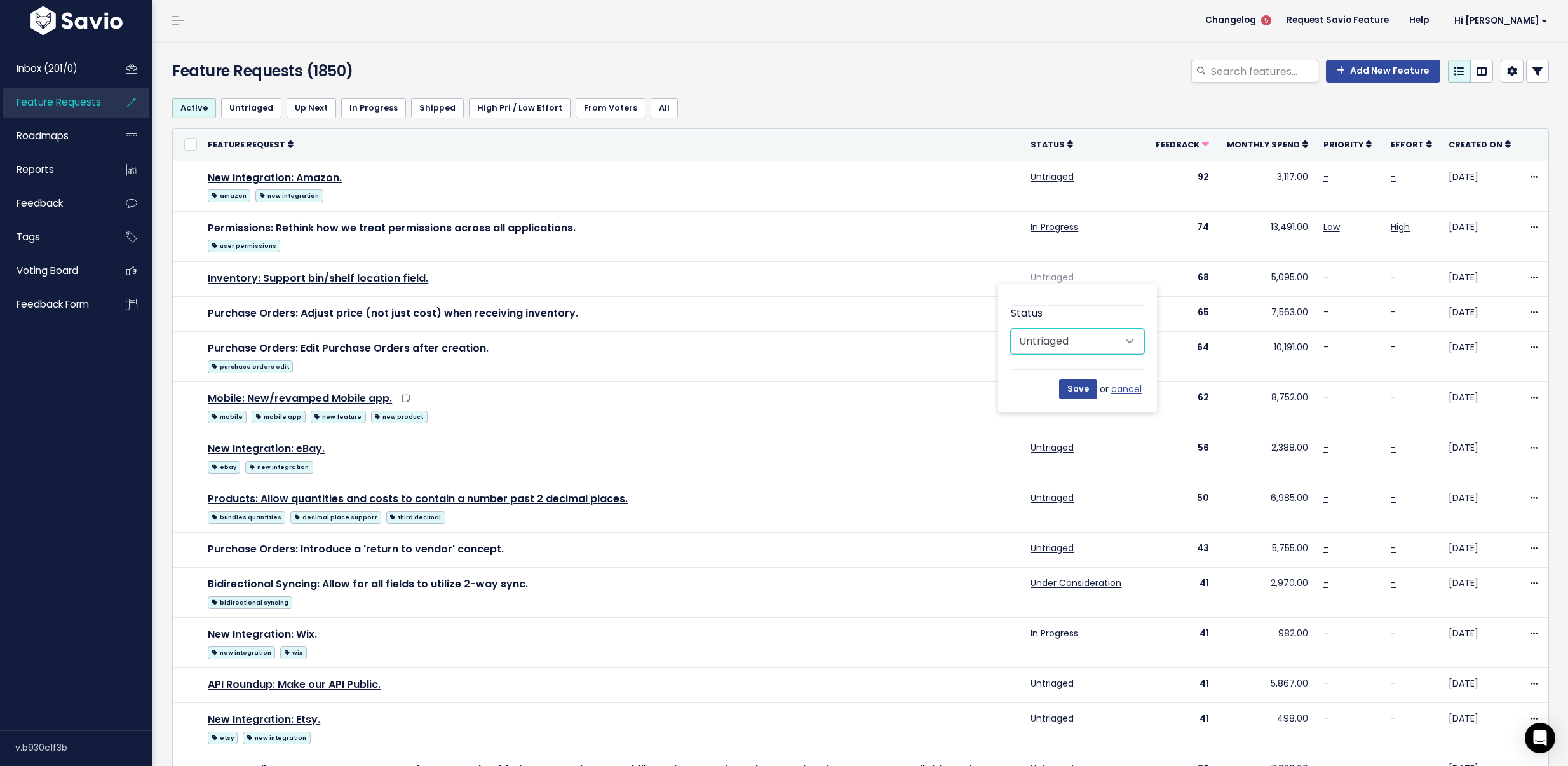
click at [1071, 331] on select "Untriaged Under Consideration Planned In Progress Shipped Closed Won't do" at bounding box center [1077, 341] width 133 height 26
select select "IN_PROGRESS"
click at [1011, 329] on select "Untriaged Under Consideration Planned In Progress Shipped Closed Won't do" at bounding box center [1077, 341] width 133 height 26
click at [1067, 384] on input "Save" at bounding box center [1078, 389] width 38 height 21
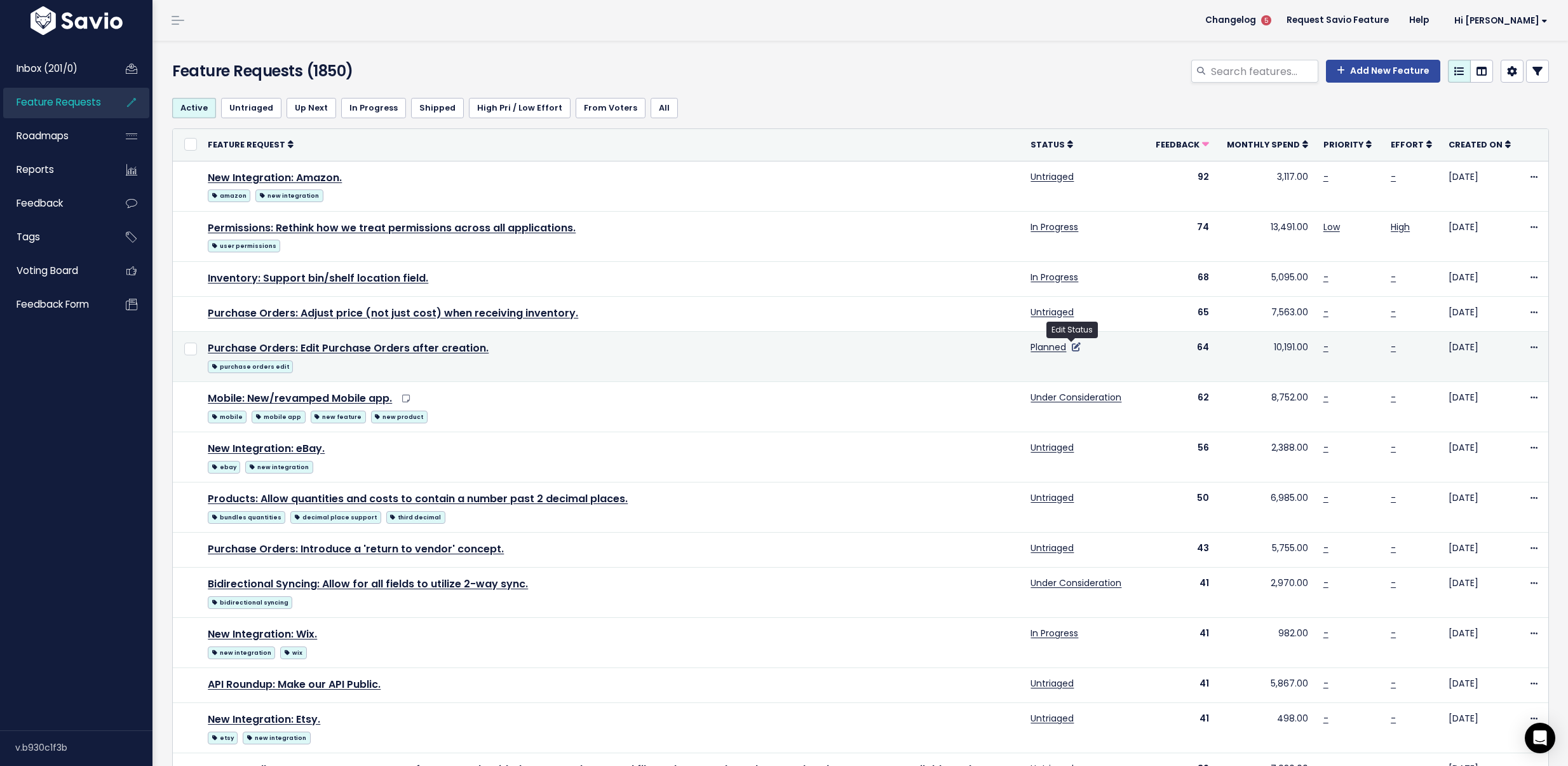
click at [1071, 347] on icon at bounding box center [1076, 347] width 9 height 9
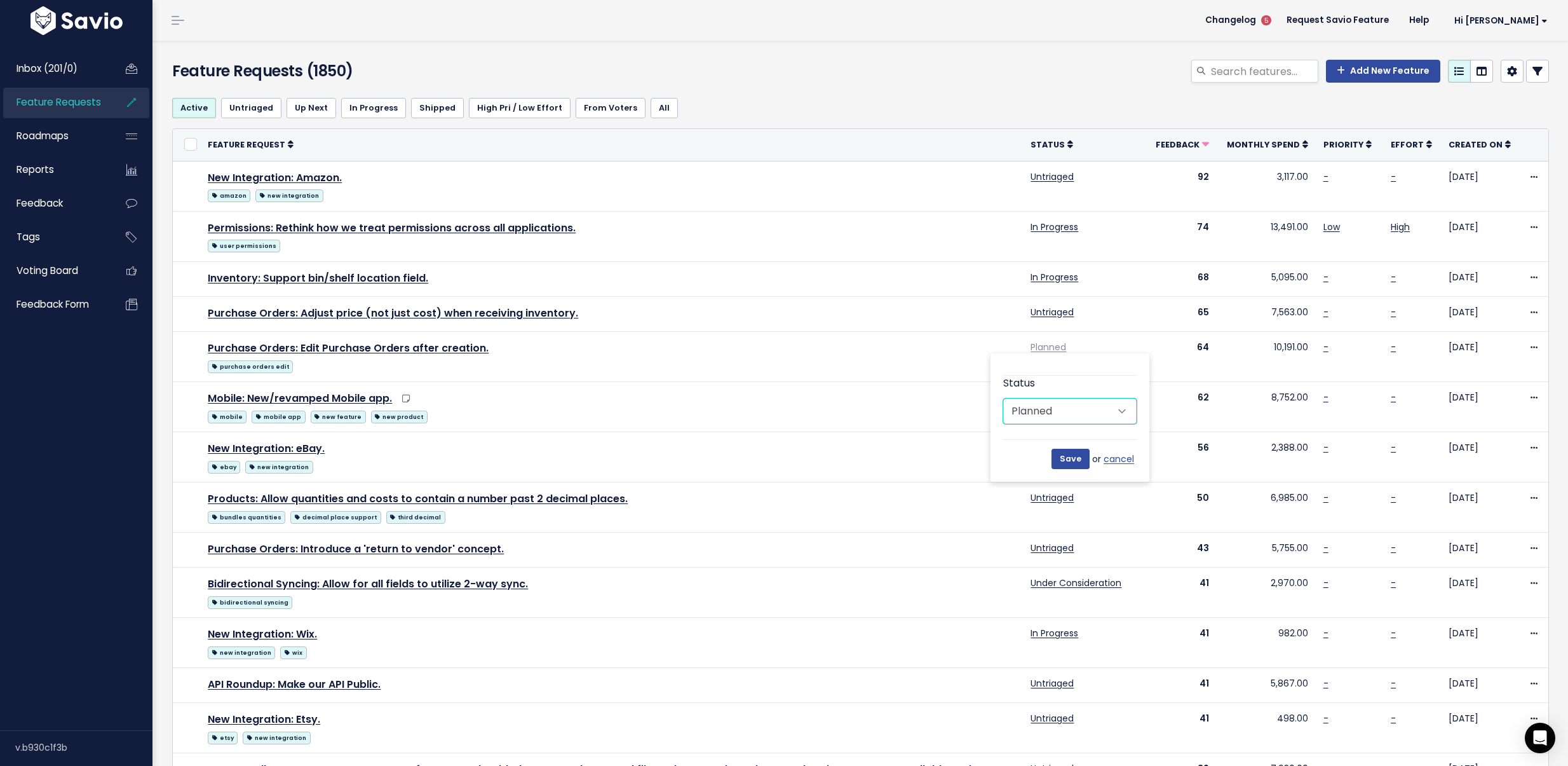
click at [1063, 406] on select "Untriaged Under Consideration Planned In Progress Shipped Closed Won't do" at bounding box center [1070, 411] width 133 height 26
select select "IN_PROGRESS"
click at [1003, 398] on select "Untriaged Under Consideration Planned In Progress Shipped Closed Won't do" at bounding box center [1070, 411] width 133 height 26
click at [1076, 453] on input "Save" at bounding box center [1070, 459] width 38 height 21
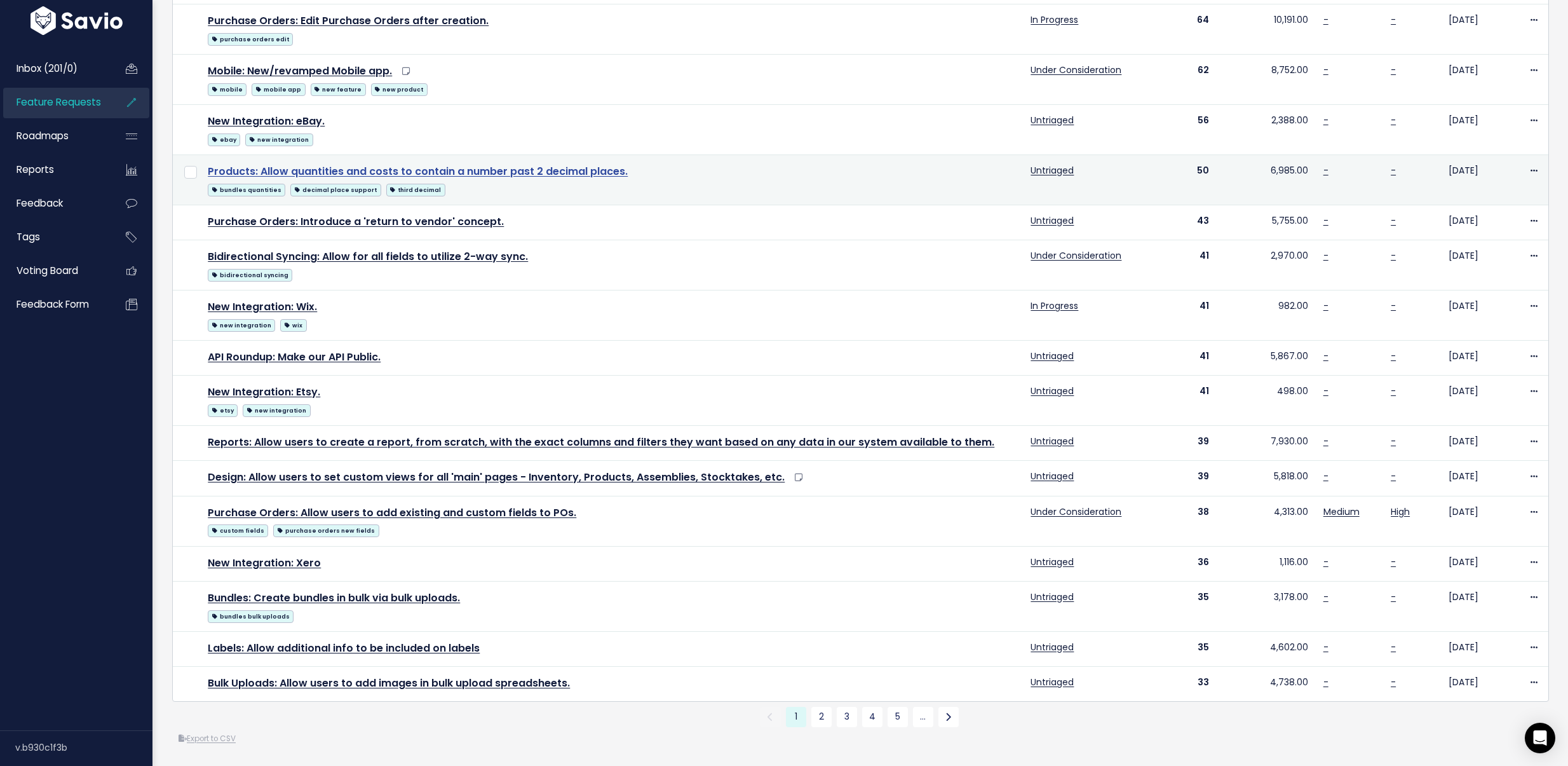
scroll to position [346, 0]
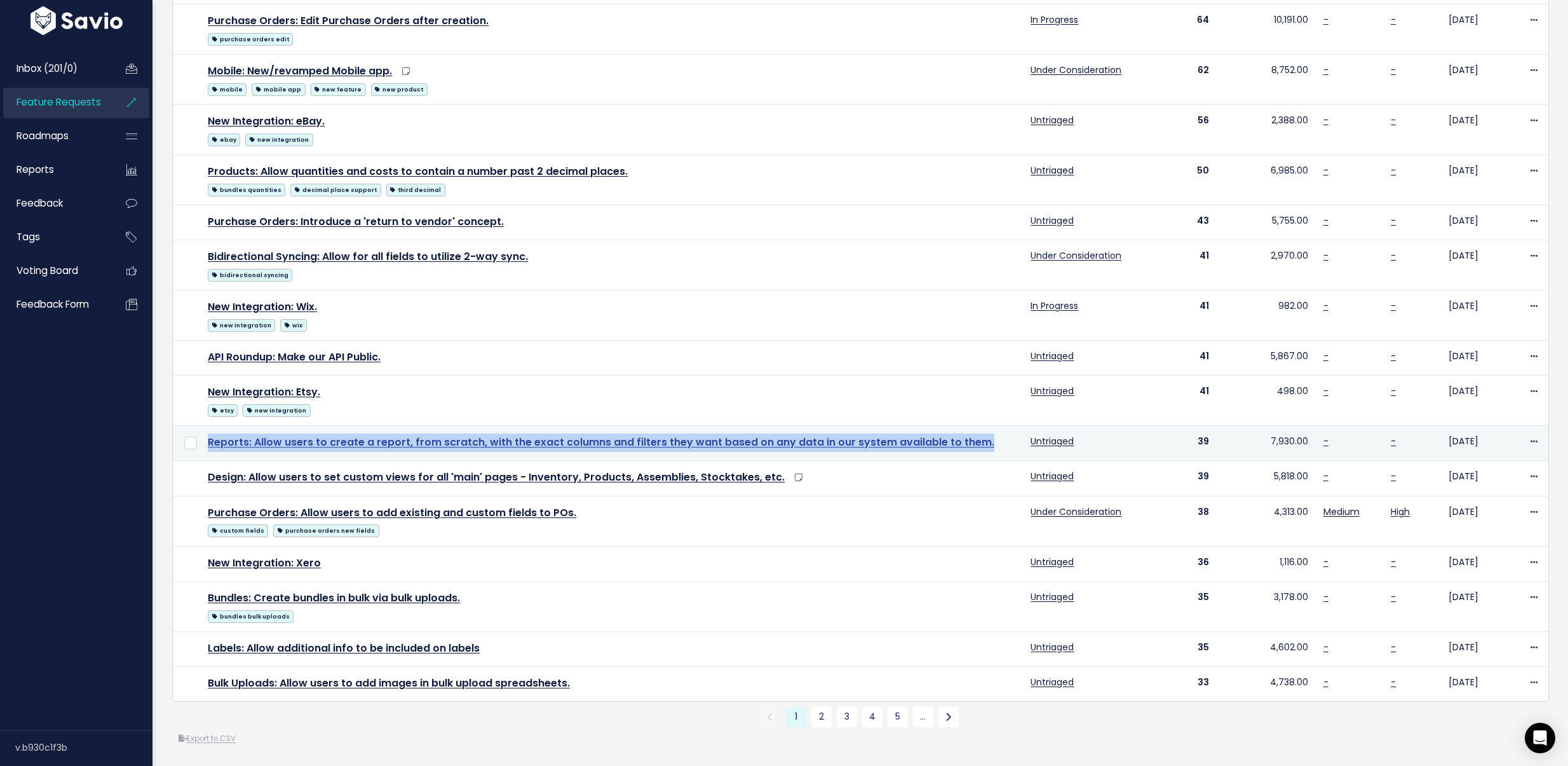
copy link "Reports: Allow users to create a report, from scratch, with the exact columns a…"
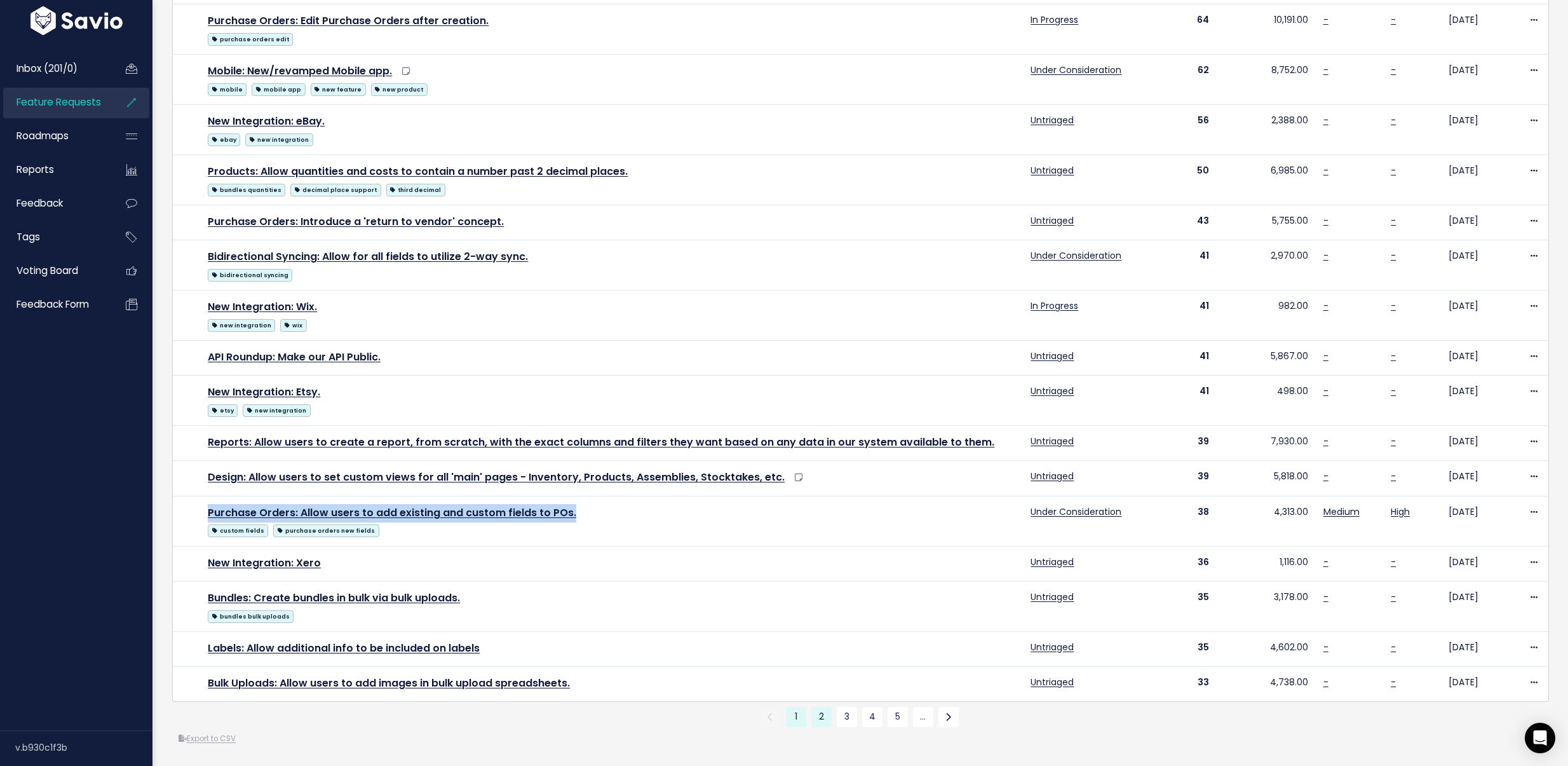
click at [819, 710] on link "2" at bounding box center [821, 717] width 21 height 21
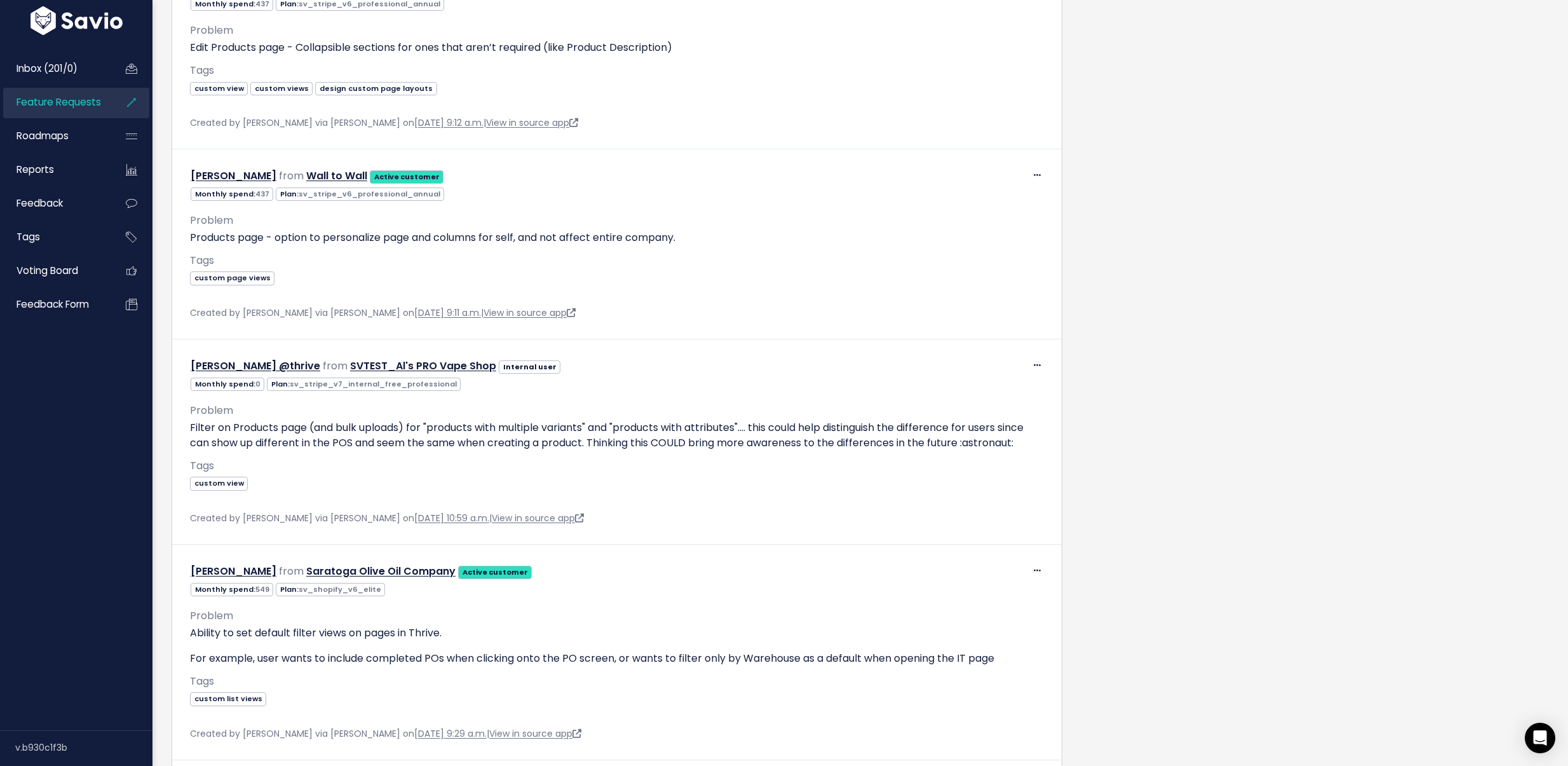
scroll to position [1051, 0]
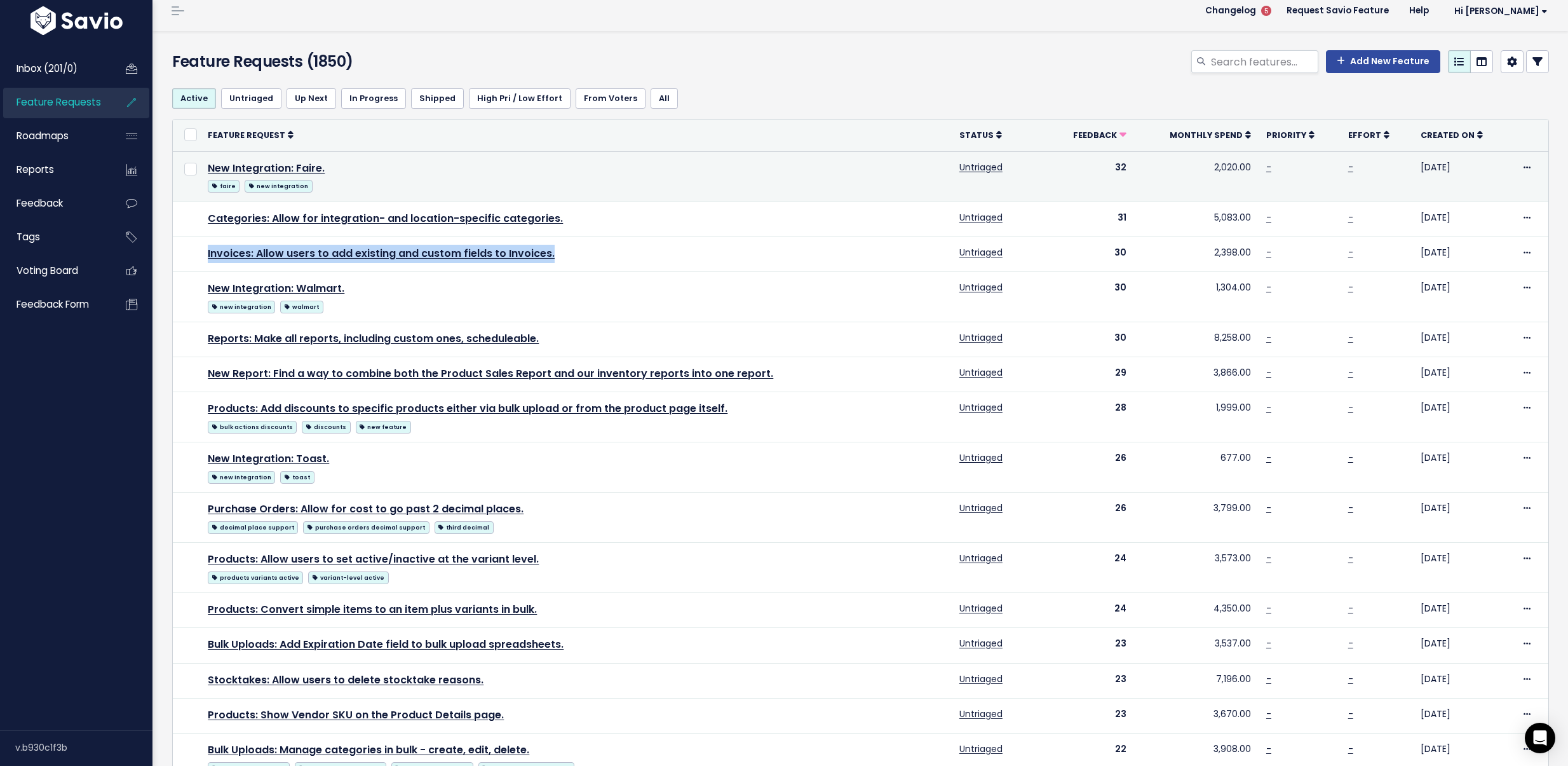
scroll to position [107, 0]
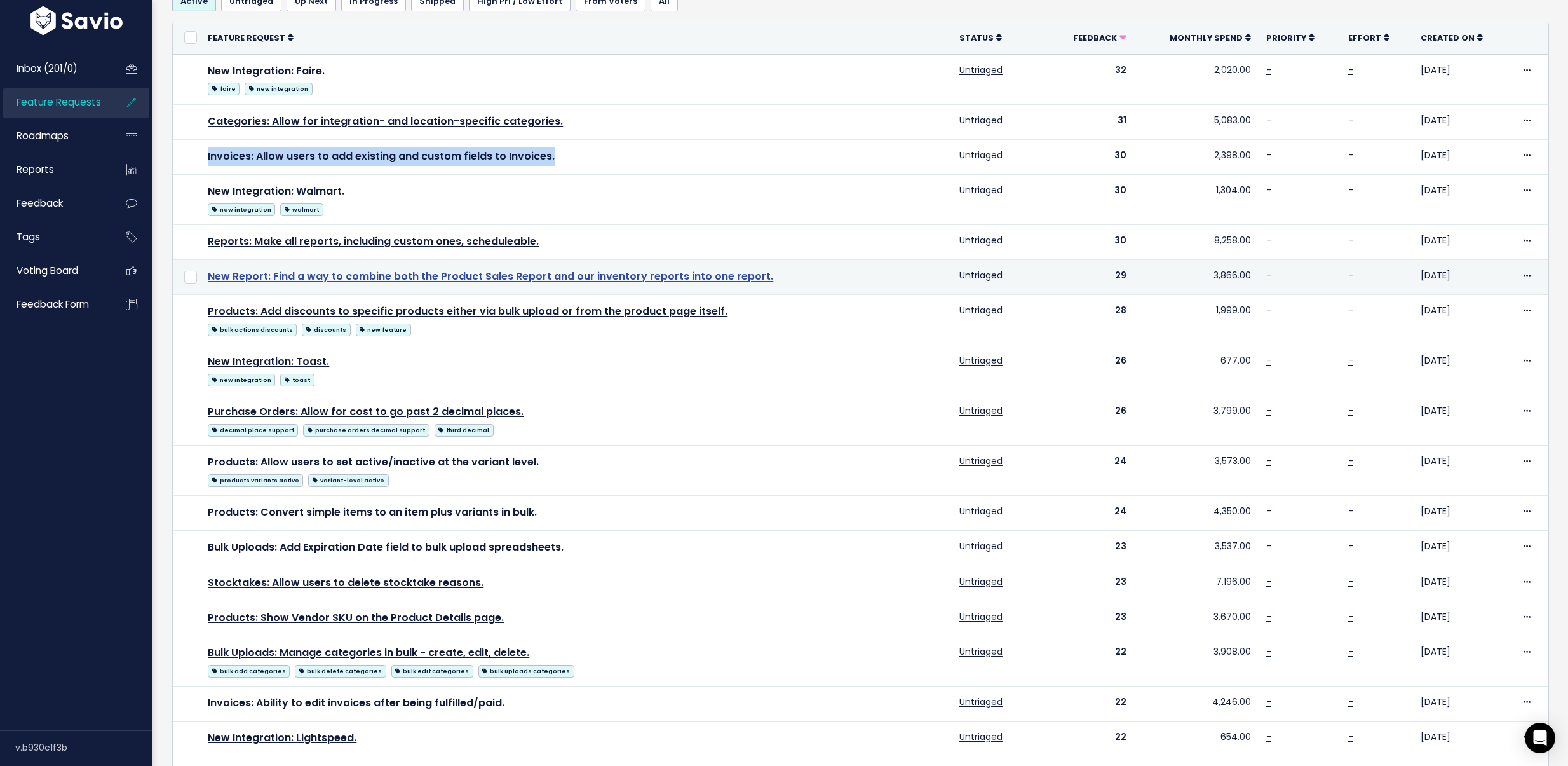
click at [514, 270] on link "New Report: Find a way to combine both the Product Sales Report and our invento…" at bounding box center [490, 276] width 565 height 15
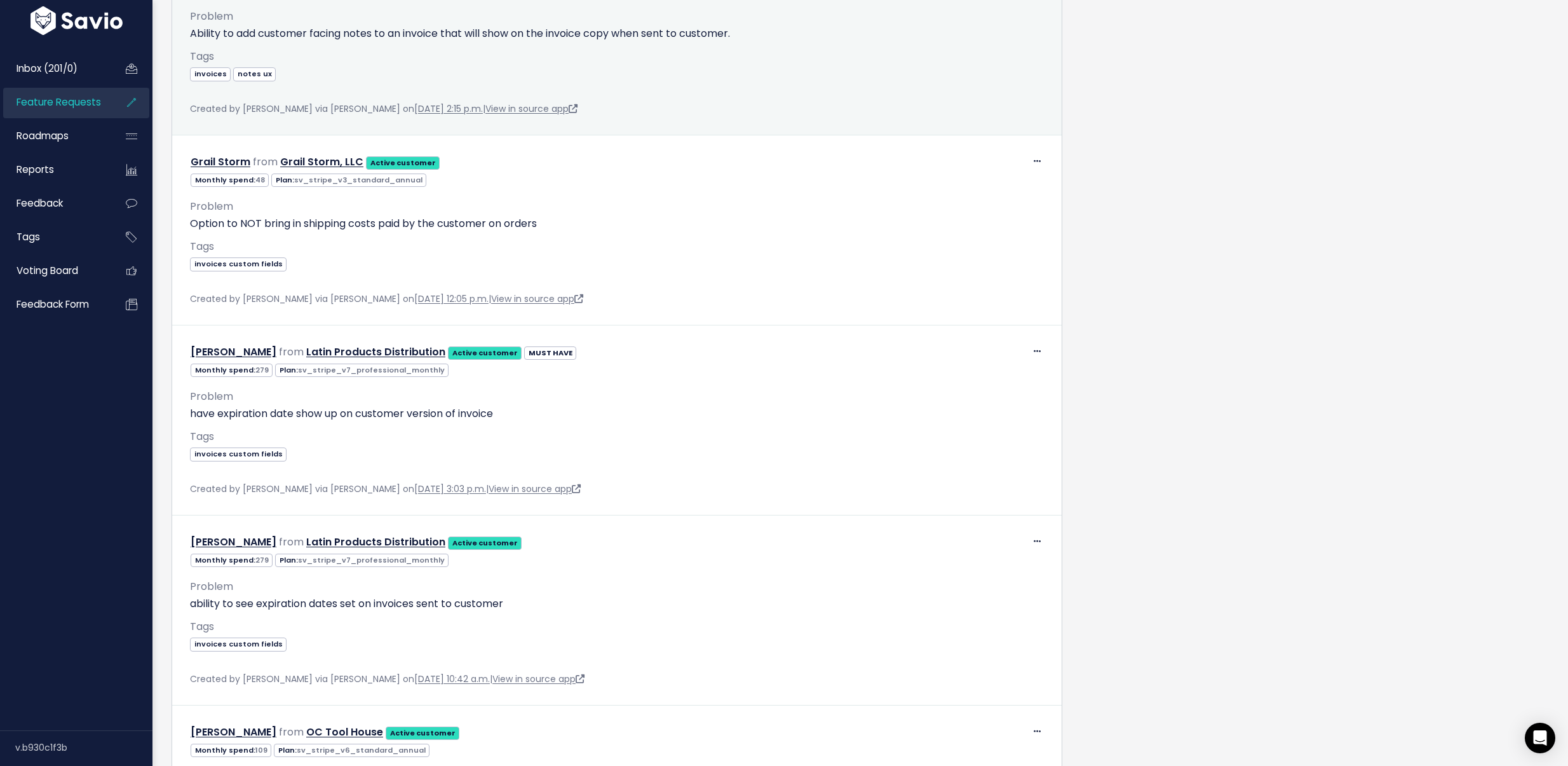
scroll to position [1115, 0]
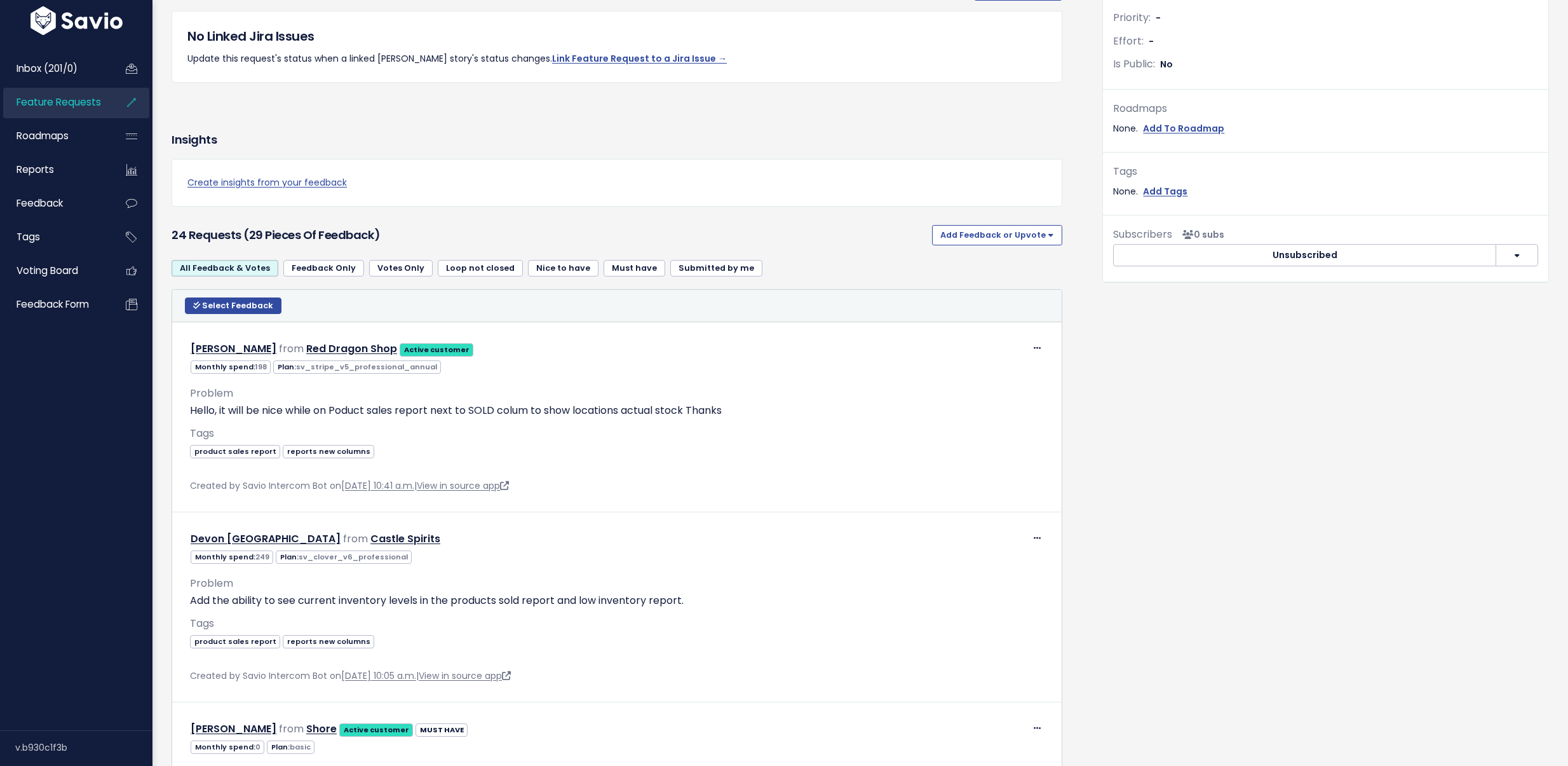
scroll to position [374, 0]
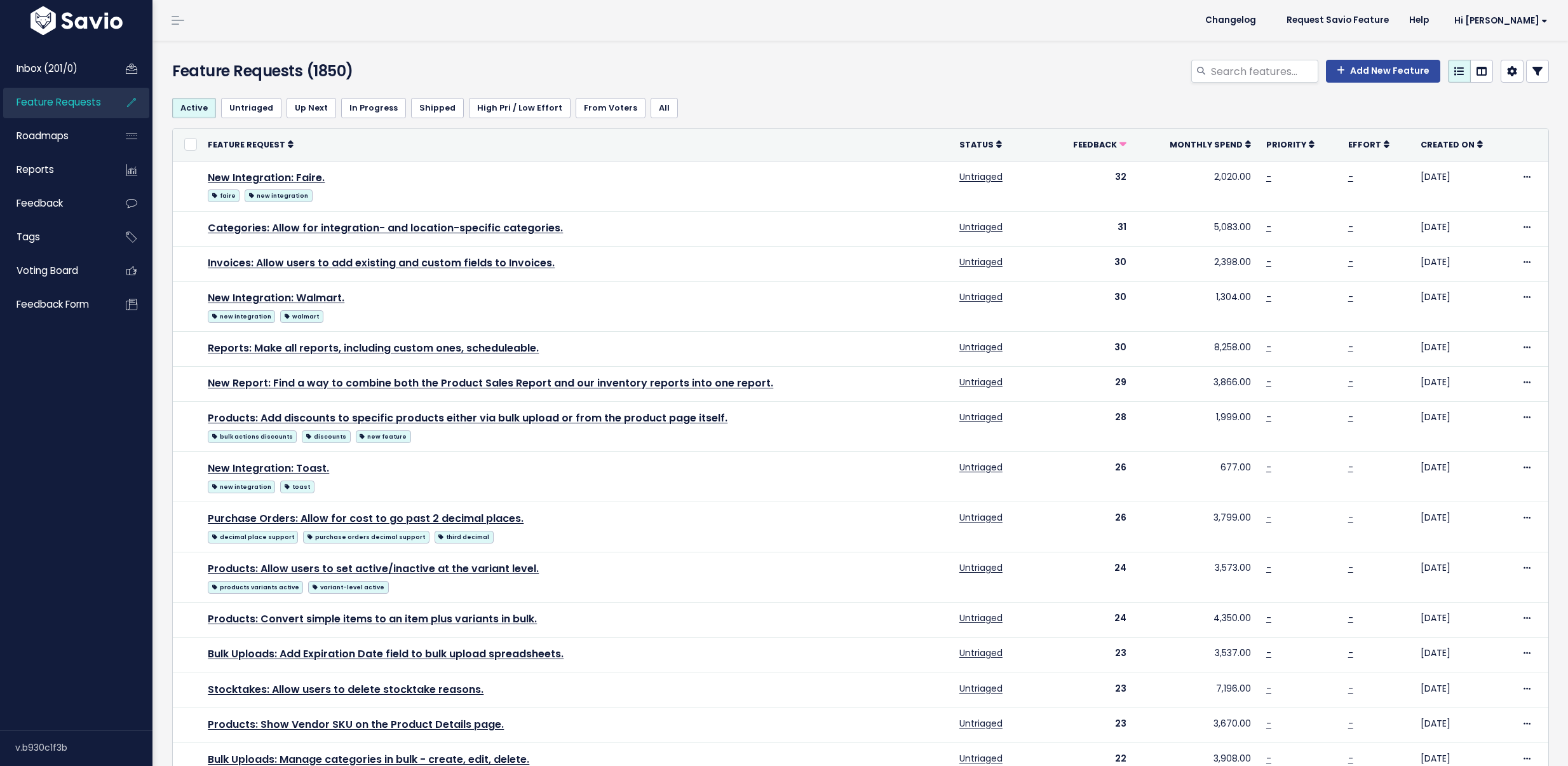
scroll to position [107, 0]
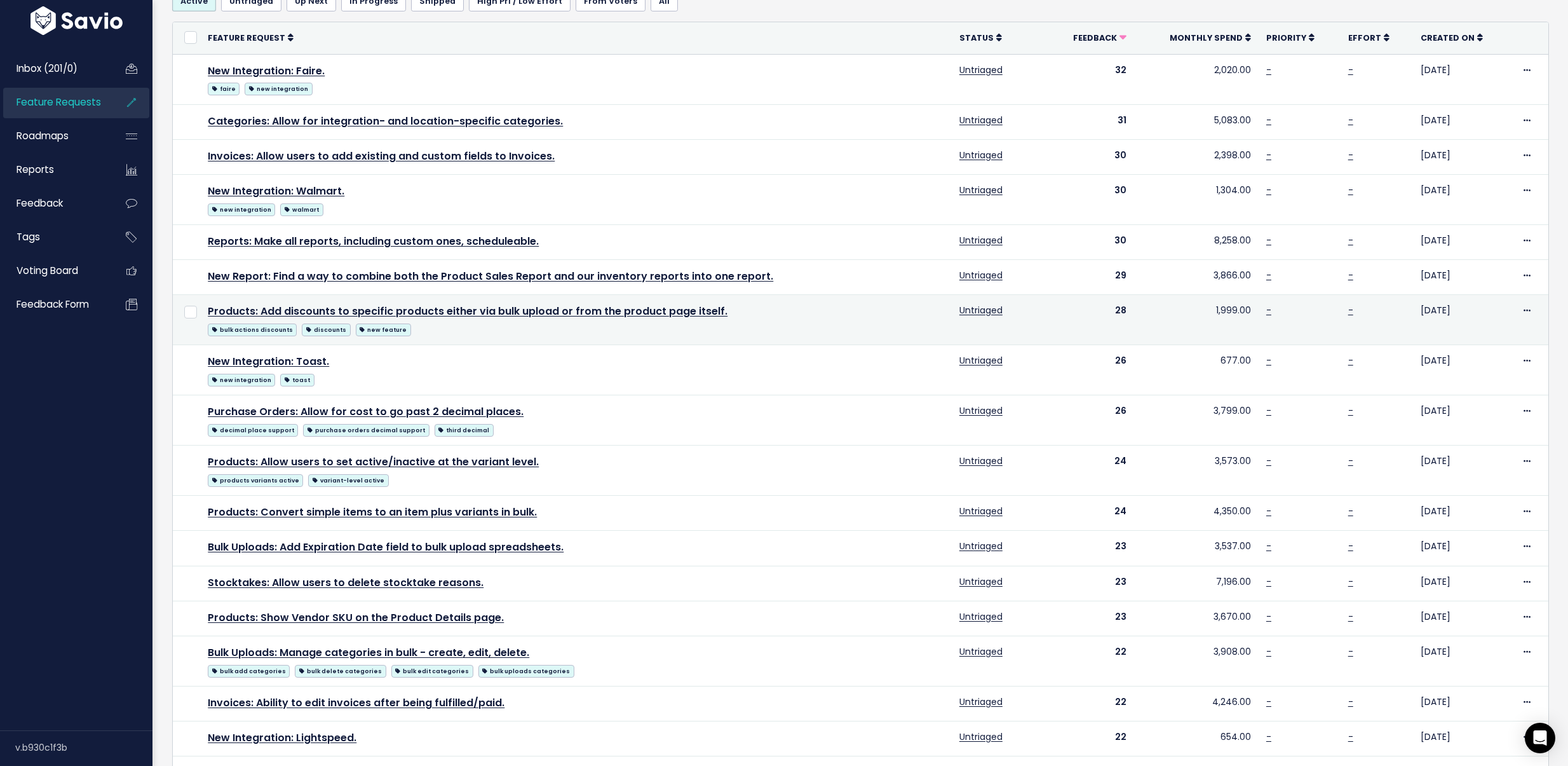
click at [452, 302] on td "Products: Add discounts to specific products either via bulk upload or from the…" at bounding box center [576, 320] width 752 height 50
click at [453, 310] on link "Products: Add discounts to specific products either via bulk upload or from the…" at bounding box center [467, 311] width 519 height 15
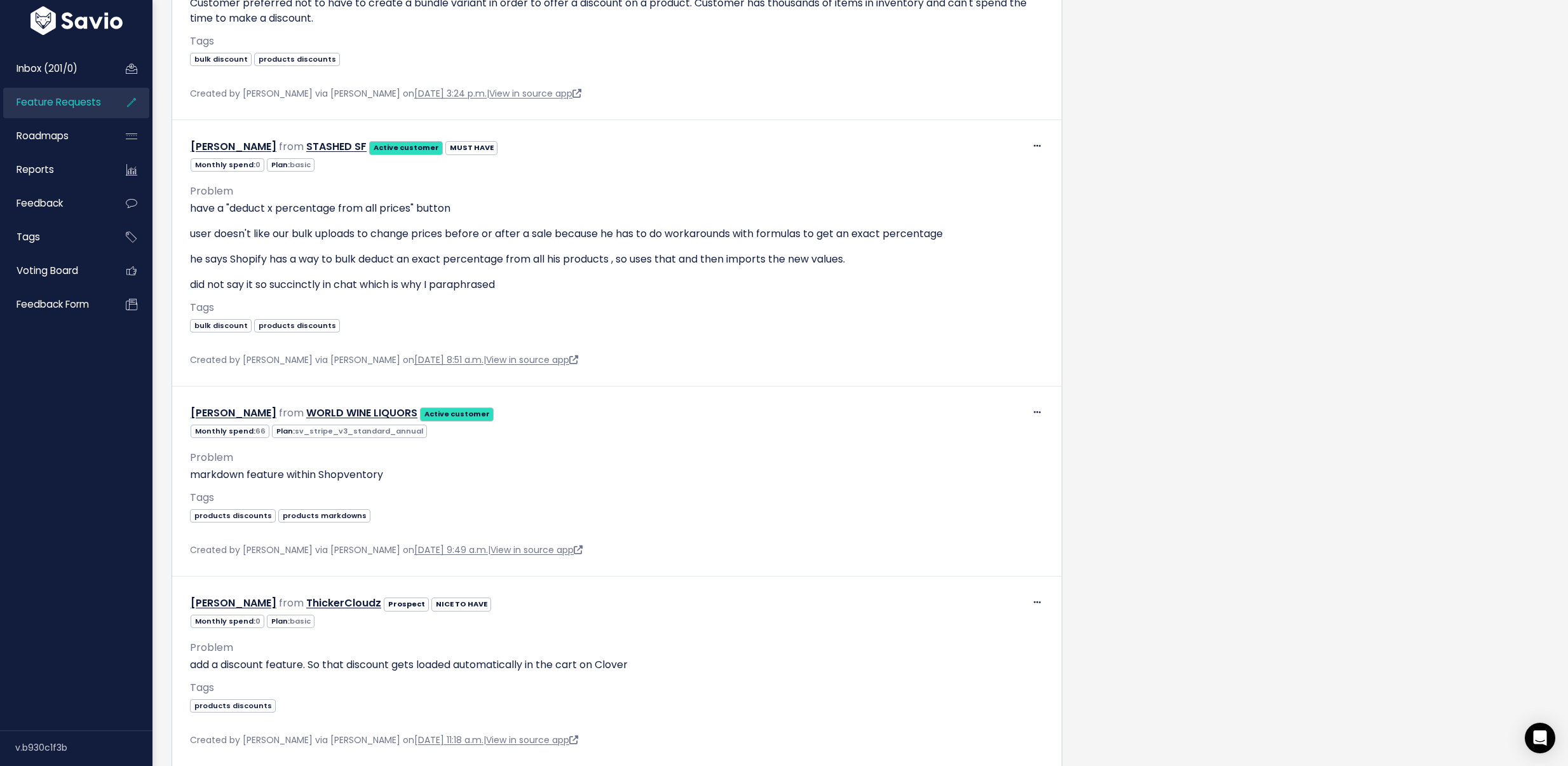
scroll to position [2556, 0]
